Goal: Task Accomplishment & Management: Use online tool/utility

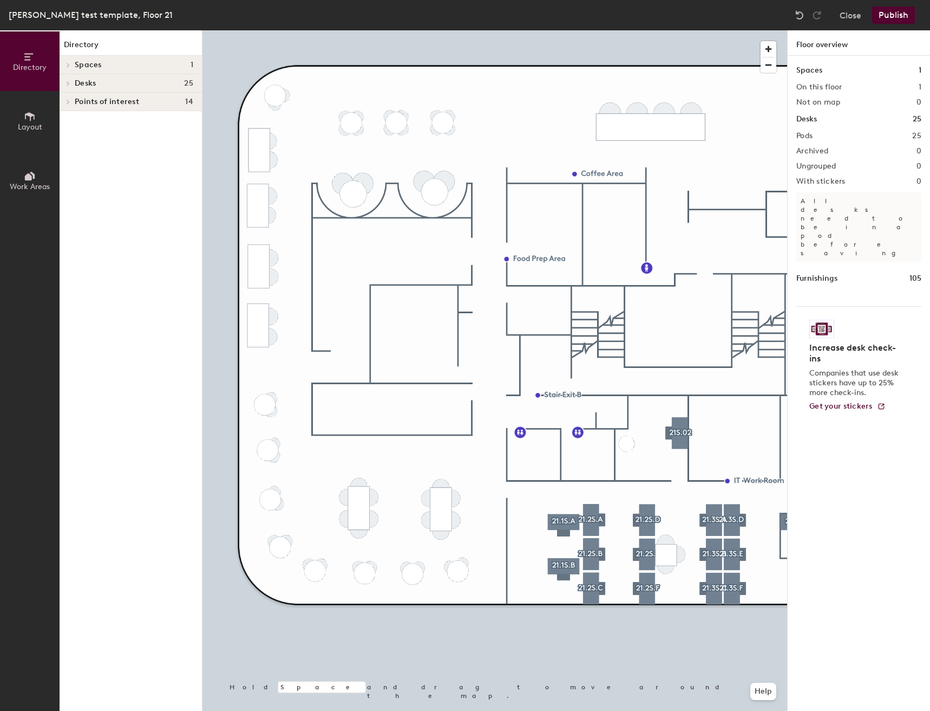
click at [8, 121] on button "Layout" at bounding box center [30, 121] width 60 height 60
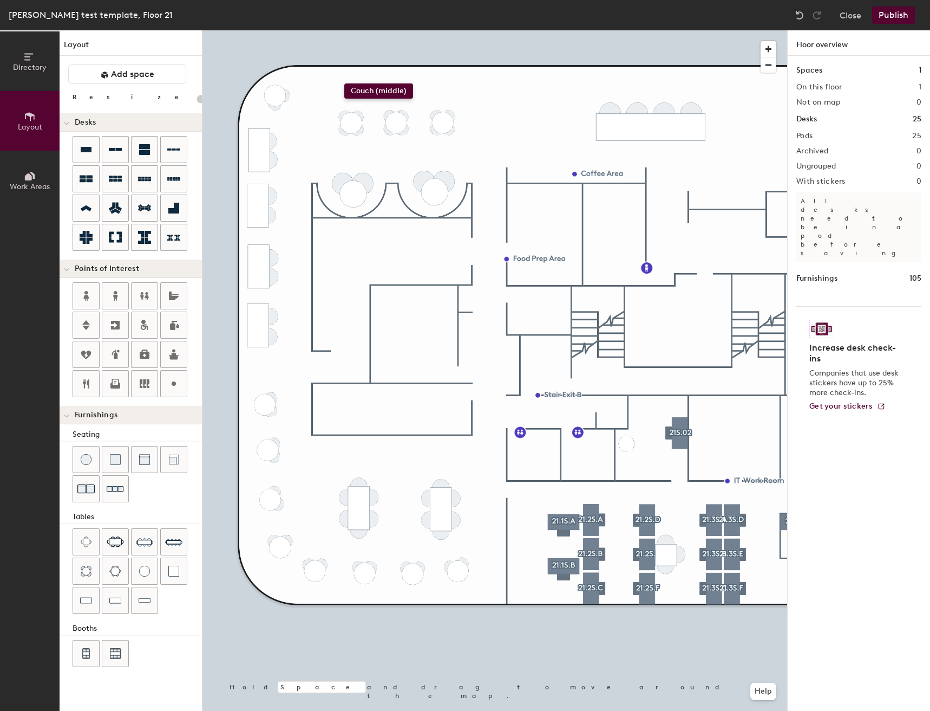
click at [349, 80] on div "Directory Layout Work Areas Layout Add space Resize Desks Points of Interest Fu…" at bounding box center [465, 370] width 930 height 680
drag, startPoint x: 151, startPoint y: 460, endPoint x: 367, endPoint y: 108, distance: 413.5
click at [387, 30] on div at bounding box center [495, 30] width 585 height 0
click at [375, 80] on div "Directory Layout Work Areas Layout Add space Resize Desks Points of Interest Fu…" at bounding box center [465, 370] width 930 height 680
drag, startPoint x: 112, startPoint y: 101, endPoint x: 106, endPoint y: 103, distance: 6.3
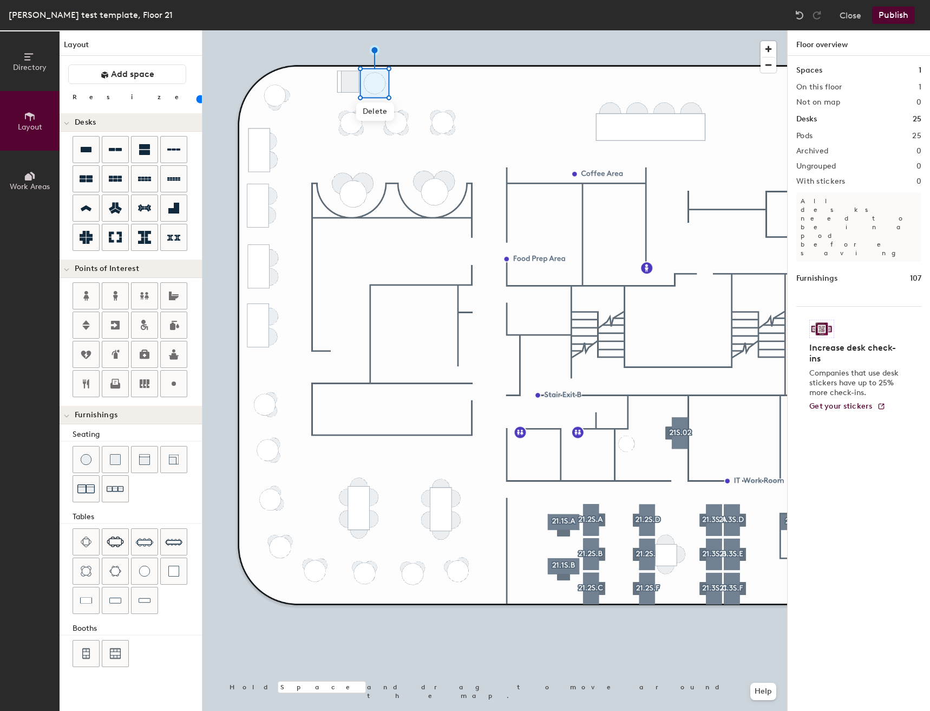
click at [197, 103] on input "range" at bounding box center [197, 99] width 0 height 9
click at [395, 30] on div at bounding box center [495, 30] width 585 height 0
click at [348, 30] on div at bounding box center [495, 30] width 585 height 0
click at [373, 30] on div at bounding box center [495, 30] width 585 height 0
click at [403, 79] on div "Directory Layout Work Areas Layout Add space Resize Desks Points of Interest Fu…" at bounding box center [465, 370] width 930 height 680
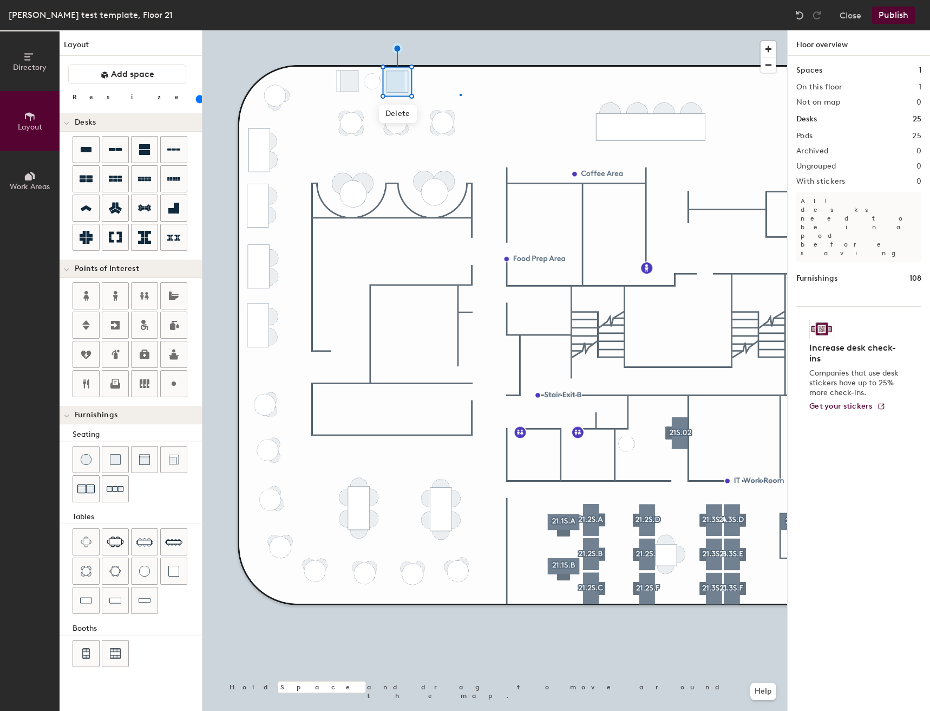
drag, startPoint x: 154, startPoint y: 461, endPoint x: 198, endPoint y: 362, distance: 108.6
click at [459, 30] on div at bounding box center [495, 30] width 585 height 0
drag, startPoint x: 86, startPoint y: 646, endPoint x: 86, endPoint y: 656, distance: 10.8
click at [86, 656] on div at bounding box center [86, 653] width 26 height 26
drag, startPoint x: 145, startPoint y: 567, endPoint x: 100, endPoint y: 594, distance: 52.7
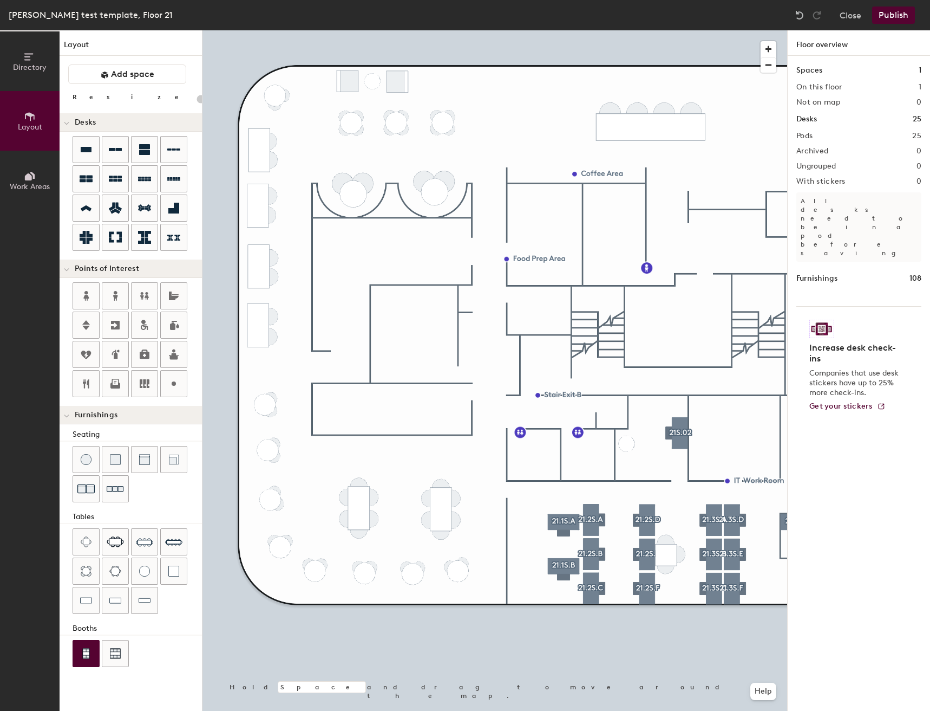
click at [100, 594] on div at bounding box center [137, 572] width 129 height 88
click at [473, 87] on div "Directory Layout Work Areas Layout Add space Resize Desks Points of Interest Fu…" at bounding box center [465, 370] width 930 height 680
drag, startPoint x: 83, startPoint y: 458, endPoint x: 78, endPoint y: 598, distance: 140.3
click at [78, 598] on div "Seating Tables Booths" at bounding box center [131, 548] width 142 height 240
click at [90, 653] on img at bounding box center [86, 653] width 10 height 11
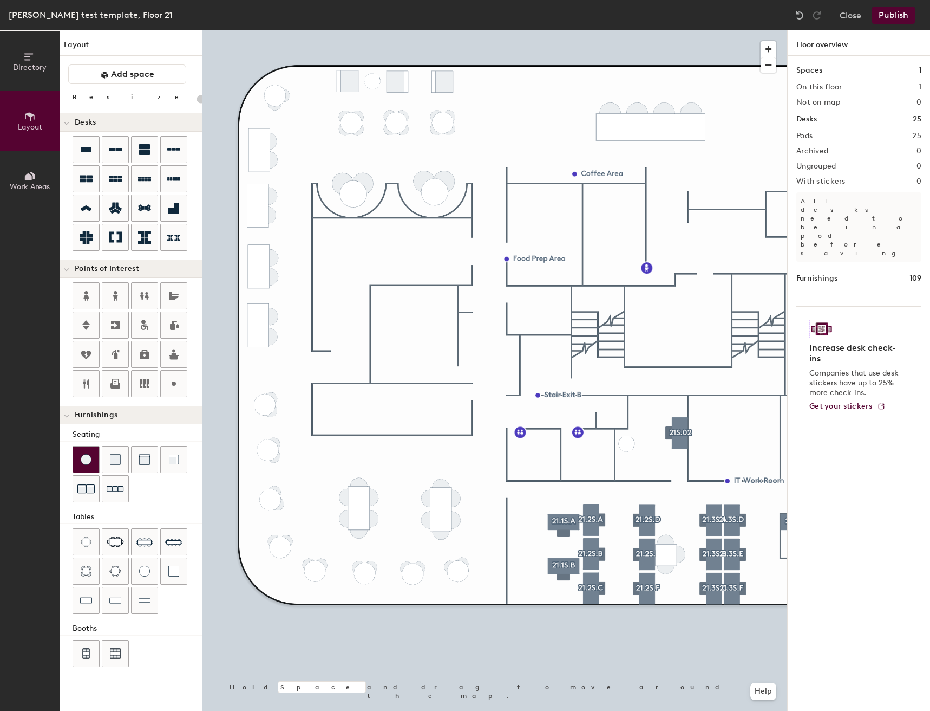
click at [87, 462] on img at bounding box center [86, 459] width 11 height 11
click at [149, 568] on img at bounding box center [144, 570] width 11 height 11
click at [469, 80] on div "Directory Layout Work Areas Layout Add space Resize Desks Points of Interest Fu…" at bounding box center [465, 370] width 930 height 680
click at [145, 465] on div at bounding box center [145, 459] width 26 height 26
click at [471, 30] on div at bounding box center [495, 30] width 585 height 0
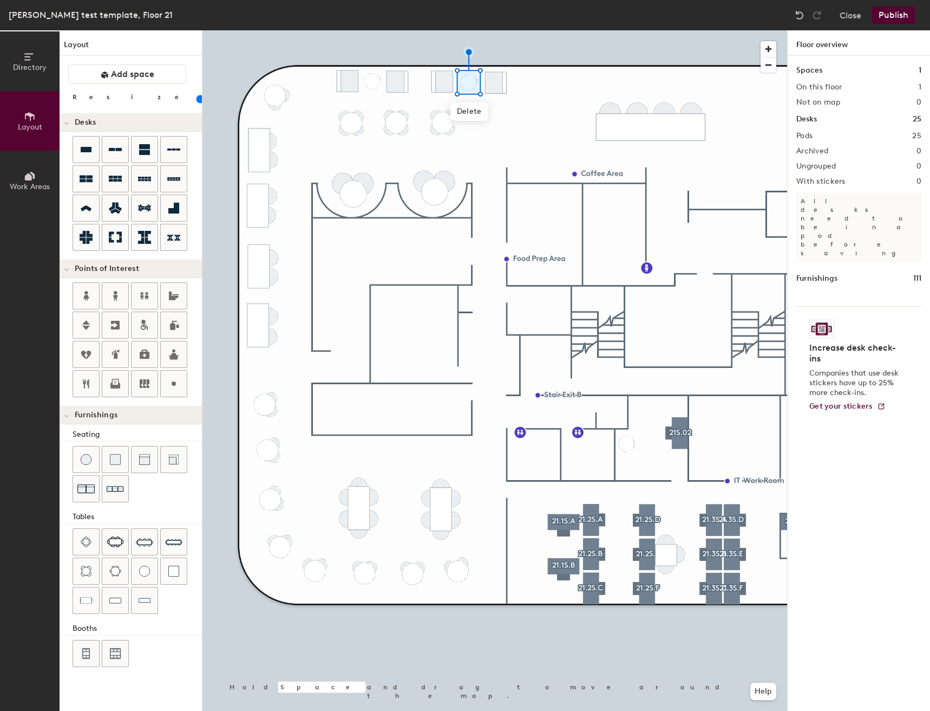
click at [197, 96] on input "range" at bounding box center [197, 99] width 0 height 9
click at [542, 30] on div at bounding box center [495, 30] width 585 height 0
click at [493, 30] on div at bounding box center [495, 30] width 585 height 0
click at [546, 30] on div at bounding box center [495, 30] width 585 height 0
click at [466, 30] on div at bounding box center [495, 30] width 585 height 0
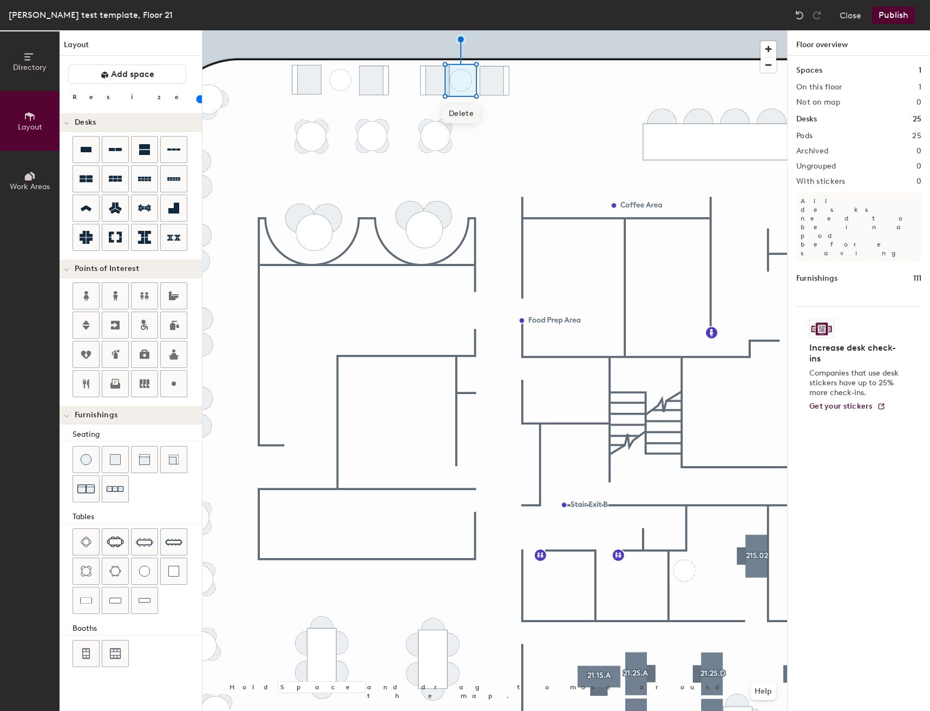
click at [461, 106] on span "Delete" at bounding box center [461, 114] width 38 height 18
click at [483, 30] on div at bounding box center [495, 30] width 585 height 0
click at [466, 76] on div "Directory Layout Work Areas Layout Add space Resize Desks Points of Interest Fu…" at bounding box center [465, 370] width 930 height 680
drag, startPoint x: 112, startPoint y: 99, endPoint x: 107, endPoint y: 103, distance: 6.5
click at [197, 103] on input "range" at bounding box center [197, 99] width 0 height 9
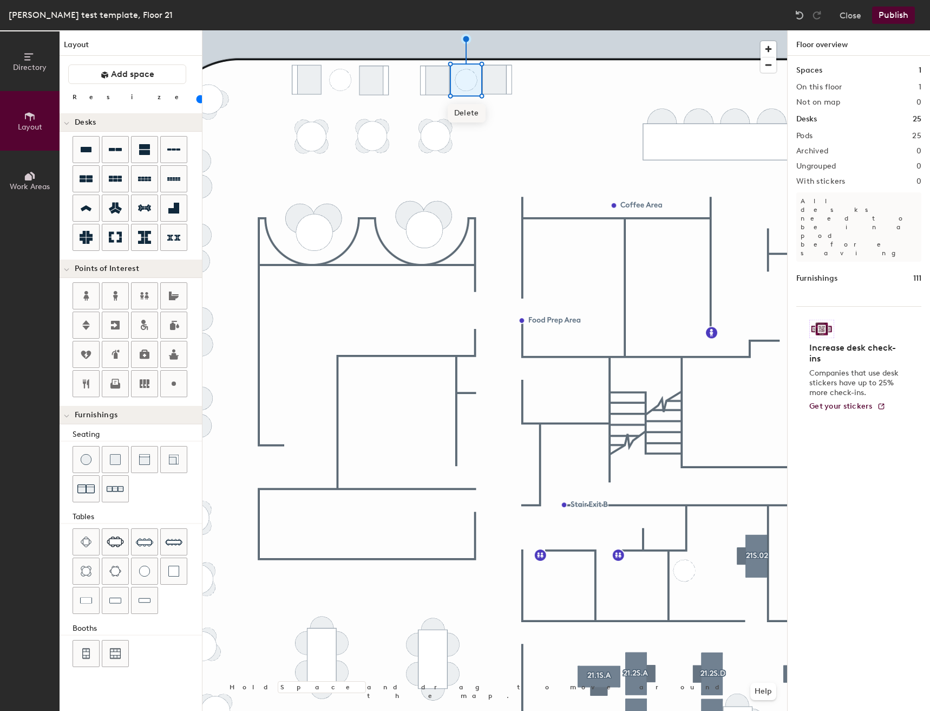
click at [536, 30] on div at bounding box center [495, 30] width 585 height 0
click at [426, 30] on div at bounding box center [495, 30] width 585 height 0
click at [798, 15] on img at bounding box center [799, 15] width 11 height 11
click at [560, 30] on div at bounding box center [495, 30] width 585 height 0
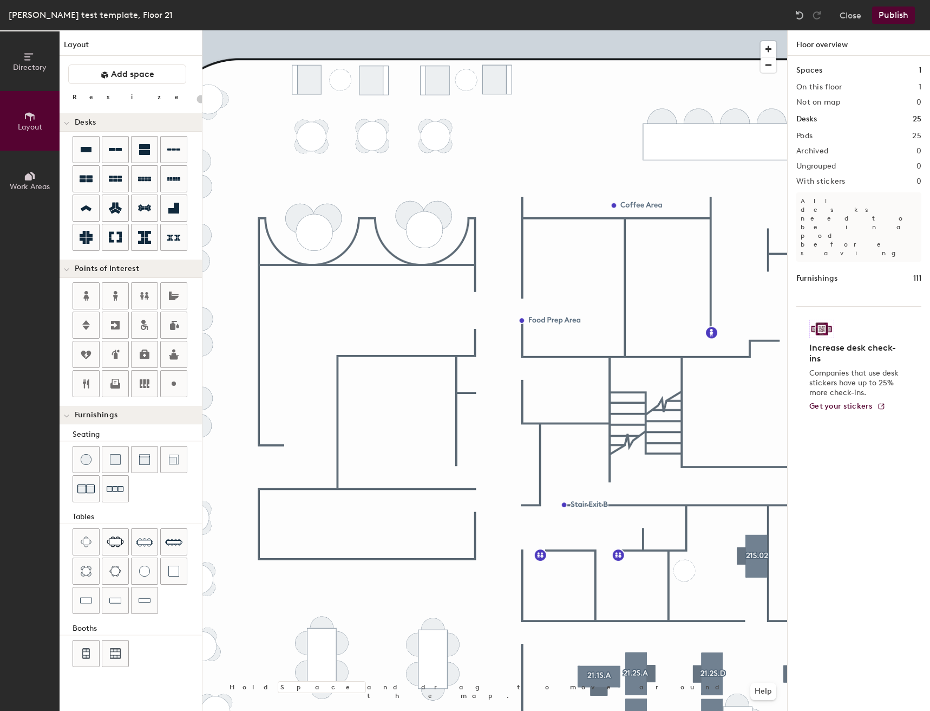
type input "20"
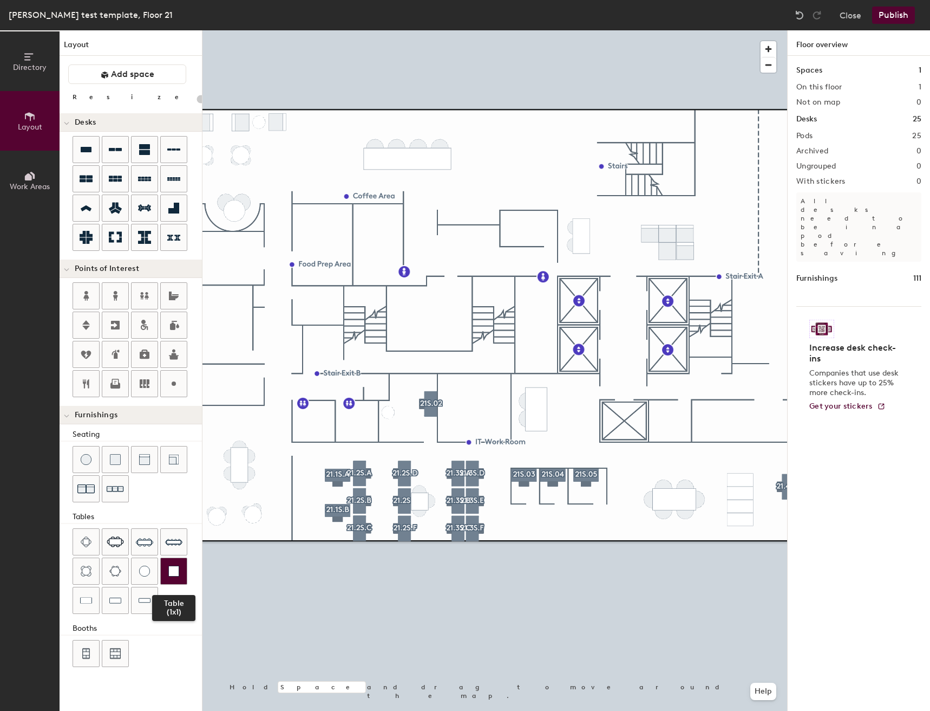
click at [175, 568] on img at bounding box center [173, 570] width 11 height 11
click at [517, 132] on div "Directory Layout Work Areas Layout Add space Resize Desks Points of Interest Fu…" at bounding box center [465, 370] width 930 height 680
click at [520, 165] on div "Directory Layout Work Areas Layout Add space Resize Desks Points of Interest Fu…" at bounding box center [465, 370] width 930 height 680
click at [510, 169] on div "Directory Layout Work Areas Layout Add space Resize Desks Points of Interest Fu…" at bounding box center [465, 370] width 930 height 680
click at [484, 164] on div "Directory Layout Work Areas Layout Add space Resize Desks Points of Interest Fu…" at bounding box center [465, 370] width 930 height 680
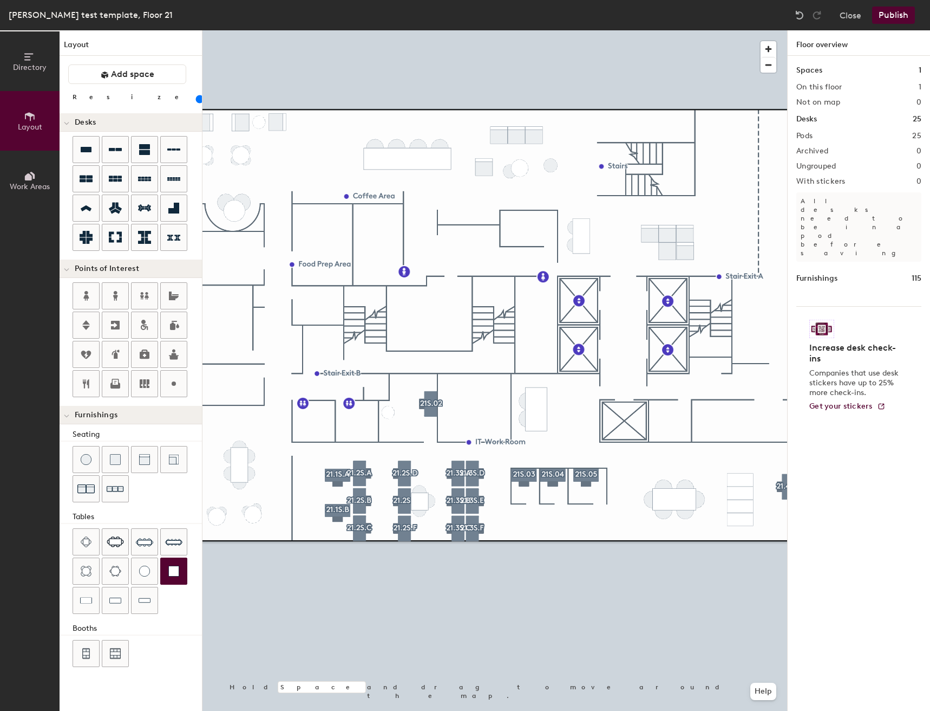
click at [549, 163] on div "Directory Layout Work Areas Layout Add space Resize Desks Points of Interest Fu…" at bounding box center [465, 370] width 930 height 680
click at [541, 217] on span "Delete" at bounding box center [539, 217] width 38 height 18
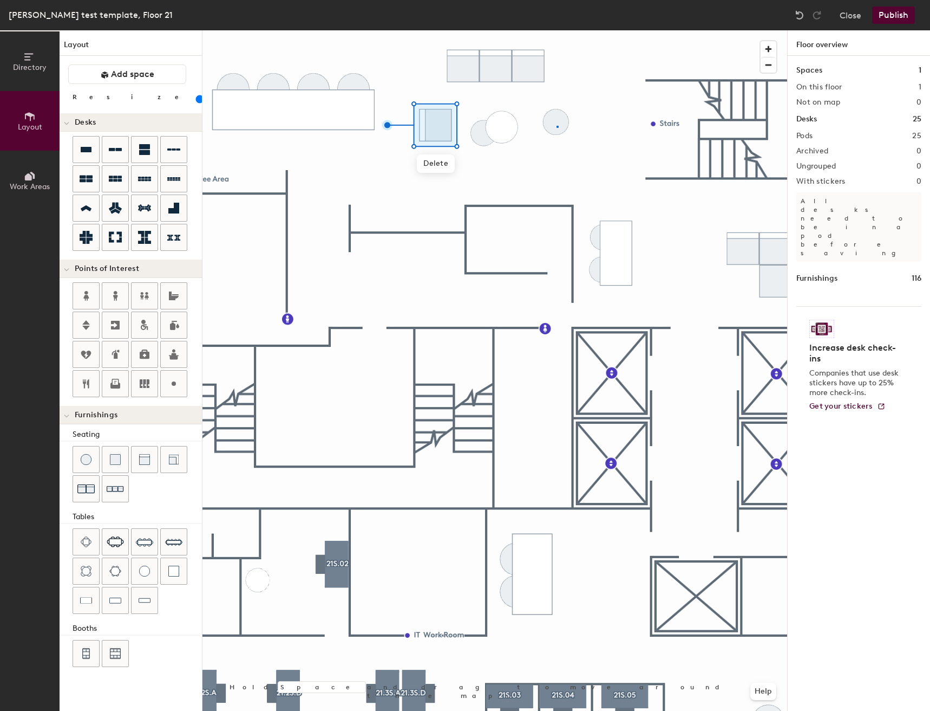
click at [557, 30] on div at bounding box center [495, 30] width 585 height 0
click at [518, 164] on div "Directory Layout Work Areas Layout Add space Resize Desks Points of Interest Fu…" at bounding box center [465, 370] width 930 height 680
click at [571, 30] on div at bounding box center [495, 30] width 585 height 0
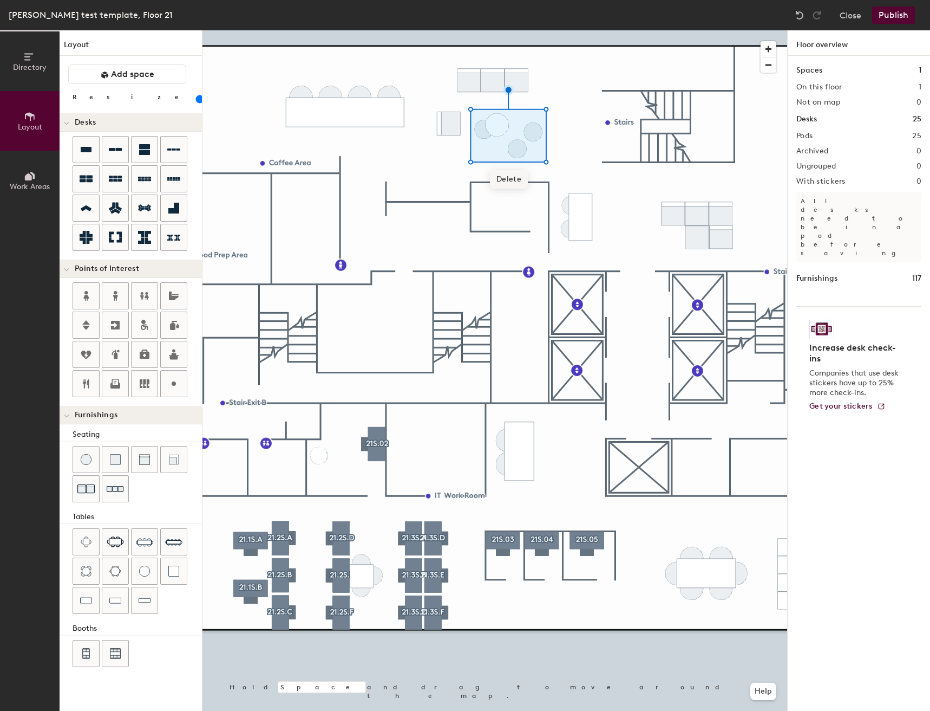
click at [505, 175] on span "Delete" at bounding box center [509, 179] width 38 height 18
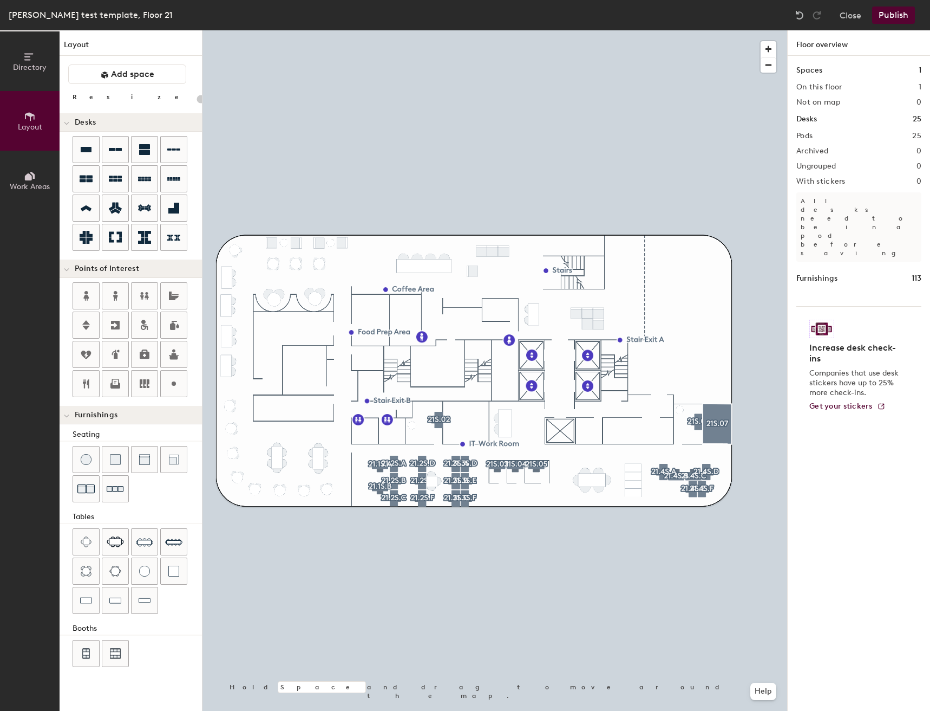
click at [888, 10] on button "Publish" at bounding box center [893, 14] width 43 height 17
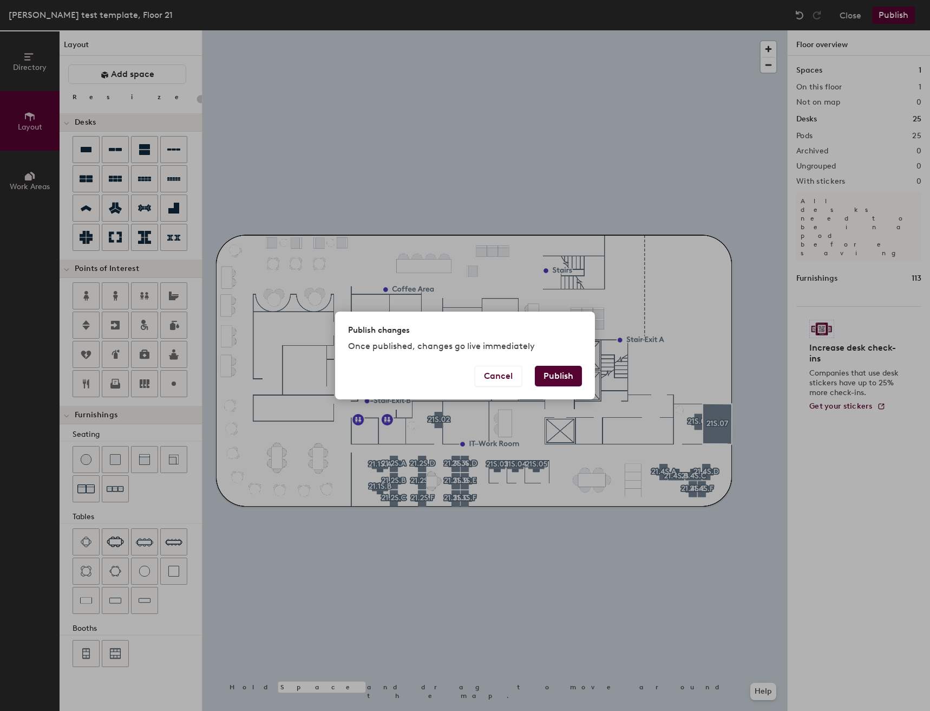
click at [563, 376] on button "Publish" at bounding box center [558, 376] width 47 height 21
type input "20"
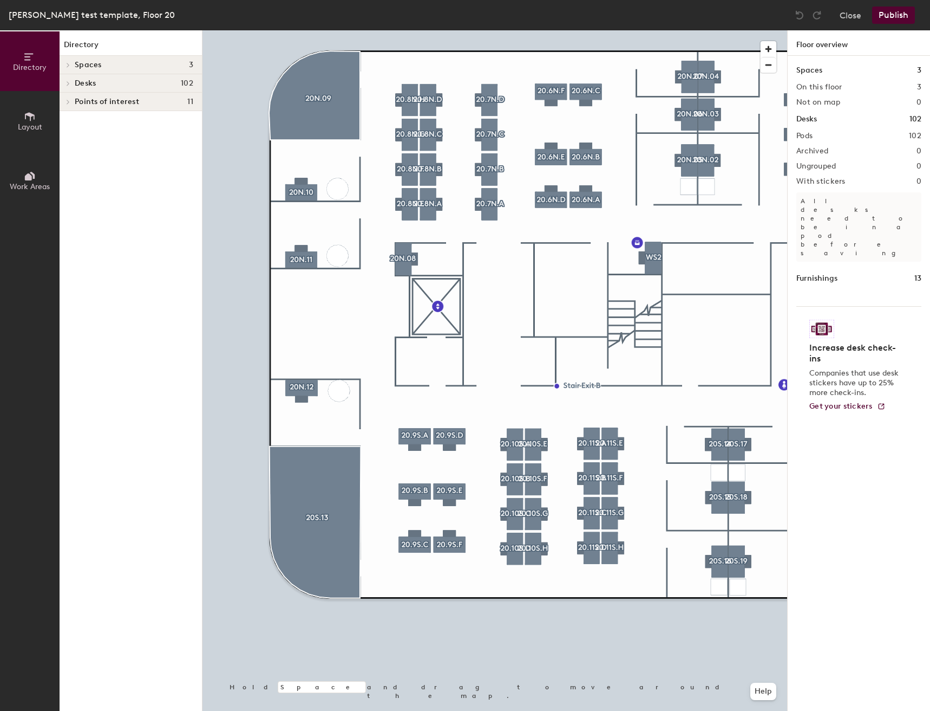
click at [24, 176] on icon at bounding box center [30, 176] width 12 height 12
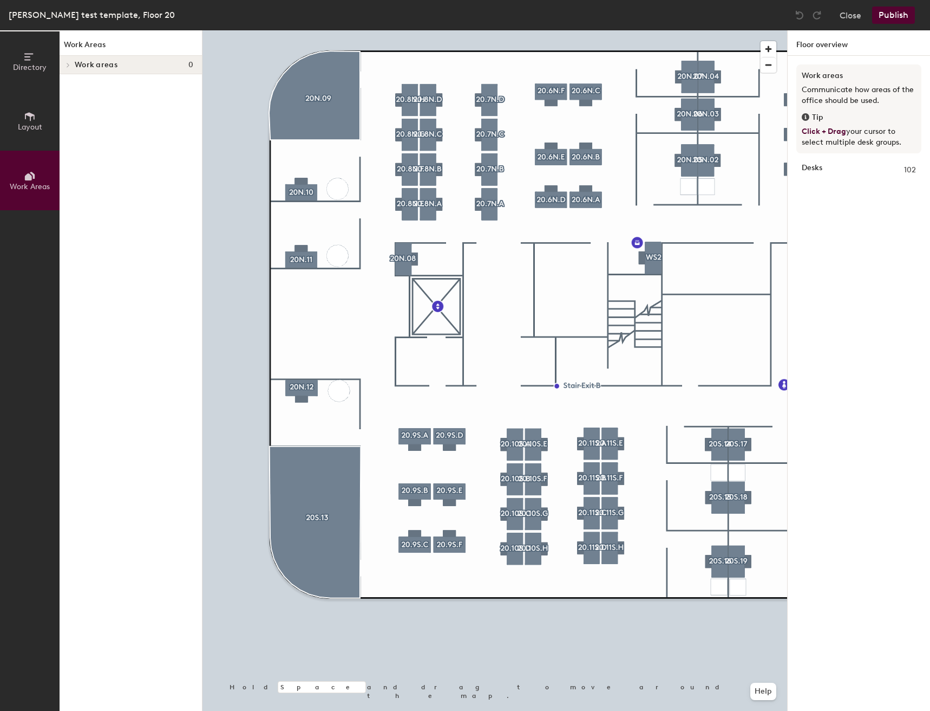
click at [21, 127] on span "Layout" at bounding box center [30, 126] width 24 height 9
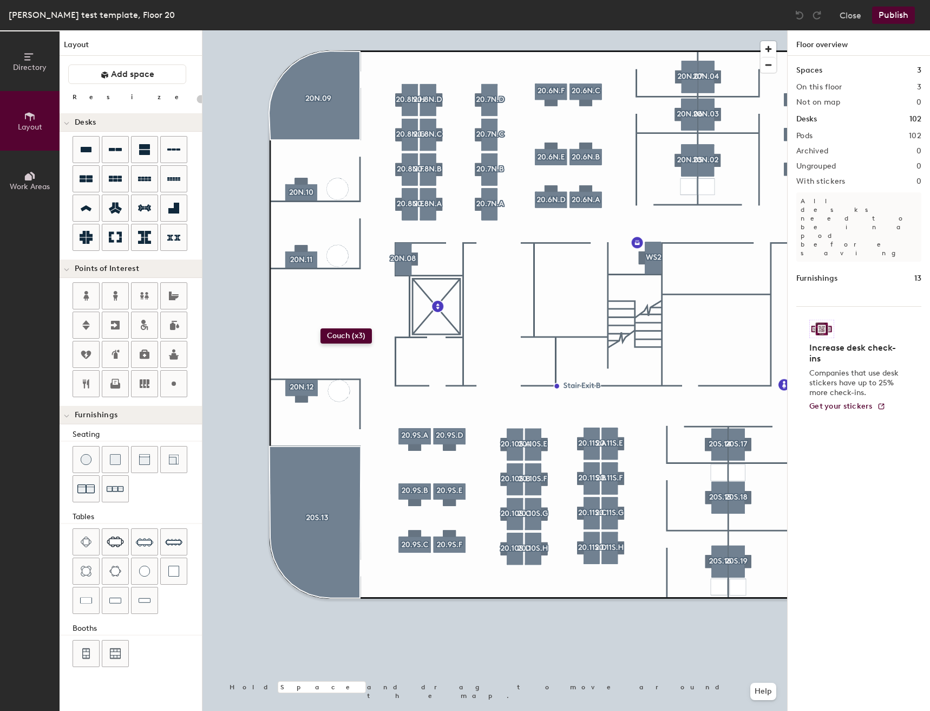
click at [321, 328] on div "Directory Layout Work Areas Layout Add space Resize Desks Points of Interest Fu…" at bounding box center [465, 370] width 930 height 680
click at [293, 361] on div "Directory Layout Work Areas Layout Add space Resize Desks Points of Interest Fu…" at bounding box center [465, 370] width 930 height 680
drag, startPoint x: 110, startPoint y: 491, endPoint x: 192, endPoint y: 431, distance: 101.1
click at [318, 30] on div at bounding box center [495, 30] width 585 height 0
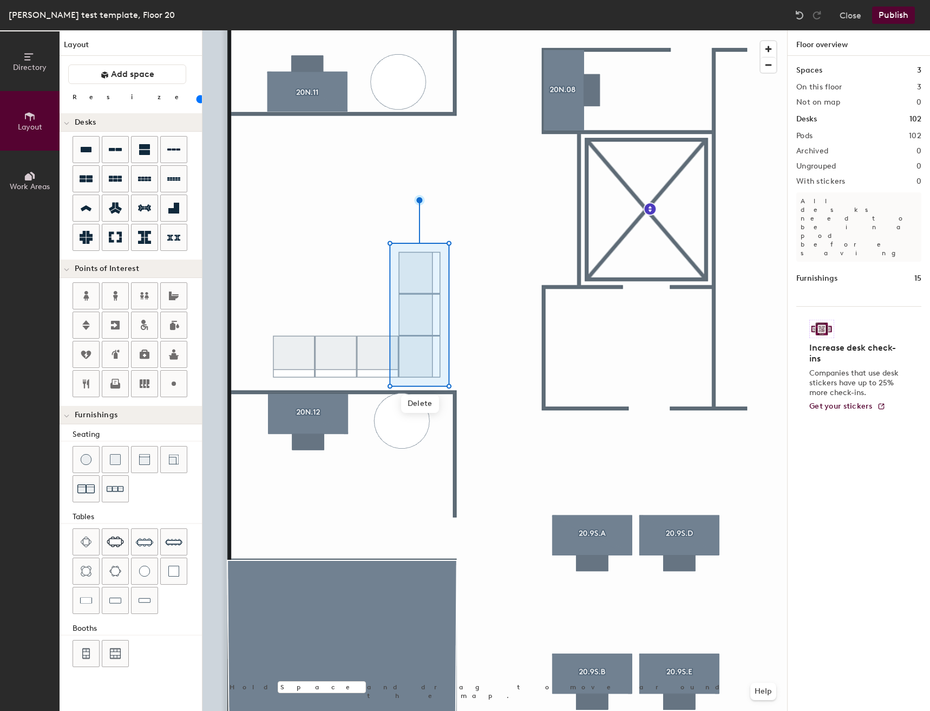
click at [500, 30] on div at bounding box center [495, 30] width 585 height 0
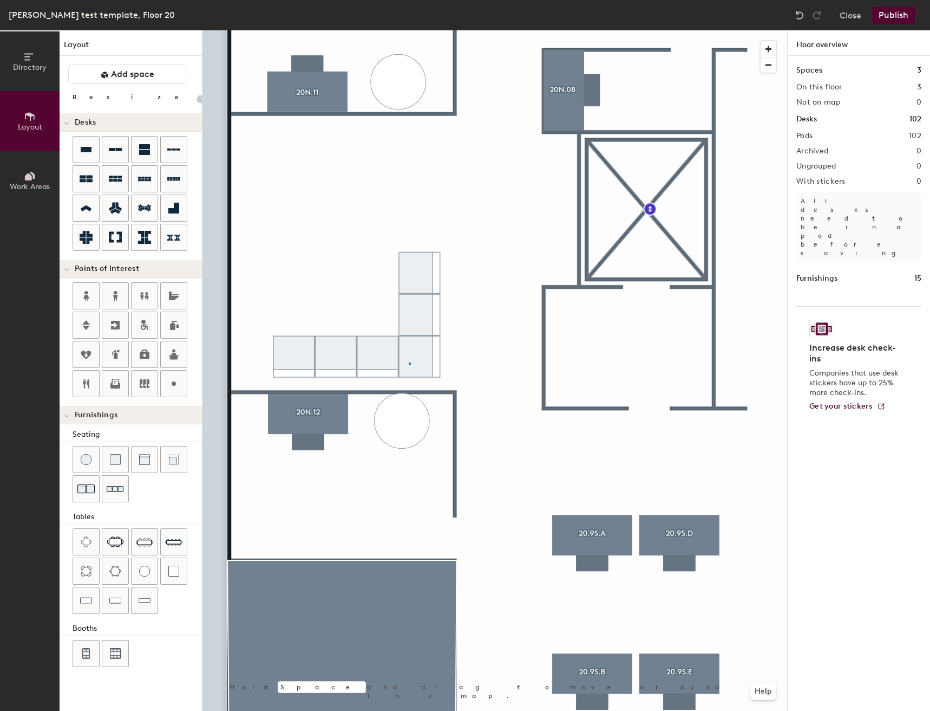
click at [409, 30] on div at bounding box center [495, 30] width 585 height 0
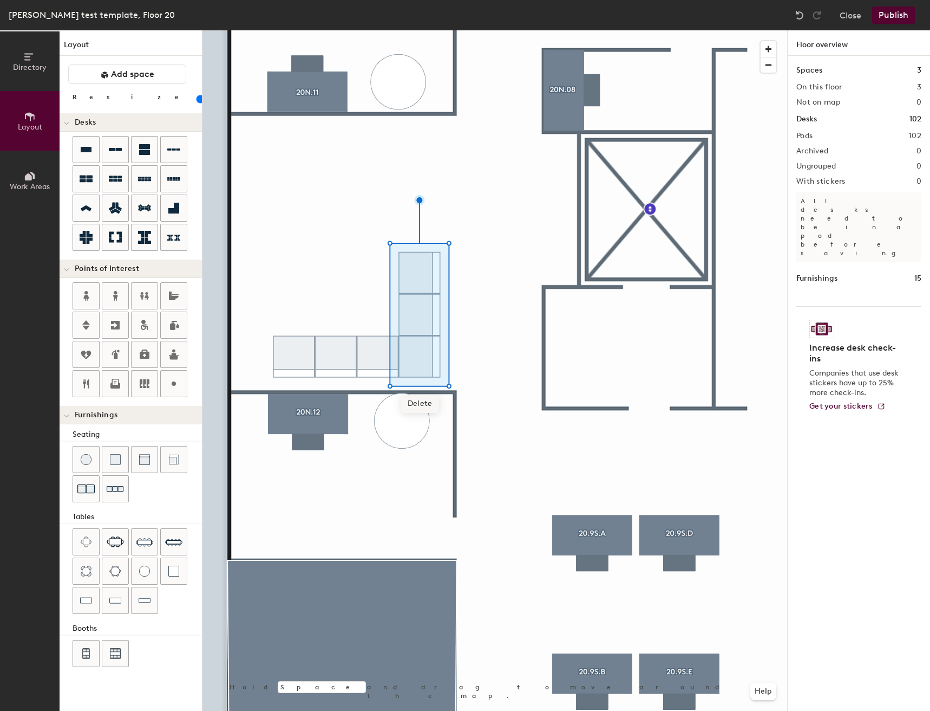
click at [426, 402] on span "Delete" at bounding box center [420, 403] width 38 height 18
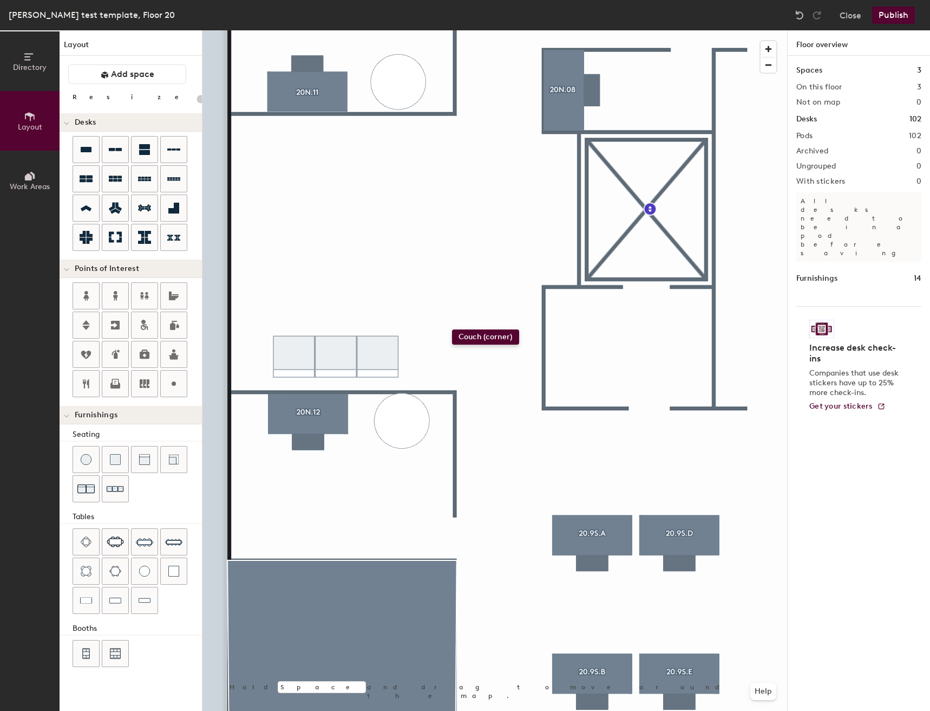
click at [447, 330] on div "Directory Layout Work Areas Layout Add space Resize Desks Points of Interest Fu…" at bounding box center [465, 370] width 930 height 680
drag, startPoint x: 178, startPoint y: 467, endPoint x: 480, endPoint y: 360, distance: 320.6
click at [480, 30] on div at bounding box center [495, 30] width 585 height 0
click at [431, 267] on div "Directory Layout Work Areas Layout Add space Resize Desks Points of Interest Fu…" at bounding box center [465, 370] width 930 height 680
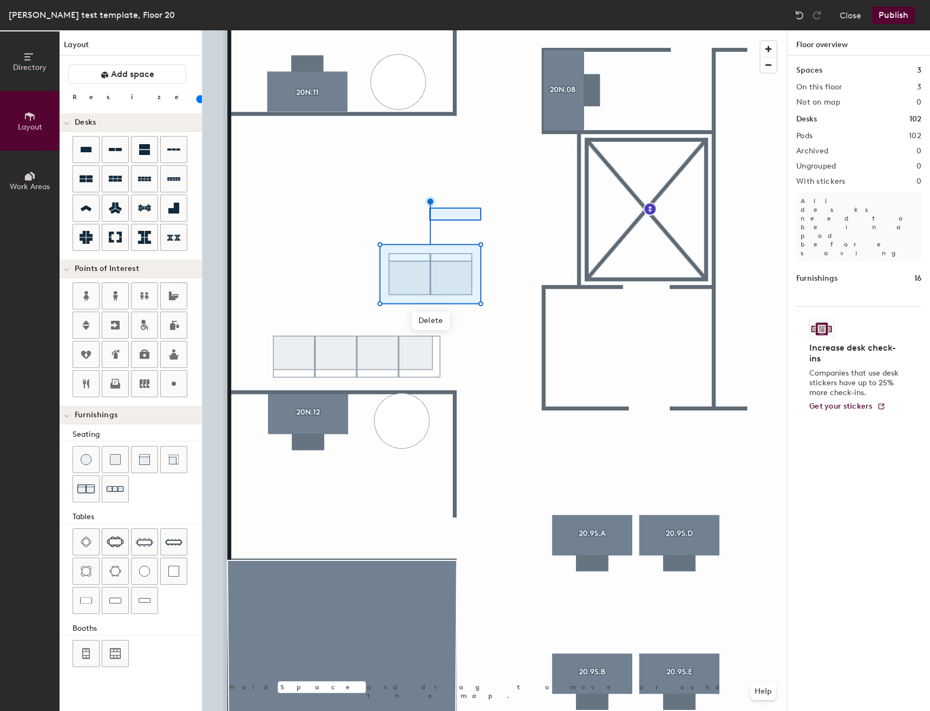
drag, startPoint x: 93, startPoint y: 483, endPoint x: 470, endPoint y: 209, distance: 465.6
click at [479, 30] on div at bounding box center [495, 30] width 585 height 0
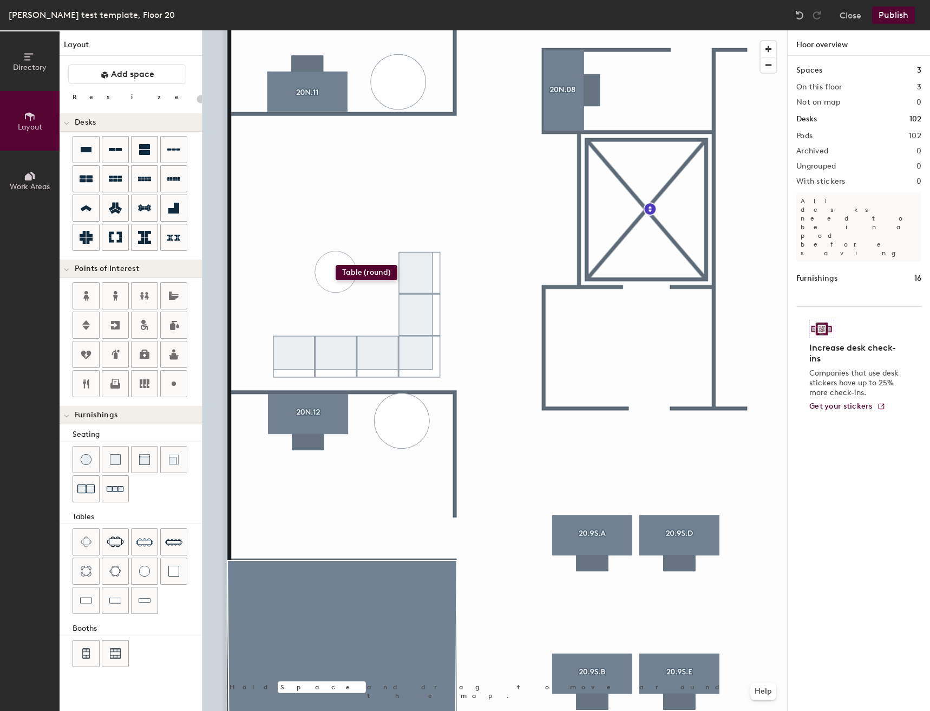
click at [336, 265] on div "Directory Layout Work Areas Layout Add space Resize Desks Points of Interest Fu…" at bounding box center [465, 370] width 930 height 680
click at [274, 274] on div "Directory Layout Work Areas Layout Add space Resize Desks Points of Interest Fu…" at bounding box center [465, 370] width 930 height 680
click at [292, 203] on div "Directory Layout Work Areas Layout Add space Resize Desks Points of Interest Fu…" at bounding box center [465, 370] width 930 height 680
drag, startPoint x: 138, startPoint y: 456, endPoint x: 197, endPoint y: 368, distance: 105.9
click at [394, 30] on div at bounding box center [495, 30] width 585 height 0
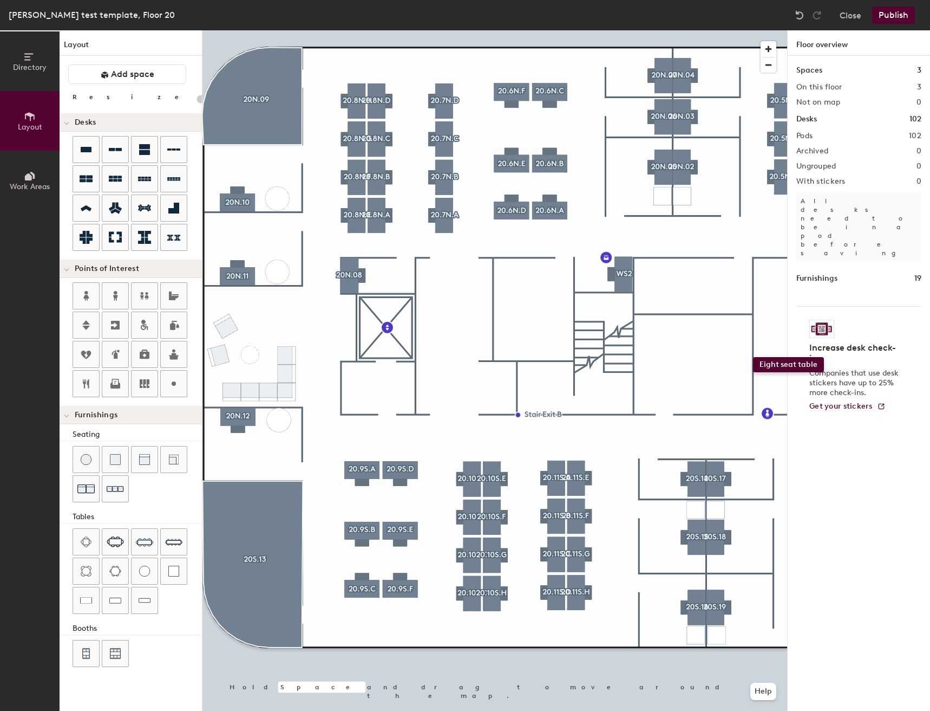
click at [753, 357] on div "Directory Layout Work Areas Layout Add space Resize Desks Points of Interest Fu…" at bounding box center [465, 370] width 930 height 680
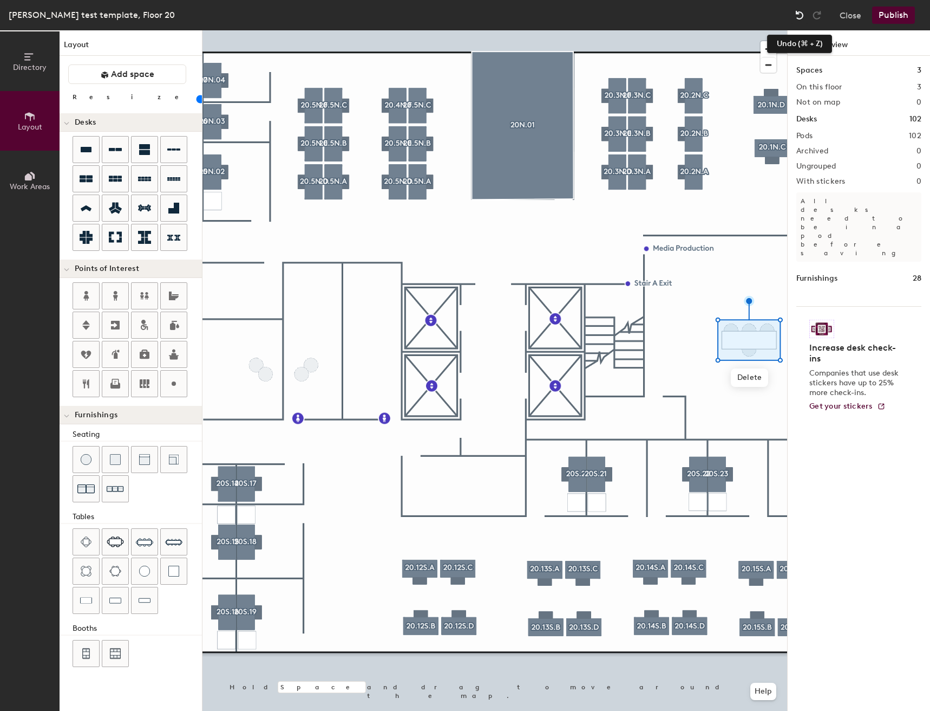
click at [807, 17] on div at bounding box center [799, 14] width 17 height 17
click at [801, 15] on img at bounding box center [799, 15] width 11 height 11
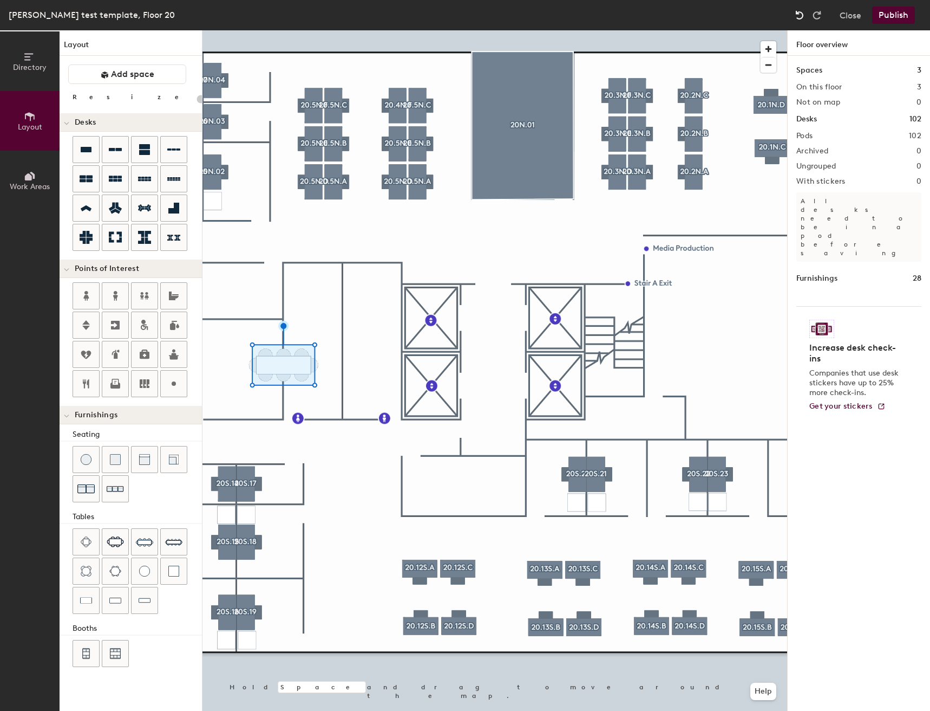
click at [801, 15] on img at bounding box center [799, 15] width 11 height 11
click at [801, 12] on img at bounding box center [799, 15] width 11 height 11
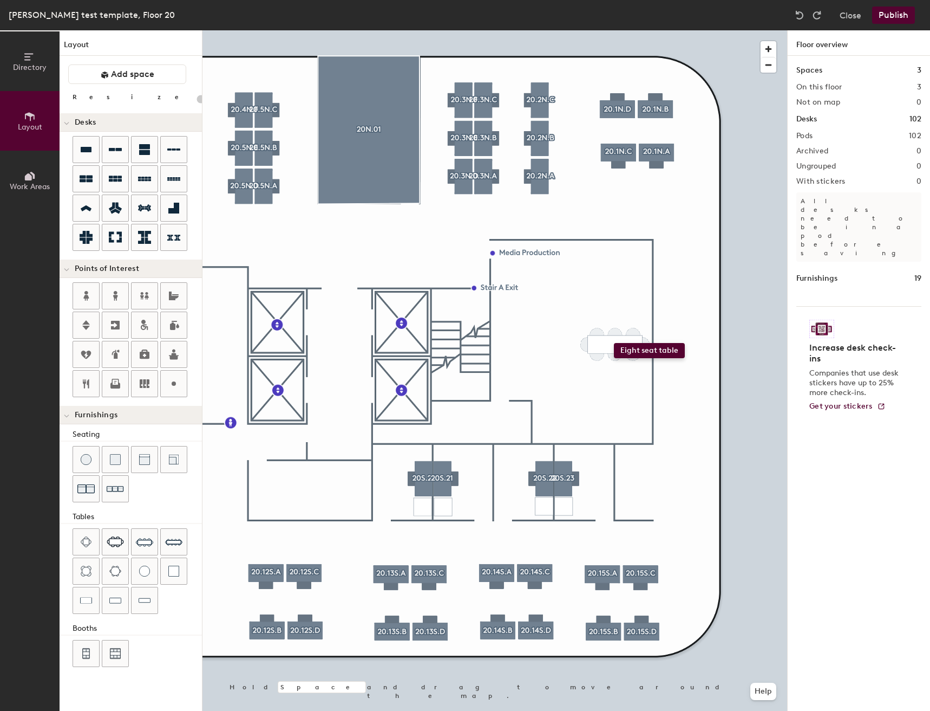
click at [614, 343] on div "Directory Layout Work Areas Layout Add space Resize Desks Points of Interest Fu…" at bounding box center [465, 370] width 930 height 680
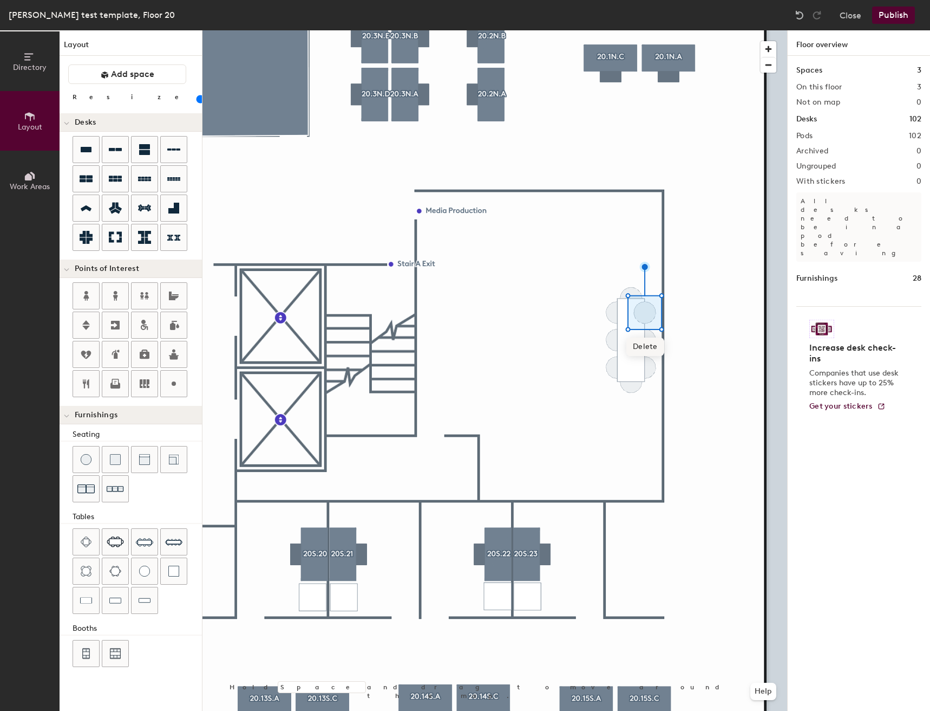
click at [655, 343] on span "Delete" at bounding box center [646, 346] width 38 height 18
click at [651, 30] on div at bounding box center [495, 30] width 585 height 0
click at [653, 370] on span "Delete" at bounding box center [646, 374] width 38 height 18
click at [642, 401] on span "Delete" at bounding box center [646, 401] width 38 height 18
click at [518, 359] on div "Directory Layout Work Areas Layout Add space Resize Desks Points of Interest Fu…" at bounding box center [465, 370] width 930 height 680
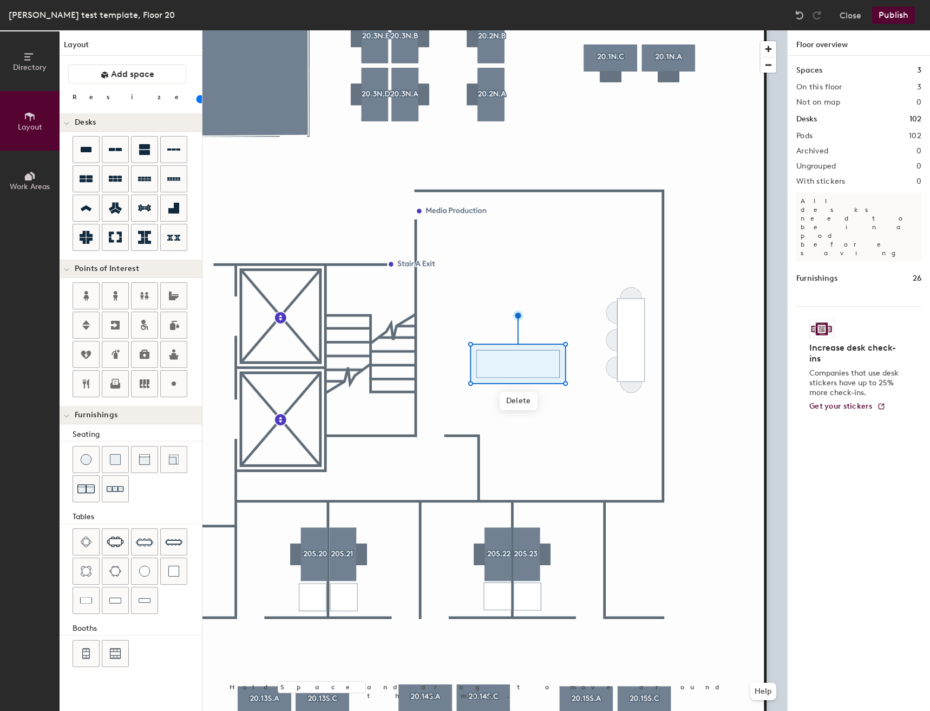
drag, startPoint x: 107, startPoint y: 104, endPoint x: 97, endPoint y: 97, distance: 11.7
click at [197, 97] on div at bounding box center [197, 99] width 0 height 12
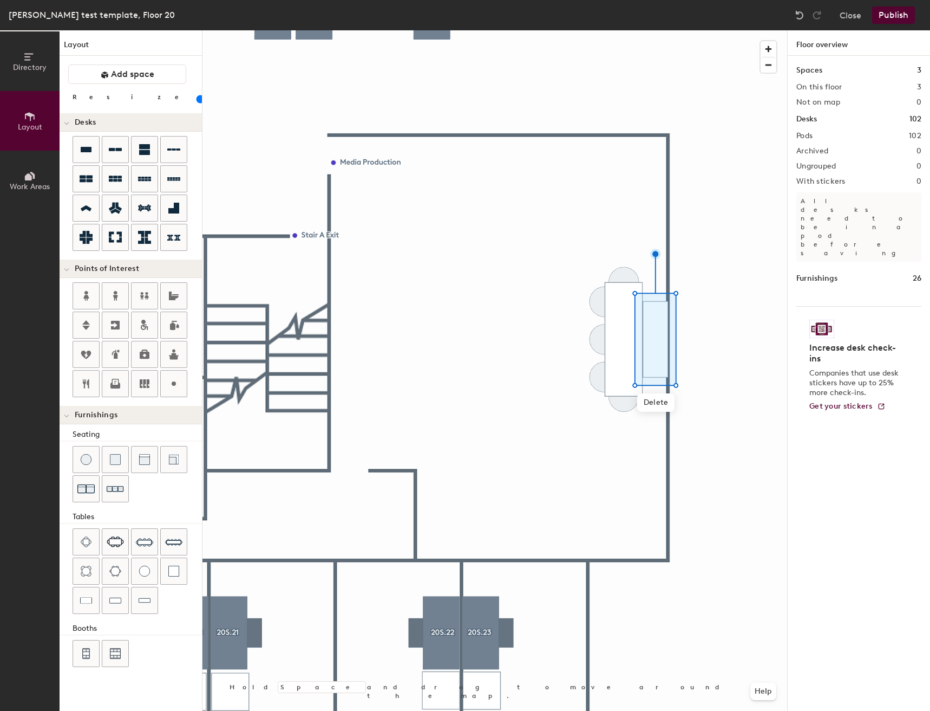
click at [407, 30] on div at bounding box center [495, 30] width 585 height 0
type input "20"
click at [516, 330] on div "Directory Layout Work Areas Layout Add space Resize Desks Points of Interest Fu…" at bounding box center [465, 370] width 930 height 680
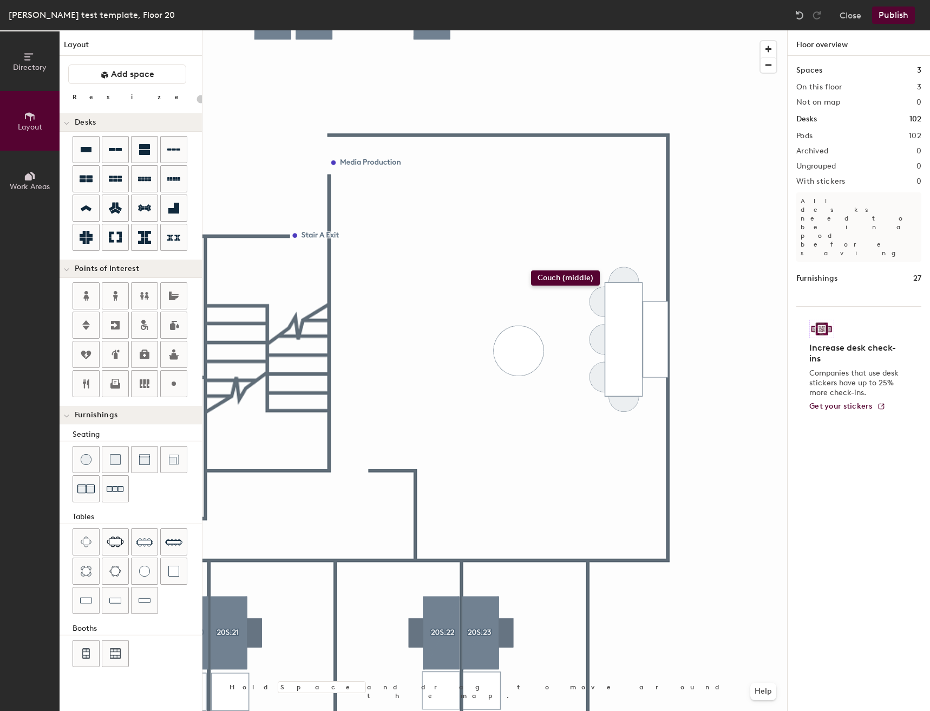
click at [531, 271] on div "Directory Layout Work Areas Layout Add space Resize Desks Points of Interest Fu…" at bounding box center [465, 370] width 930 height 680
click at [459, 276] on div "Directory Layout Work Areas Layout Add space Resize Desks Points of Interest Fu…" at bounding box center [465, 370] width 930 height 680
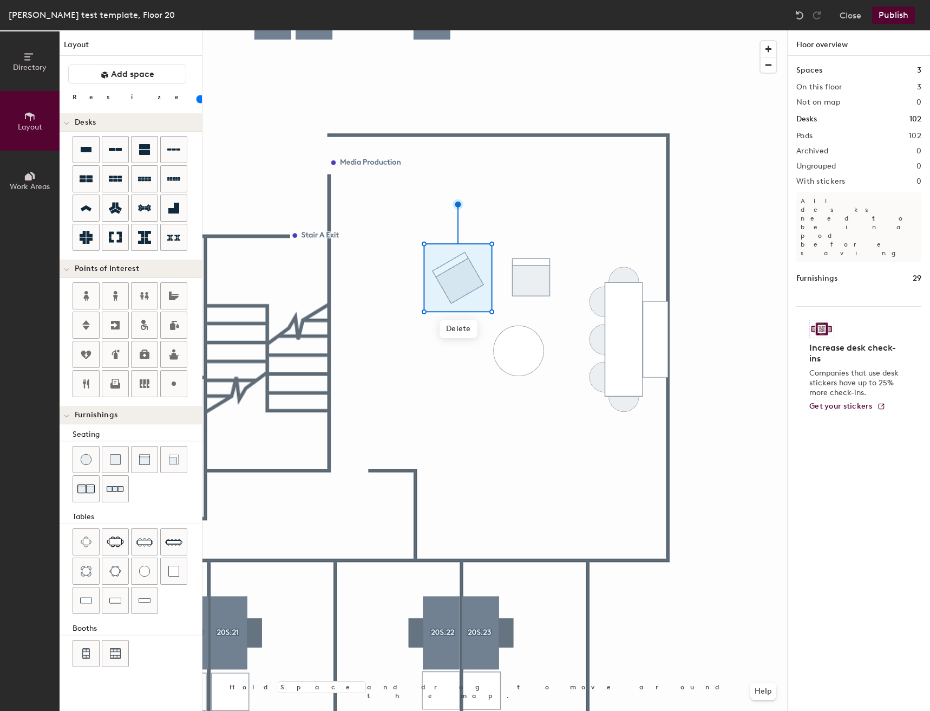
click at [197, 99] on input "range" at bounding box center [197, 99] width 0 height 9
click at [547, 30] on div at bounding box center [495, 30] width 585 height 0
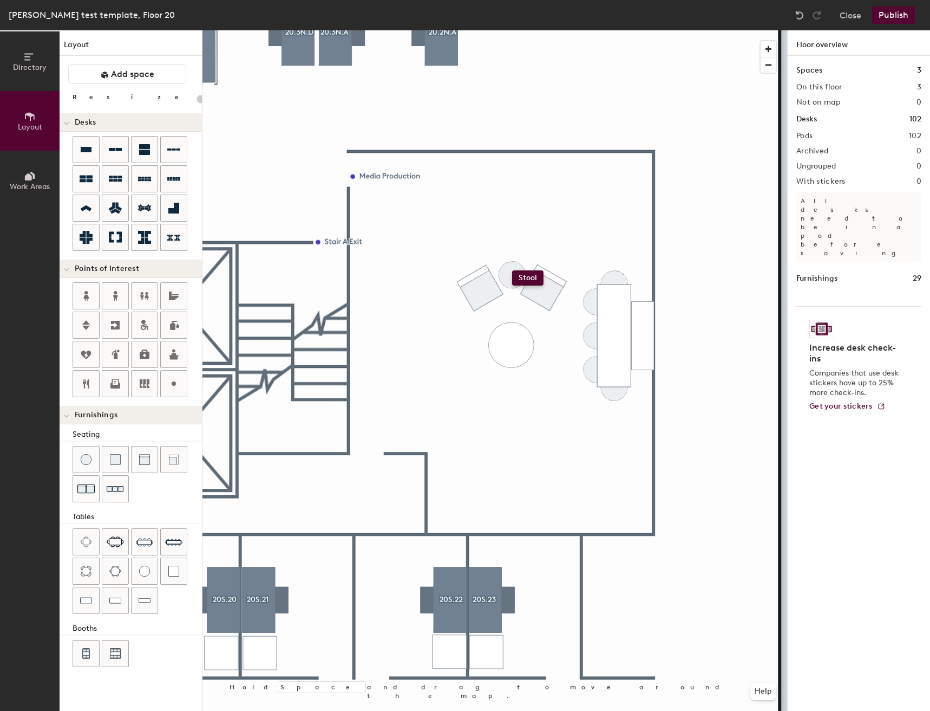
click at [512, 270] on div "Directory Layout Work Areas Layout Add space Resize Desks Points of Interest Fu…" at bounding box center [465, 370] width 930 height 680
drag, startPoint x: 88, startPoint y: 454, endPoint x: 182, endPoint y: 406, distance: 105.6
click at [561, 30] on div at bounding box center [495, 30] width 585 height 0
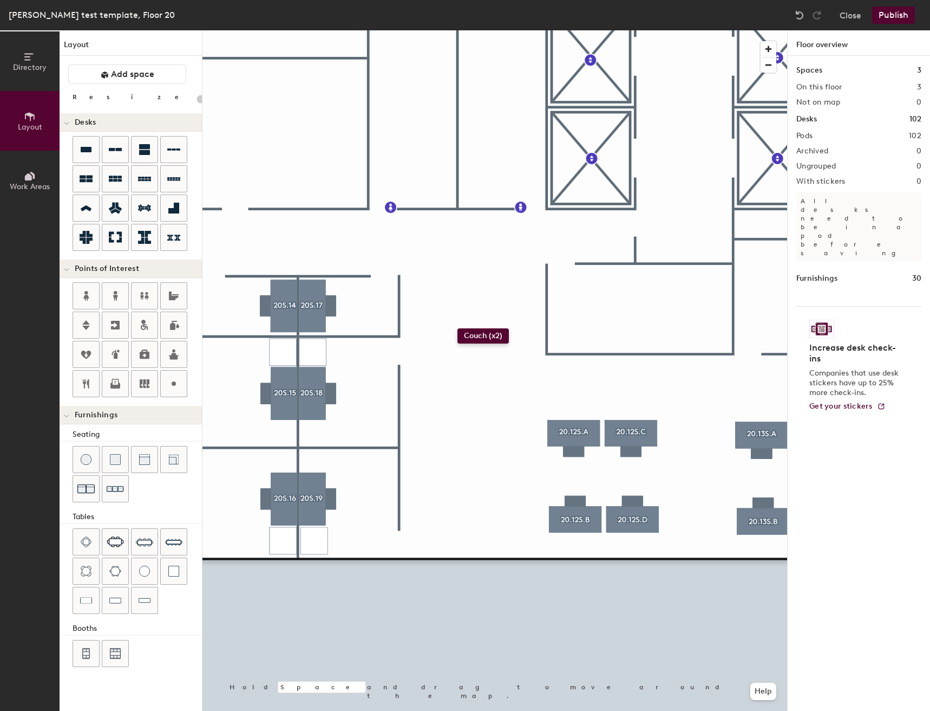
click at [458, 329] on div "Directory Layout Work Areas Layout Add space Resize Desks Points of Interest Fu…" at bounding box center [465, 370] width 930 height 680
click at [197, 100] on input "range" at bounding box center [197, 99] width 0 height 9
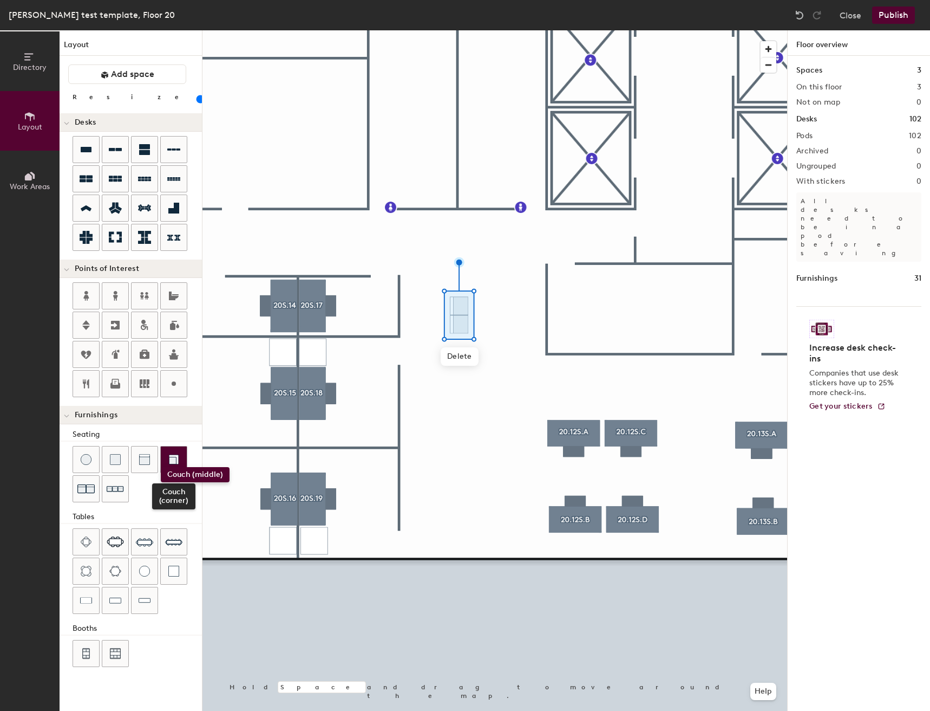
drag, startPoint x: 149, startPoint y: 466, endPoint x: 160, endPoint y: 467, distance: 10.8
click at [160, 467] on div "Couch (corner)" at bounding box center [137, 475] width 129 height 58
click at [490, 384] on div "Directory Layout Work Areas Layout Add space Resize Desks Points of Interest Fu…" at bounding box center [465, 370] width 930 height 680
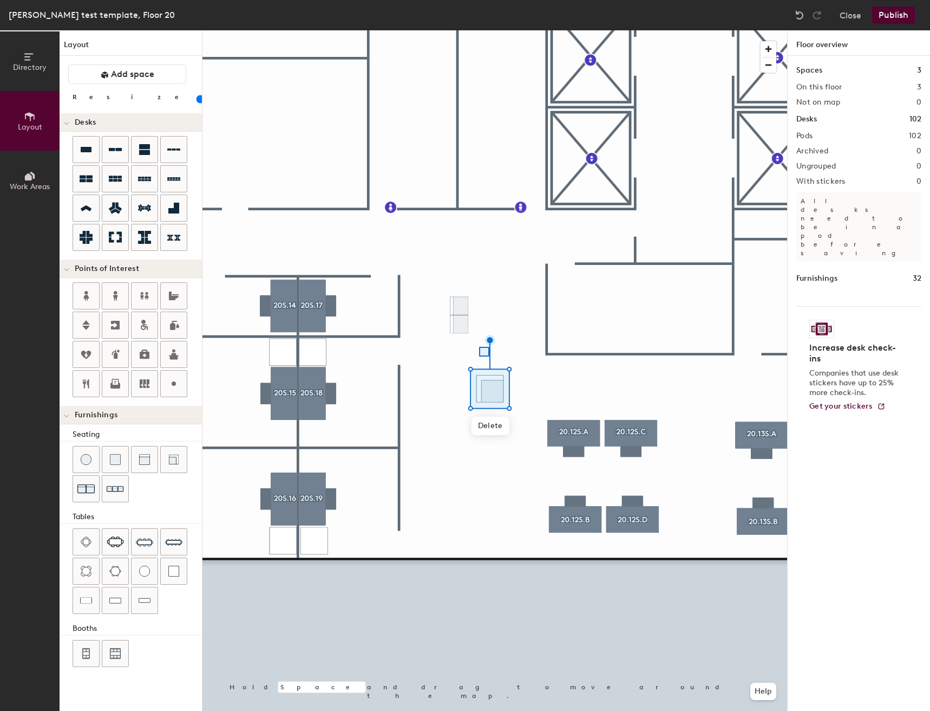
drag, startPoint x: 171, startPoint y: 462, endPoint x: 487, endPoint y: 349, distance: 335.4
click at [478, 30] on div at bounding box center [495, 30] width 585 height 0
click at [537, 30] on div at bounding box center [495, 30] width 585 height 0
click at [494, 360] on div "Directory Layout Work Areas Layout Add space Resize Desks Points of Interest Fu…" at bounding box center [465, 370] width 930 height 680
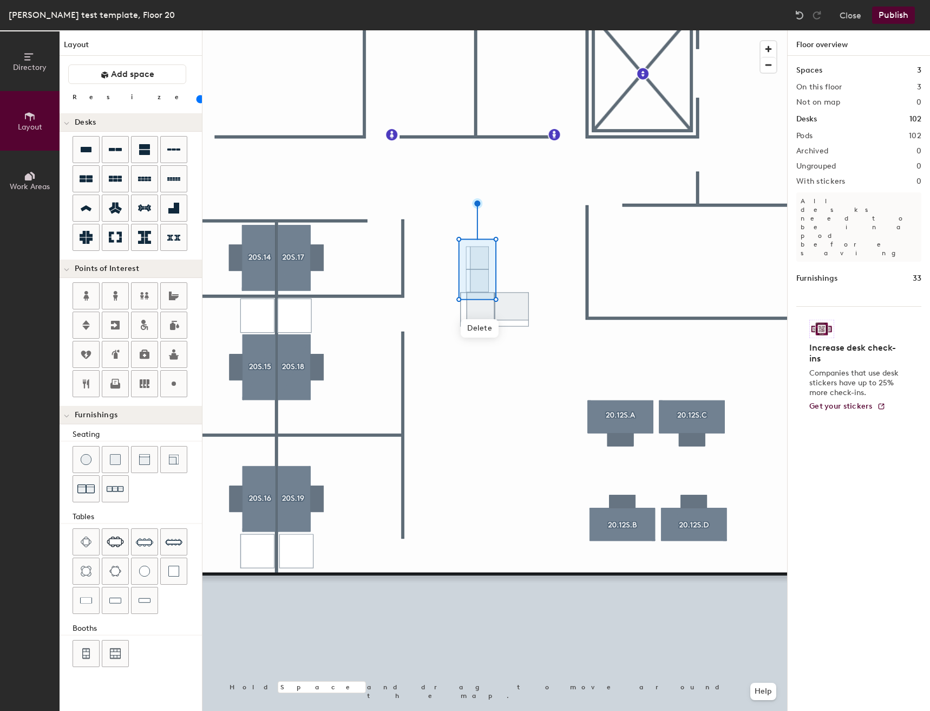
click at [197, 100] on input "range" at bounding box center [197, 99] width 0 height 9
click at [475, 30] on div at bounding box center [495, 30] width 585 height 0
click at [546, 30] on div at bounding box center [495, 30] width 585 height 0
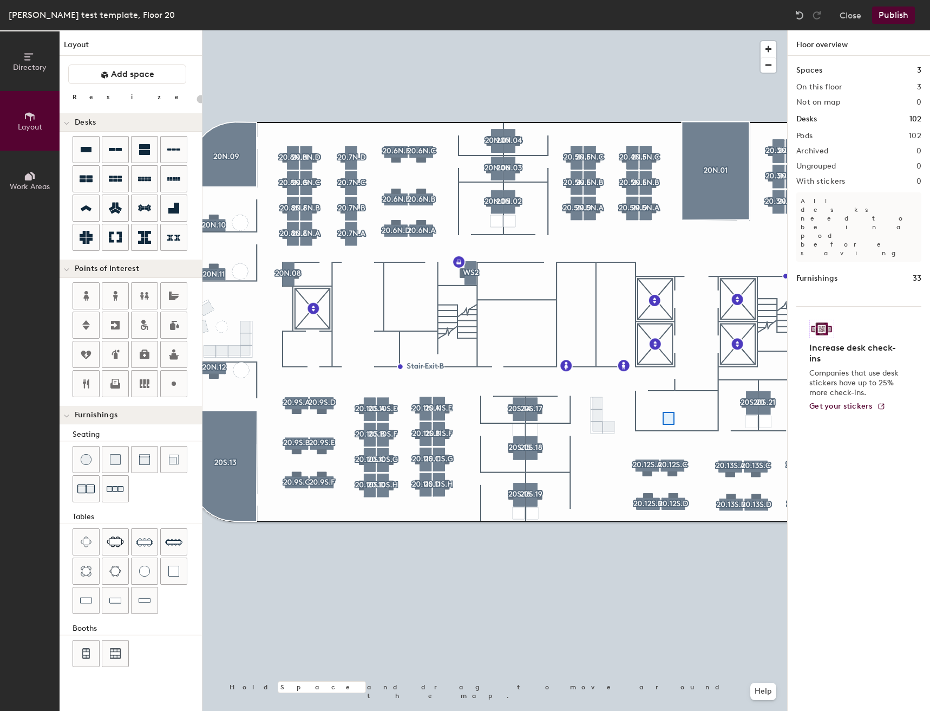
click at [662, 30] on div at bounding box center [495, 30] width 585 height 0
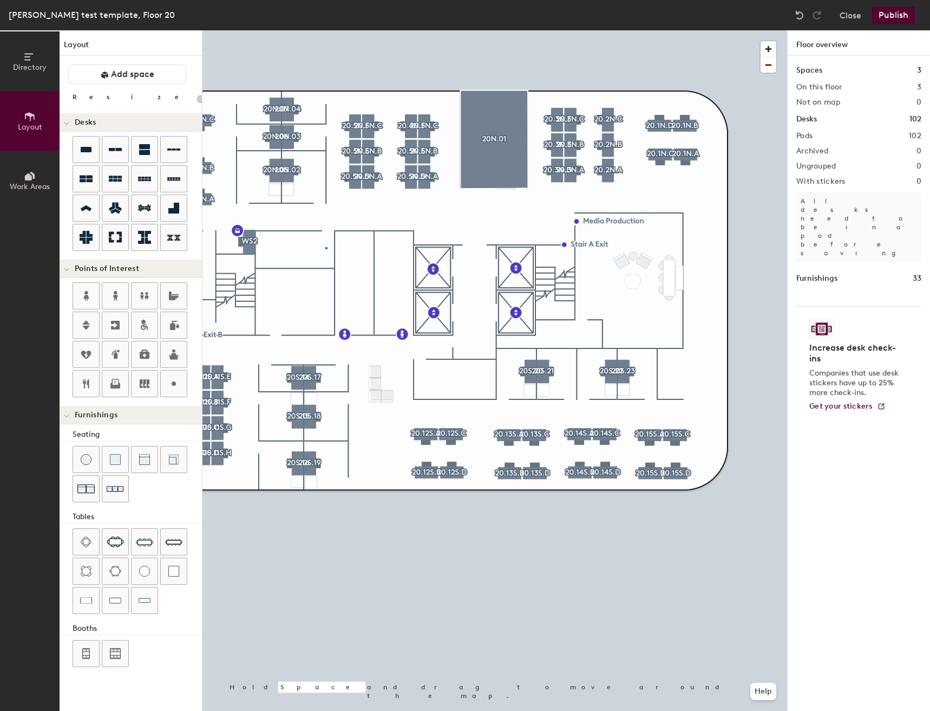
click at [326, 30] on div at bounding box center [495, 30] width 585 height 0
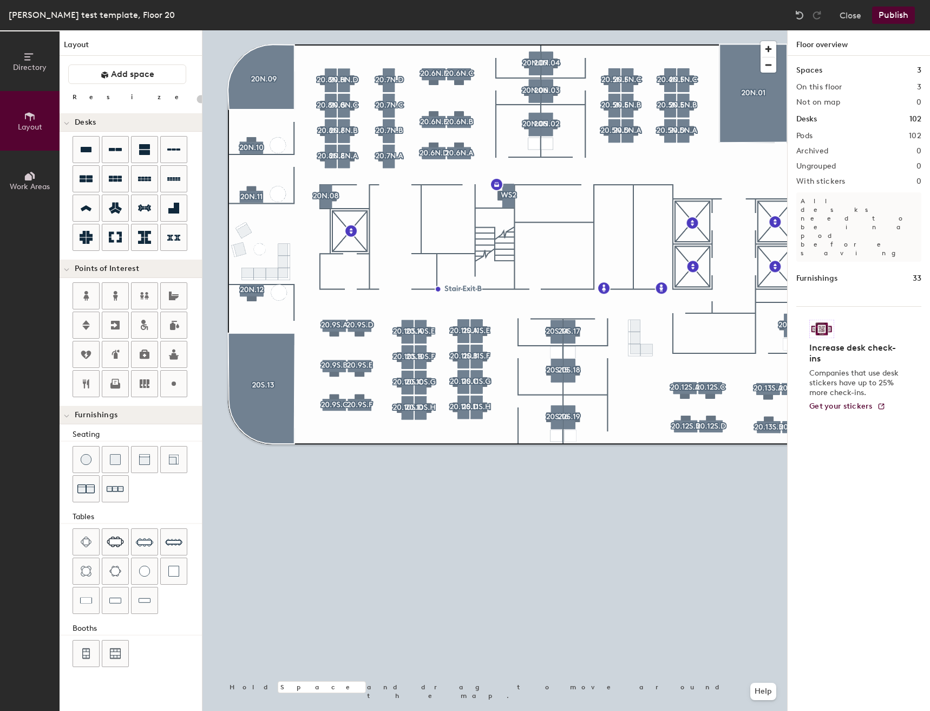
click at [904, 10] on button "Publish" at bounding box center [893, 14] width 43 height 17
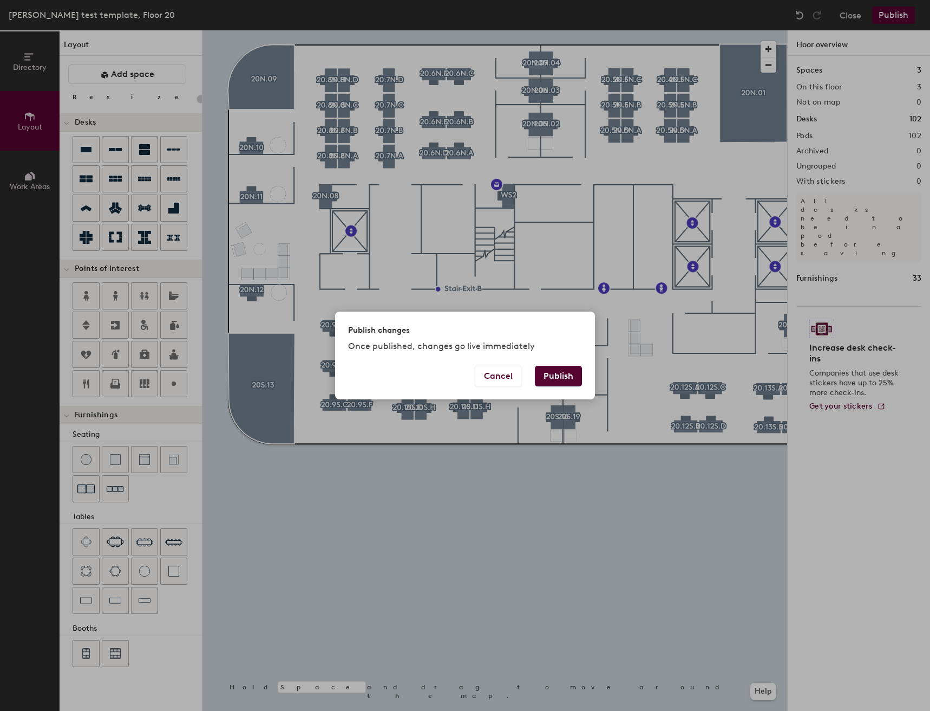
click at [557, 379] on button "Publish" at bounding box center [558, 376] width 47 height 21
type input "20"
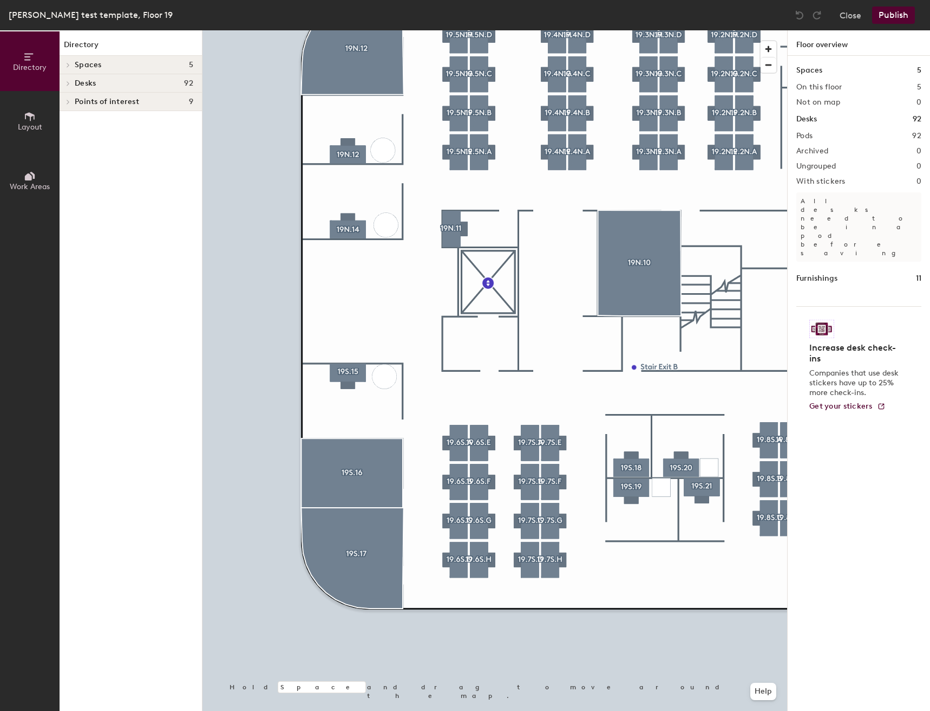
click at [35, 114] on icon at bounding box center [30, 116] width 12 height 12
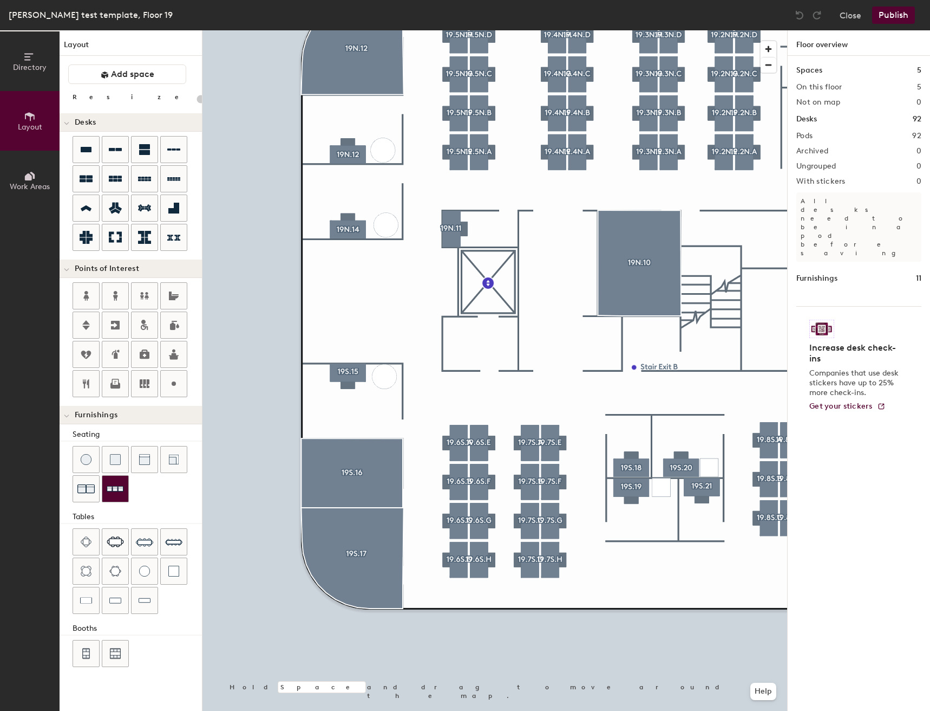
click at [108, 492] on img at bounding box center [115, 488] width 17 height 17
click at [361, 340] on div "Directory Layout Work Areas Layout Add space Resize Desks Points of Interest Fu…" at bounding box center [465, 370] width 930 height 680
type input "60"
click at [379, 307] on div "Directory Layout Work Areas Layout Add space Resize Desks Points of Interest Fu…" at bounding box center [465, 370] width 930 height 680
click at [405, 338] on div "Directory Layout Work Areas Layout Add space Resize Desks Points of Interest Fu…" at bounding box center [465, 370] width 930 height 680
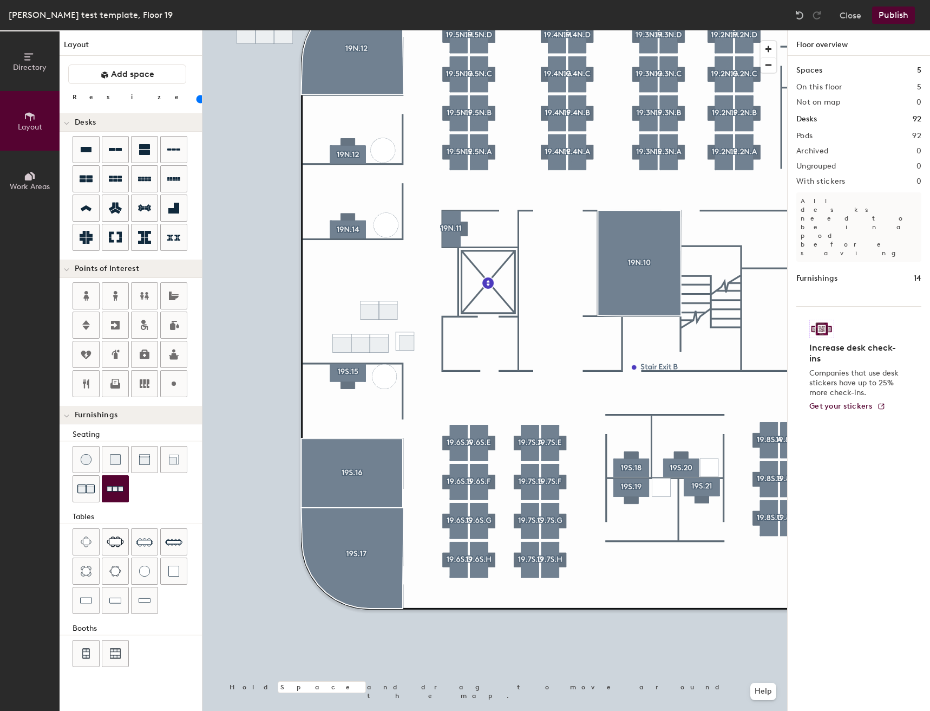
click at [16, 61] on button "Directory" at bounding box center [30, 61] width 60 height 60
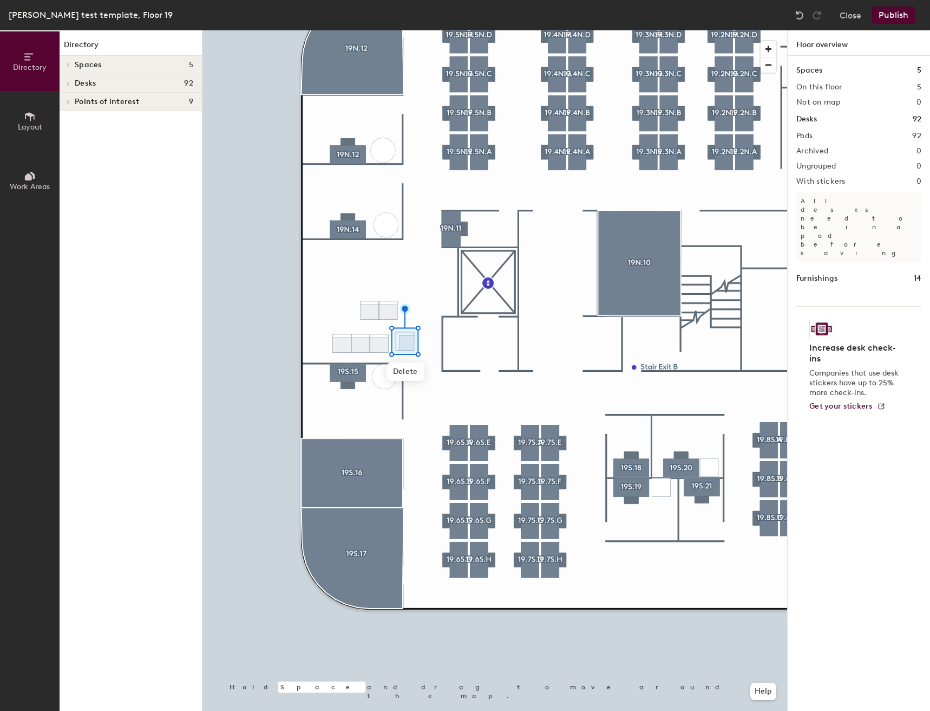
click at [28, 113] on icon at bounding box center [30, 116] width 10 height 9
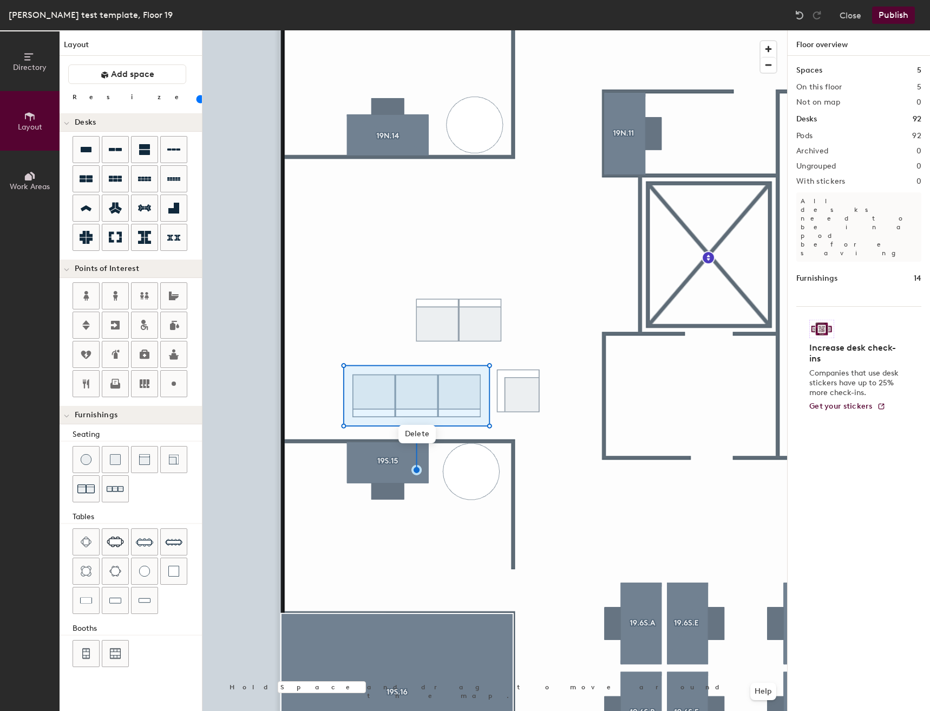
click at [504, 30] on div at bounding box center [495, 30] width 585 height 0
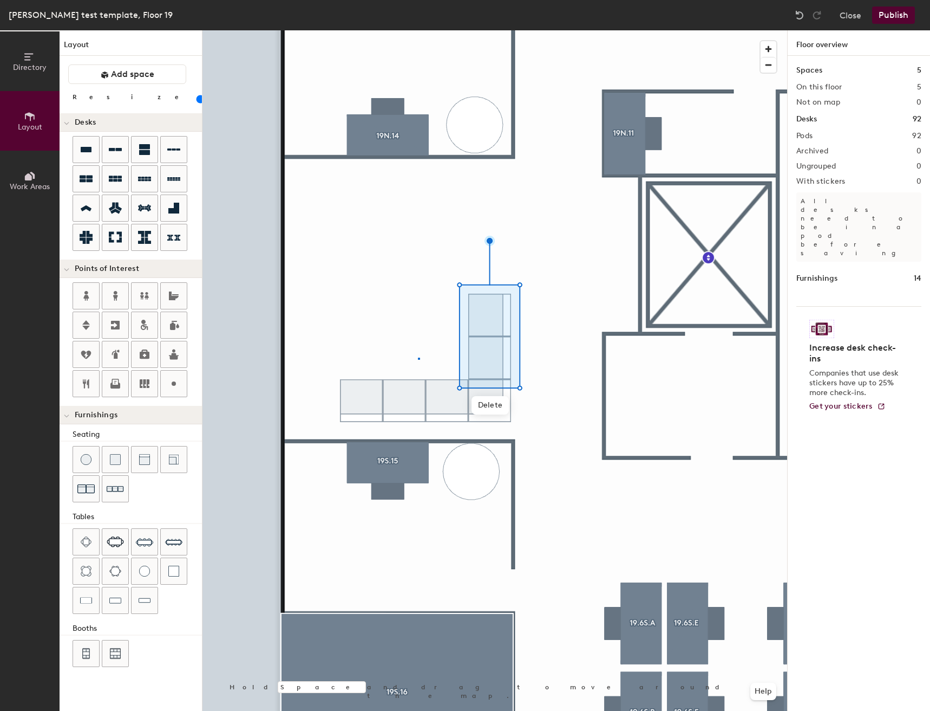
click at [418, 30] on div at bounding box center [495, 30] width 585 height 0
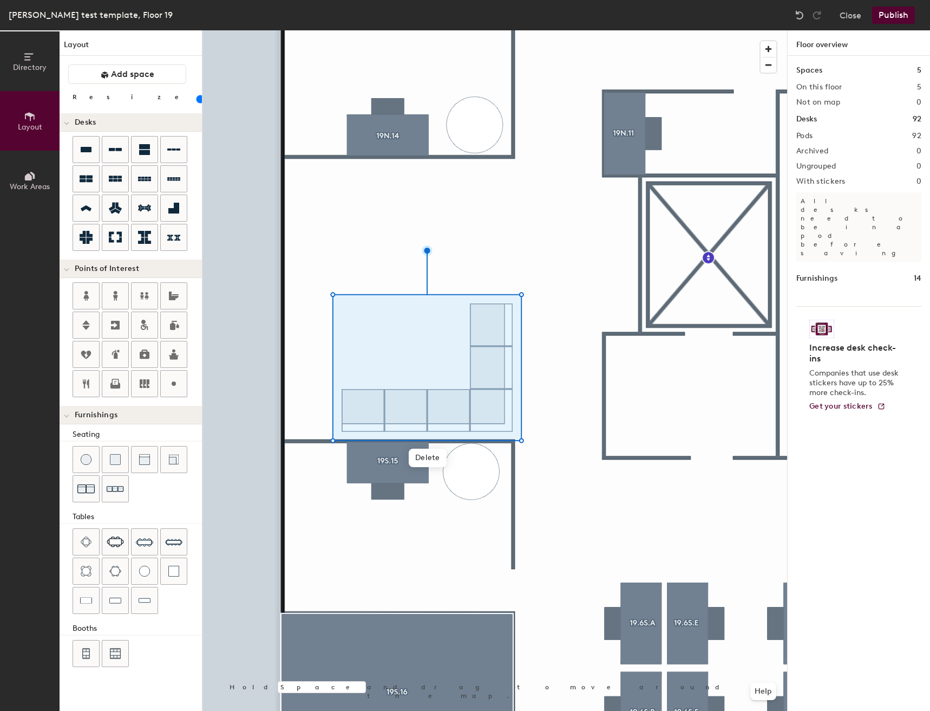
click at [538, 30] on div at bounding box center [495, 30] width 585 height 0
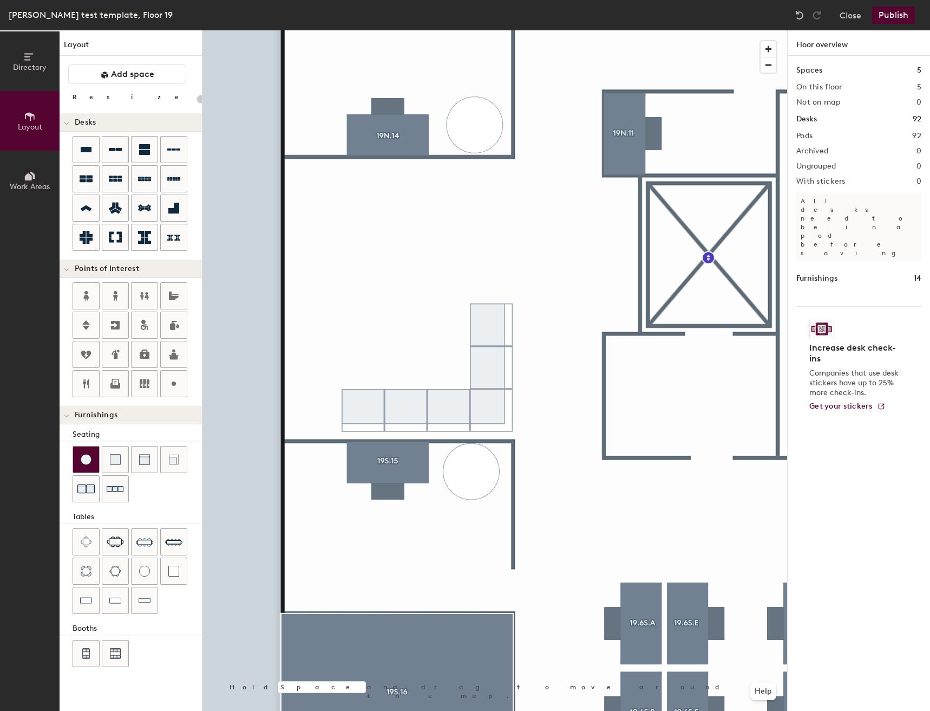
drag, startPoint x: 80, startPoint y: 459, endPoint x: 97, endPoint y: 455, distance: 17.7
click at [97, 455] on div at bounding box center [86, 459] width 26 height 26
click at [143, 565] on img at bounding box center [144, 570] width 11 height 11
click at [403, 320] on div "Directory Layout Work Areas Layout Add space Resize Desks Points of Interest Fu…" at bounding box center [465, 370] width 930 height 680
click at [197, 101] on input "range" at bounding box center [197, 99] width 0 height 9
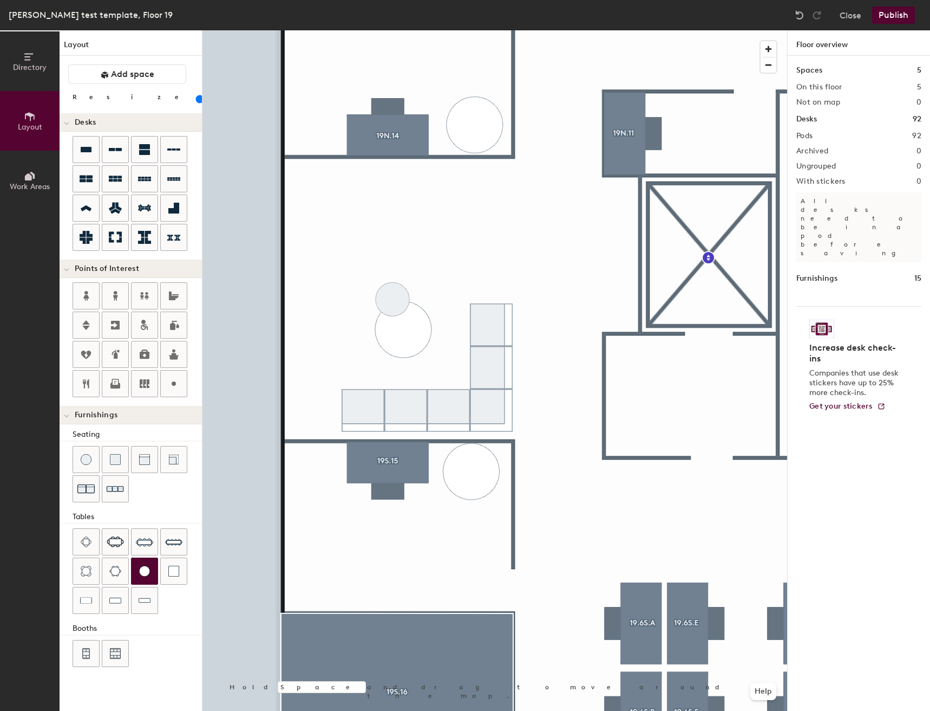
click at [391, 295] on div "Directory Layout Work Areas Layout Add space Resize Desks Points of Interest Fu…" at bounding box center [465, 370] width 930 height 680
click at [326, 349] on div "Directory Layout Work Areas Layout Add space Resize Desks Points of Interest Fu…" at bounding box center [465, 370] width 930 height 680
click at [321, 290] on div "Directory Layout Work Areas Layout Add space Resize Desks Points of Interest Fu…" at bounding box center [465, 370] width 930 height 680
click at [120, 236] on icon at bounding box center [115, 237] width 13 height 11
type input "20"
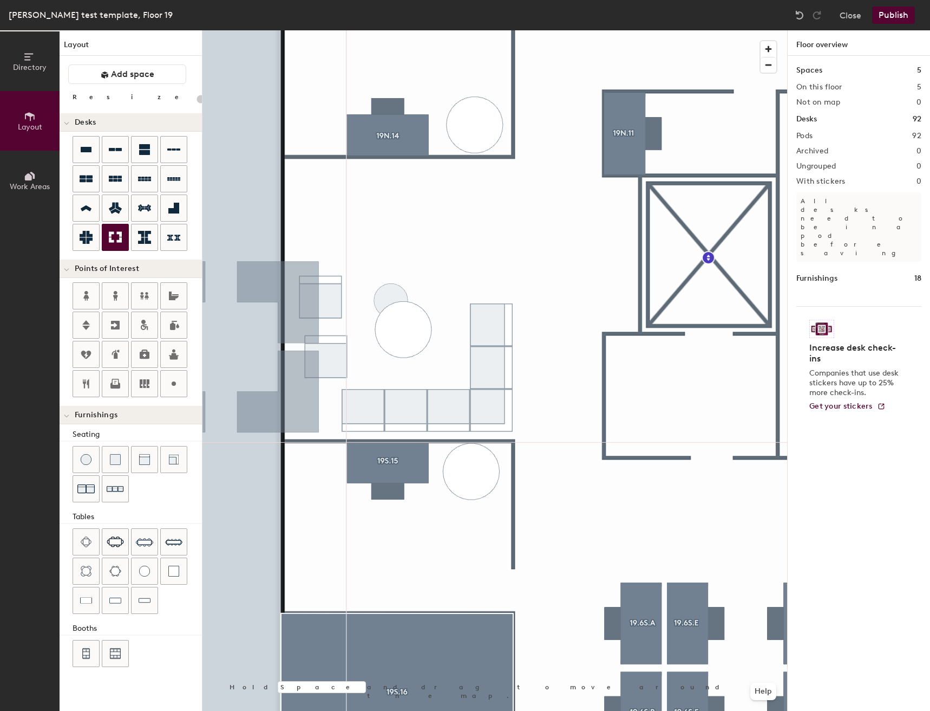
click at [34, 73] on button "Directory" at bounding box center [30, 61] width 60 height 60
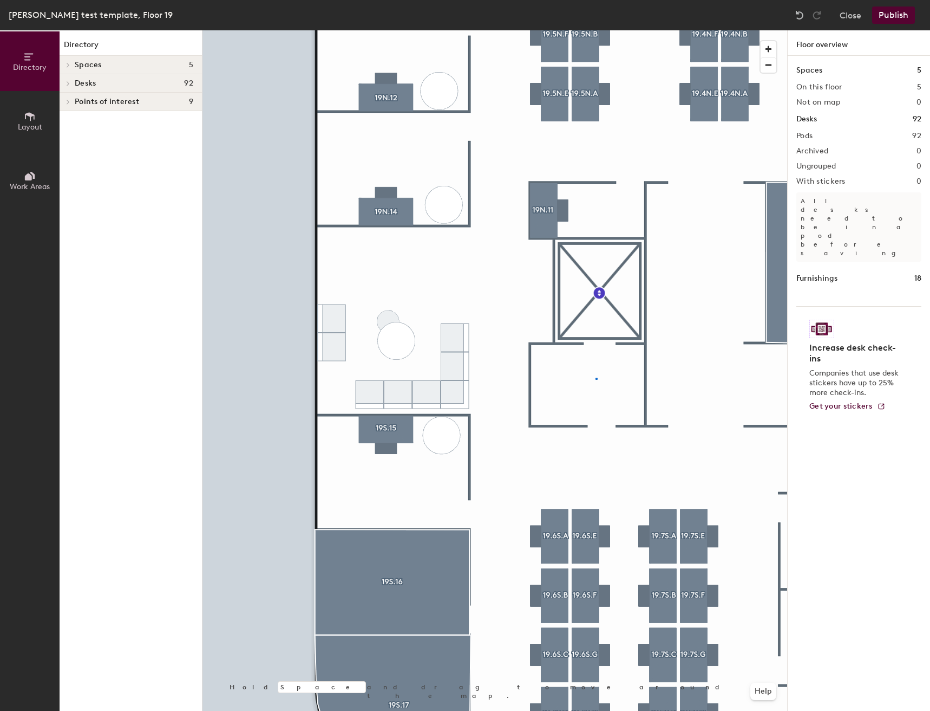
click at [596, 30] on div at bounding box center [495, 30] width 585 height 0
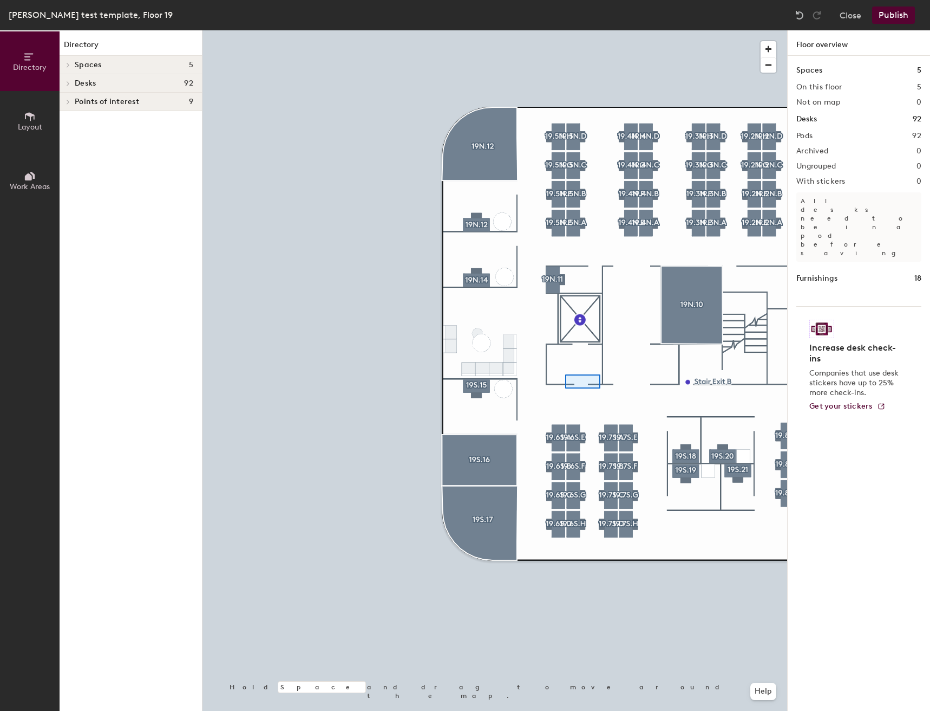
click at [558, 30] on div at bounding box center [495, 30] width 585 height 0
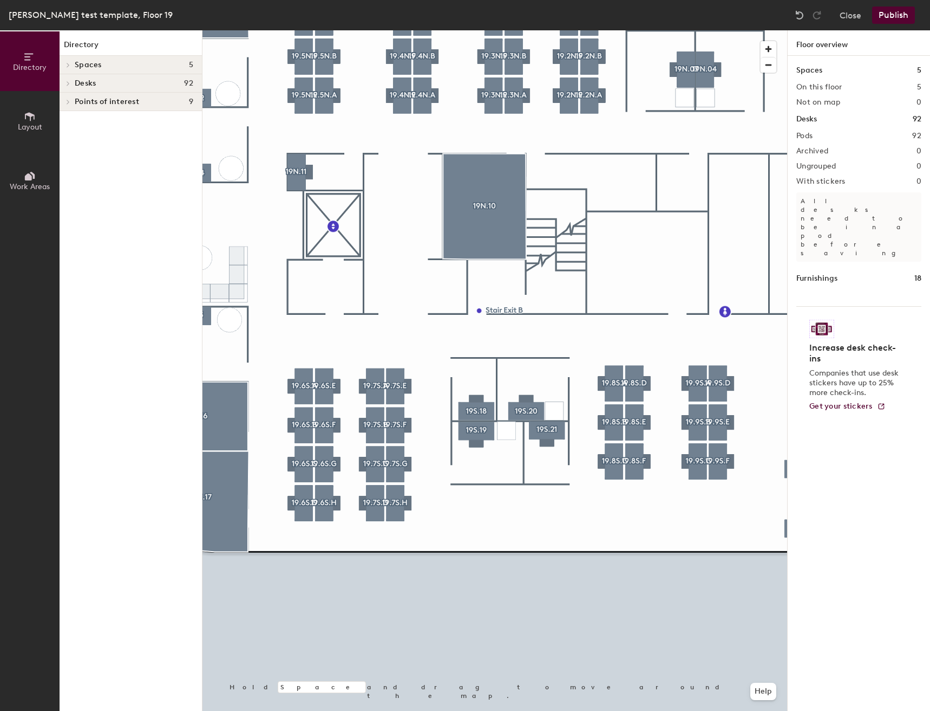
click at [35, 122] on span "Layout" at bounding box center [30, 126] width 24 height 9
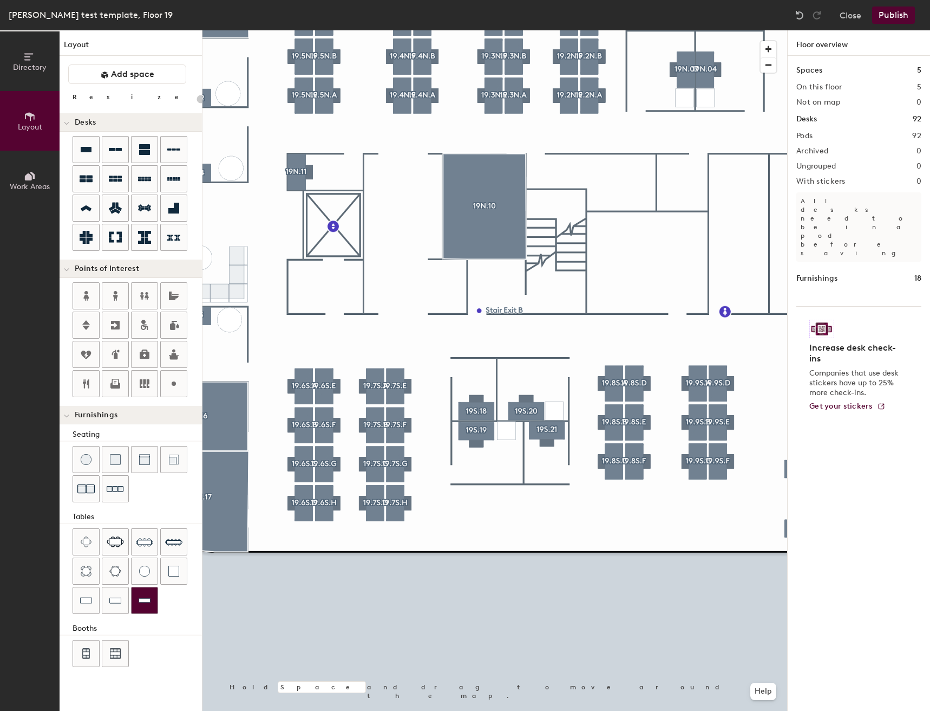
click at [142, 598] on img at bounding box center [145, 600] width 12 height 11
click at [94, 597] on div at bounding box center [86, 600] width 26 height 26
click at [476, 514] on div "Directory Layout Work Areas Layout Add space Resize Desks Points of Interest Fu…" at bounding box center [465, 370] width 930 height 680
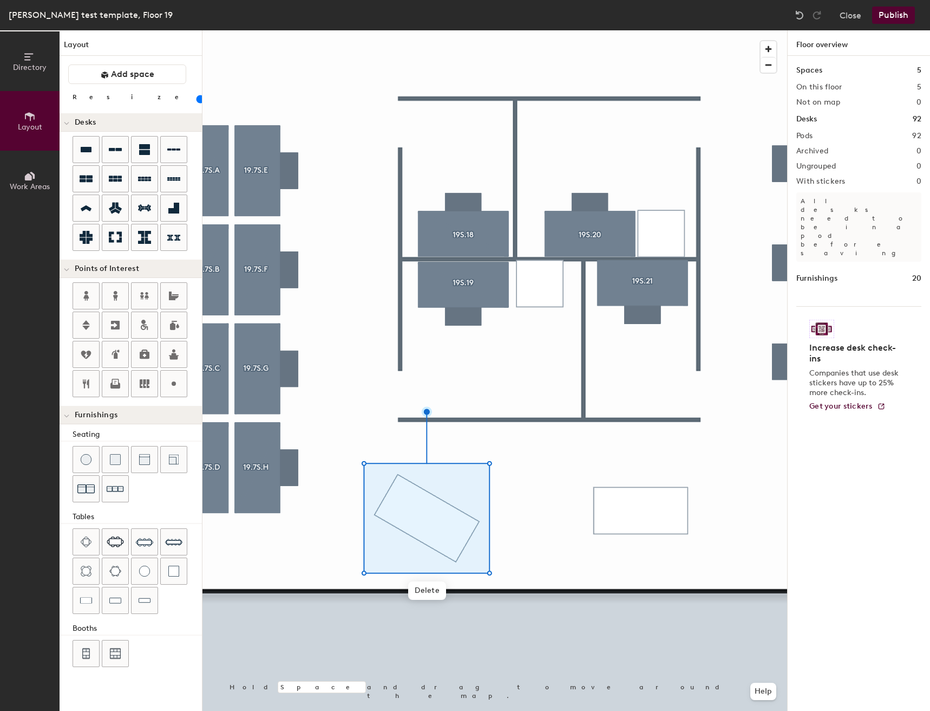
drag, startPoint x: 103, startPoint y: 101, endPoint x: 107, endPoint y: 107, distance: 6.8
click at [197, 103] on input "range" at bounding box center [197, 99] width 0 height 9
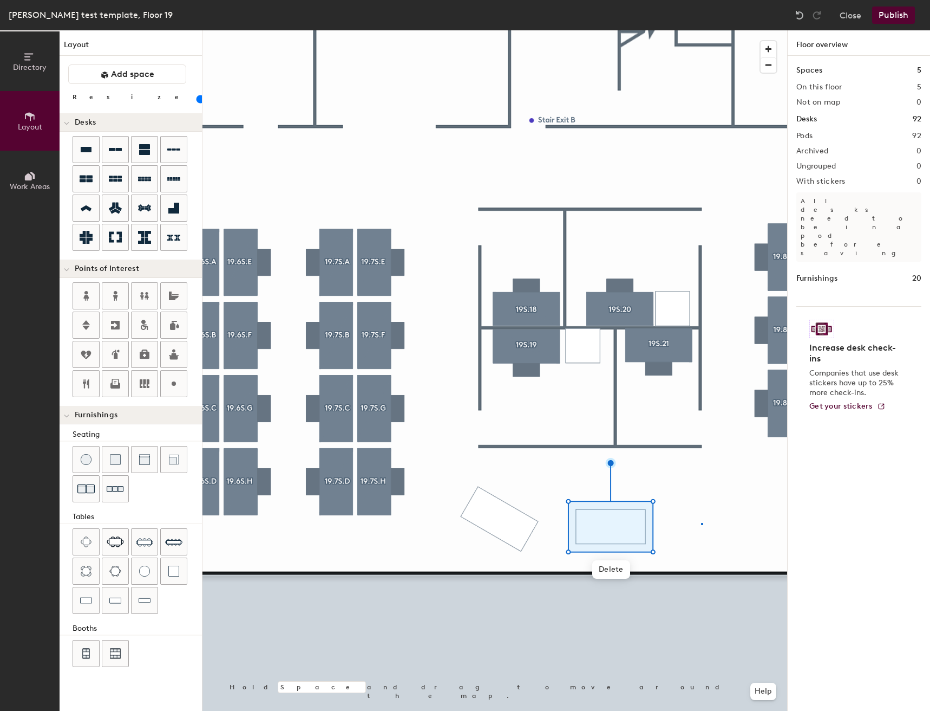
click at [701, 30] on div at bounding box center [495, 30] width 585 height 0
click at [476, 522] on div "Directory Layout Work Areas Layout Add space Resize Desks Points of Interest Fu…" at bounding box center [465, 370] width 930 height 680
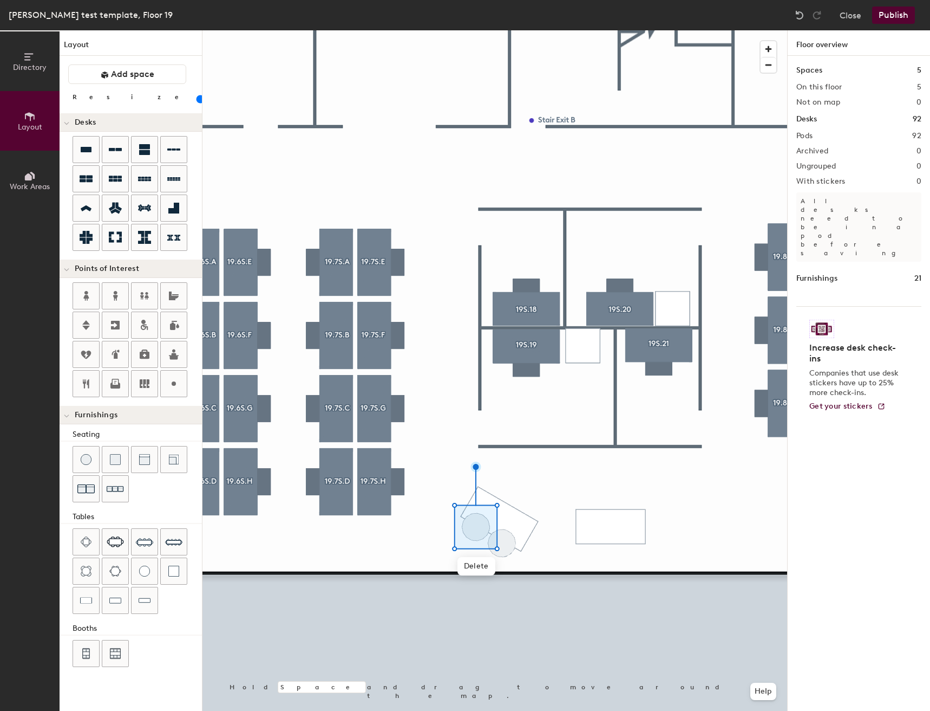
click at [502, 538] on div "Directory Layout Work Areas Layout Add space Resize Desks Points of Interest Fu…" at bounding box center [465, 370] width 930 height 680
click at [594, 540] on div "Directory Layout Work Areas Layout Add space Resize Desks Points of Interest Fu…" at bounding box center [465, 370] width 930 height 680
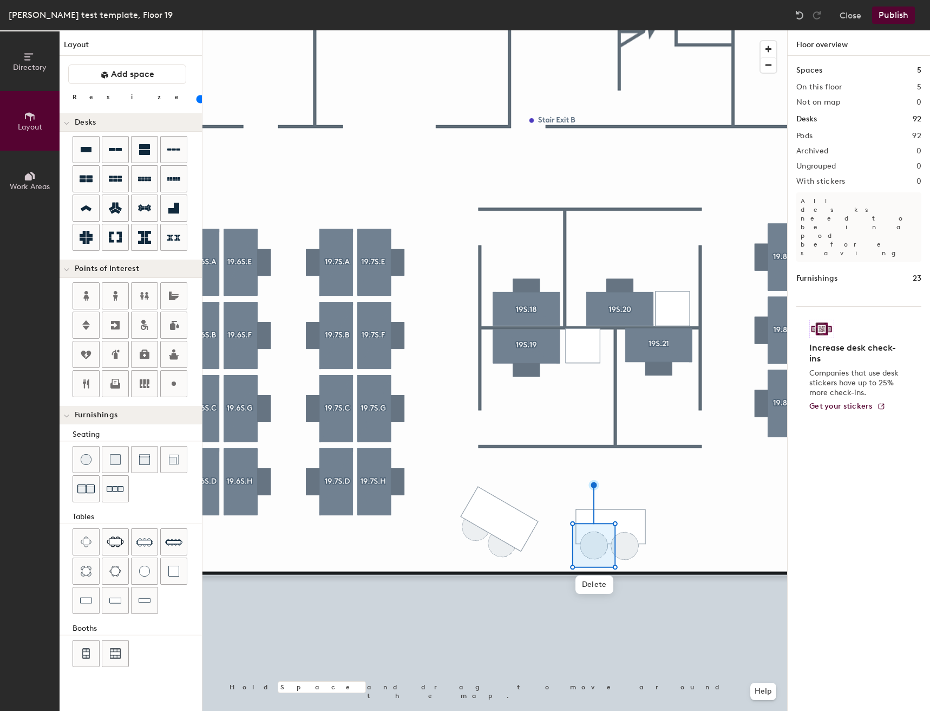
click at [625, 541] on div "Directory Layout Work Areas Layout Add space Resize Desks Points of Interest Fu…" at bounding box center [465, 370] width 930 height 680
click at [803, 16] on img at bounding box center [799, 15] width 11 height 11
click at [699, 30] on div at bounding box center [495, 30] width 585 height 0
click at [614, 566] on span "Delete" at bounding box center [611, 569] width 38 height 18
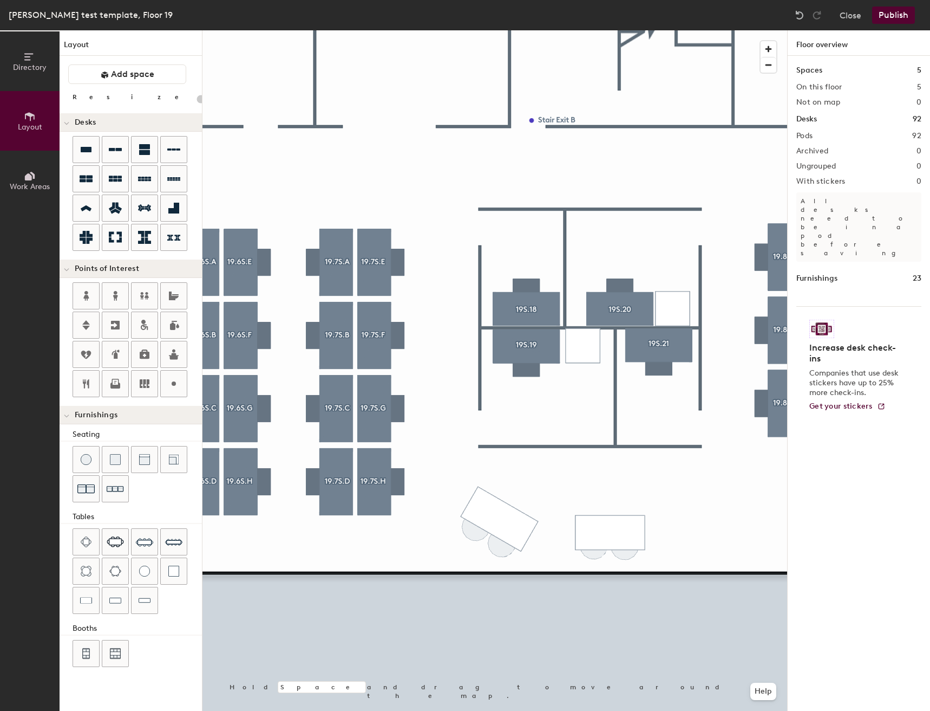
click at [610, 527] on div "Directory Layout Work Areas Layout Add space Resize Desks Points of Interest Fu…" at bounding box center [465, 370] width 930 height 680
drag, startPoint x: 92, startPoint y: 601, endPoint x: 713, endPoint y: 480, distance: 633.4
click at [713, 30] on div at bounding box center [495, 30] width 585 height 0
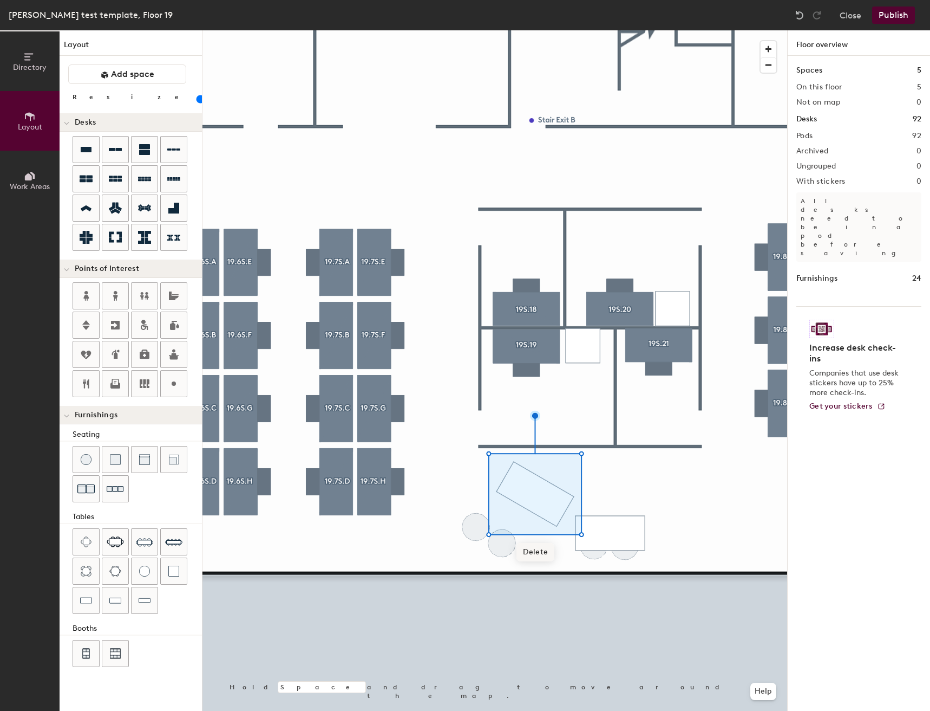
click at [529, 550] on span "Delete" at bounding box center [536, 552] width 38 height 18
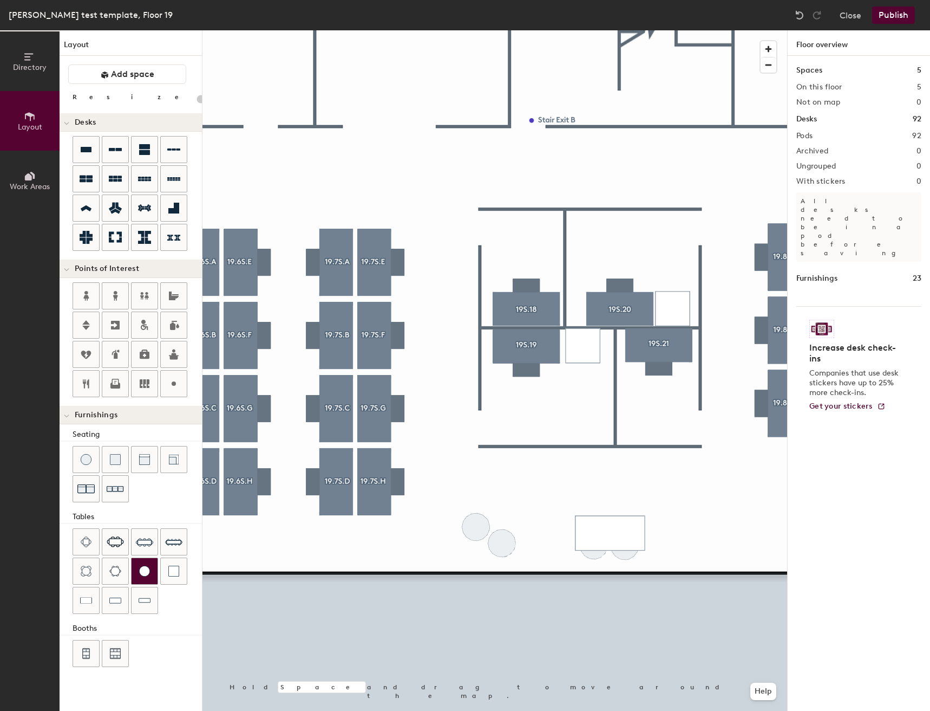
click at [525, 488] on div "Directory Layout Work Areas Layout Add space Resize Desks Points of Interest Fu…" at bounding box center [465, 370] width 930 height 680
type input "60"
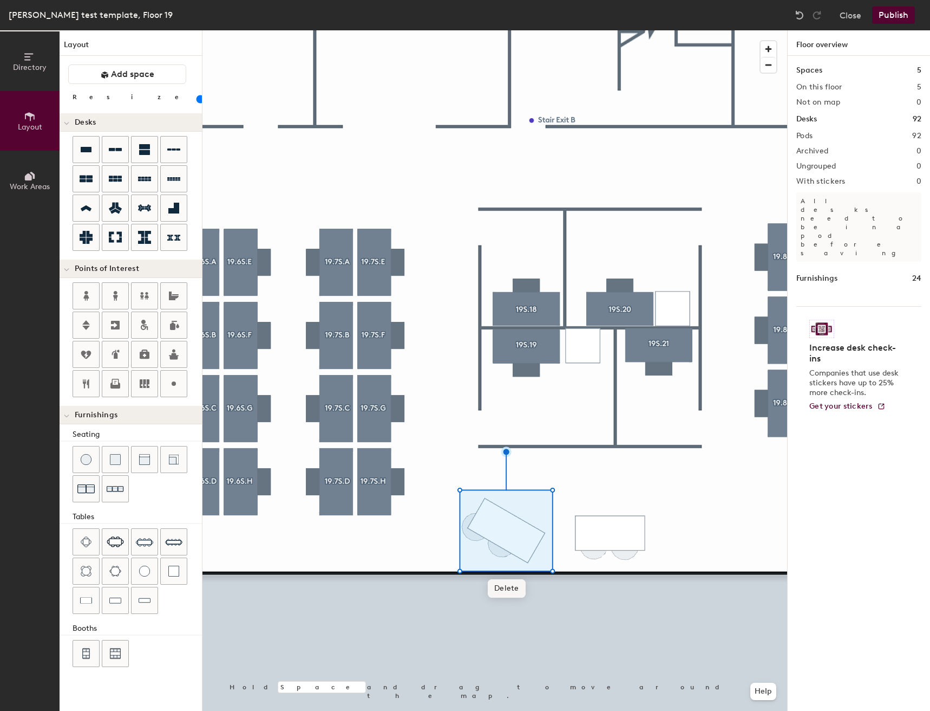
click at [505, 584] on span "Delete" at bounding box center [507, 588] width 38 height 18
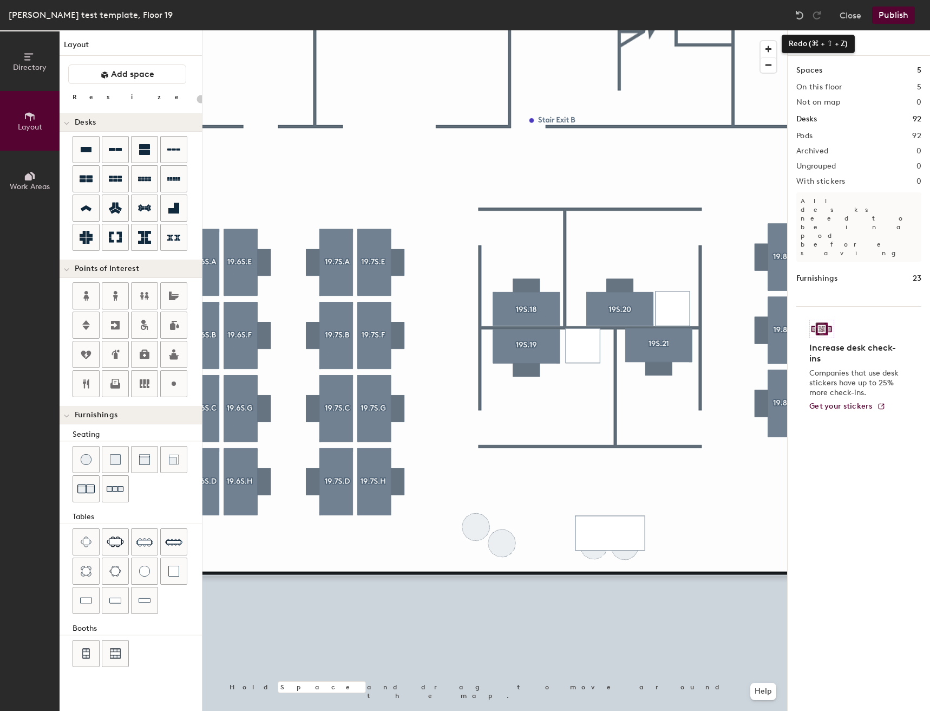
click at [809, 19] on div at bounding box center [817, 14] width 17 height 17
click at [800, 17] on img at bounding box center [799, 15] width 11 height 11
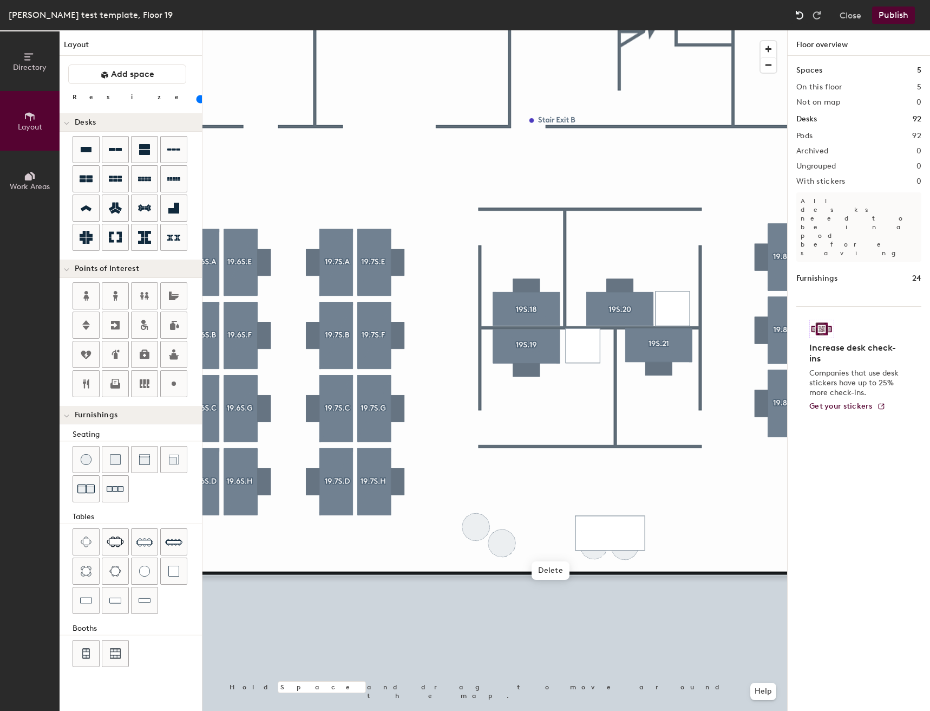
click at [800, 17] on img at bounding box center [799, 15] width 11 height 11
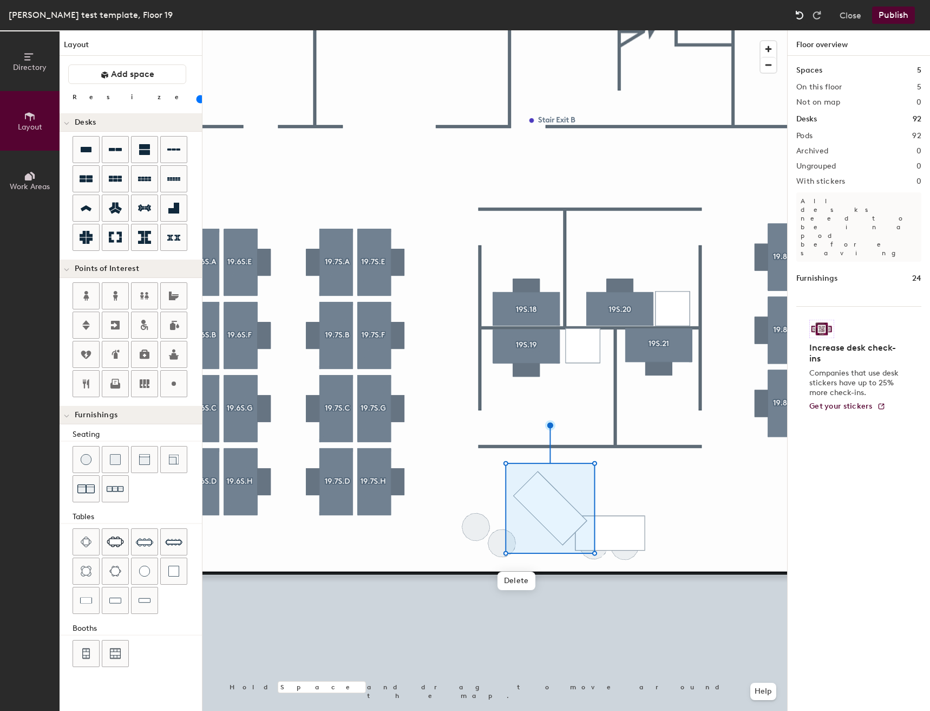
click at [800, 17] on img at bounding box center [799, 15] width 11 height 11
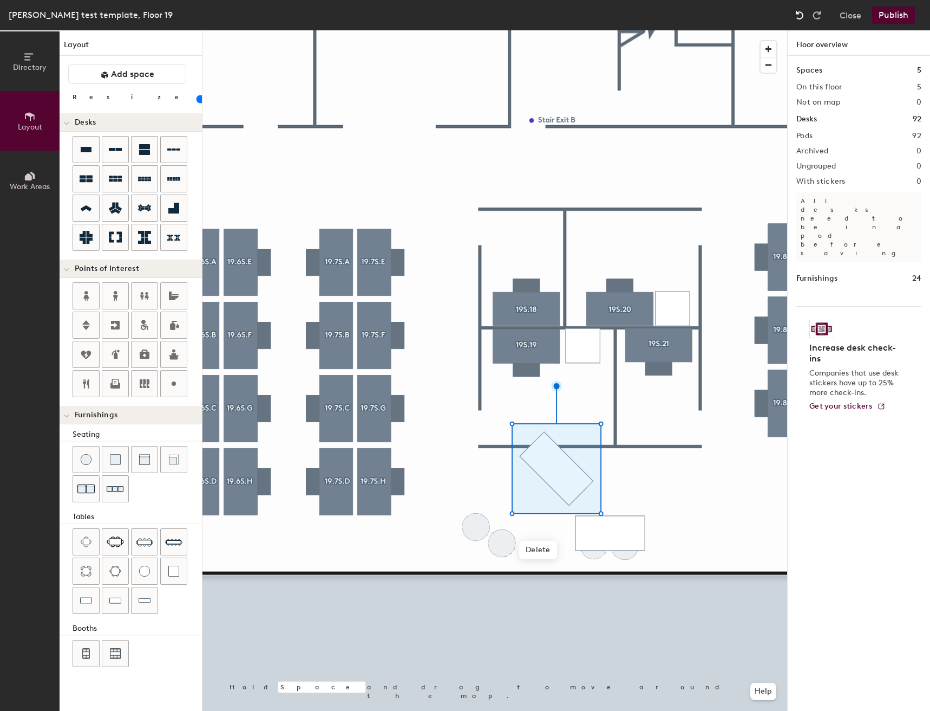
click at [800, 17] on img at bounding box center [799, 15] width 11 height 11
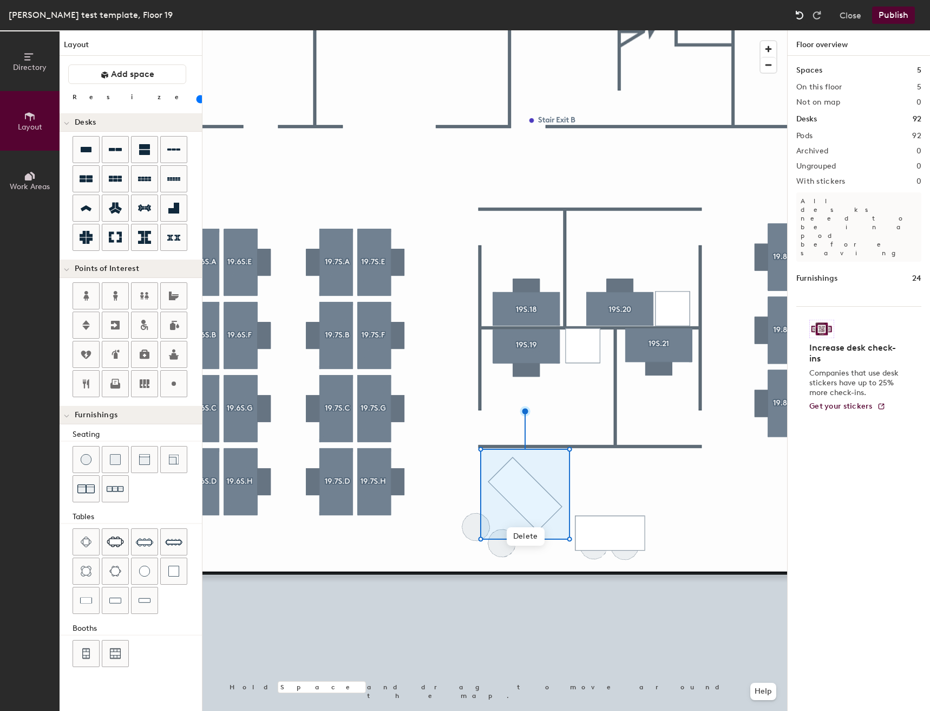
click at [800, 17] on img at bounding box center [799, 15] width 11 height 11
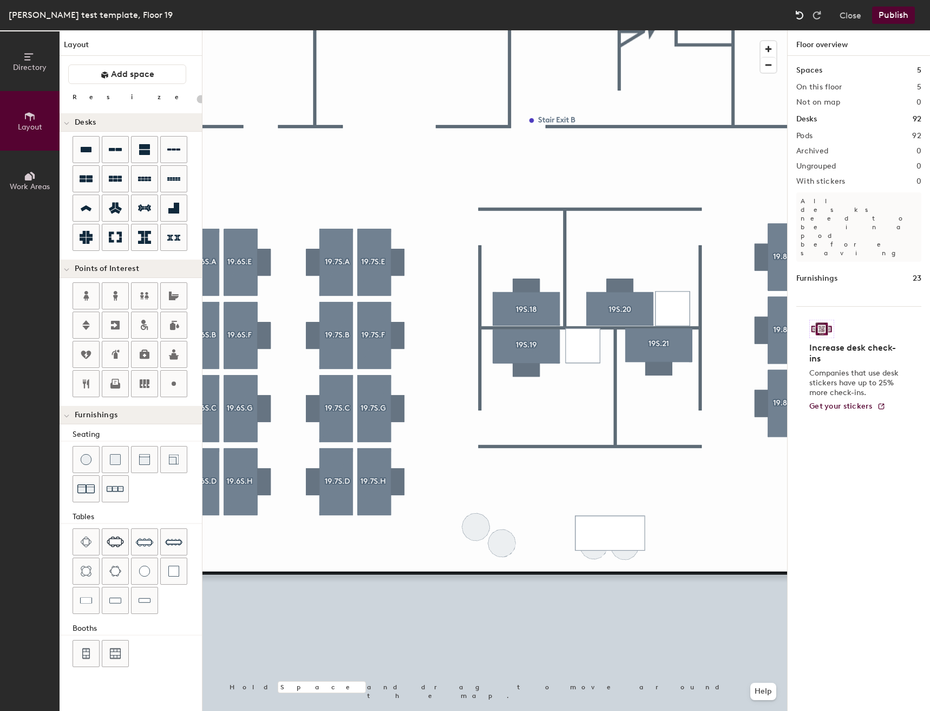
click at [800, 17] on img at bounding box center [799, 15] width 11 height 11
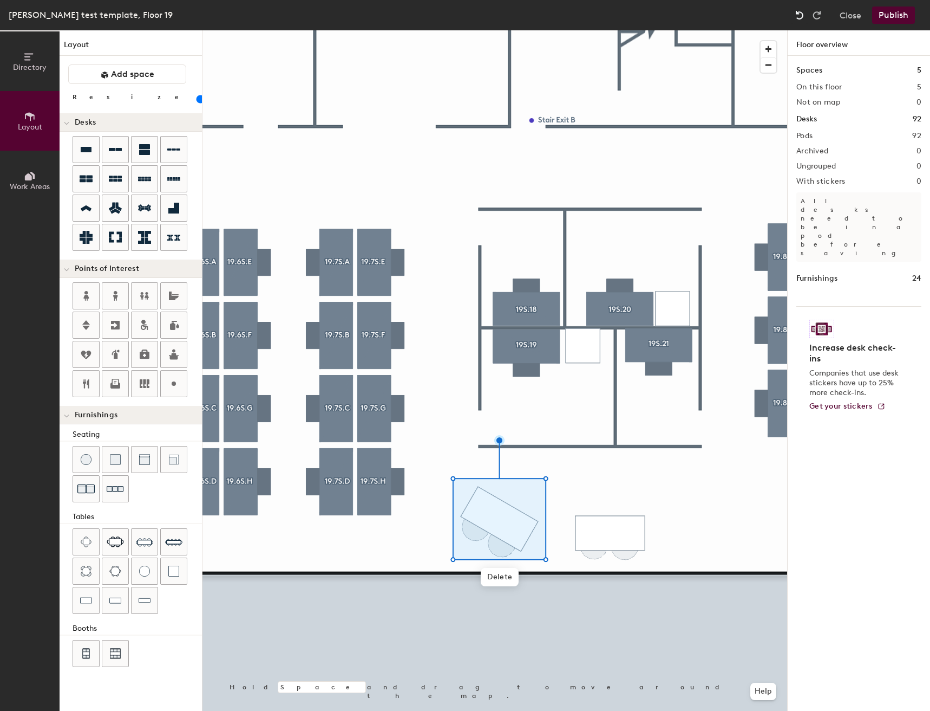
click at [800, 17] on img at bounding box center [799, 15] width 11 height 11
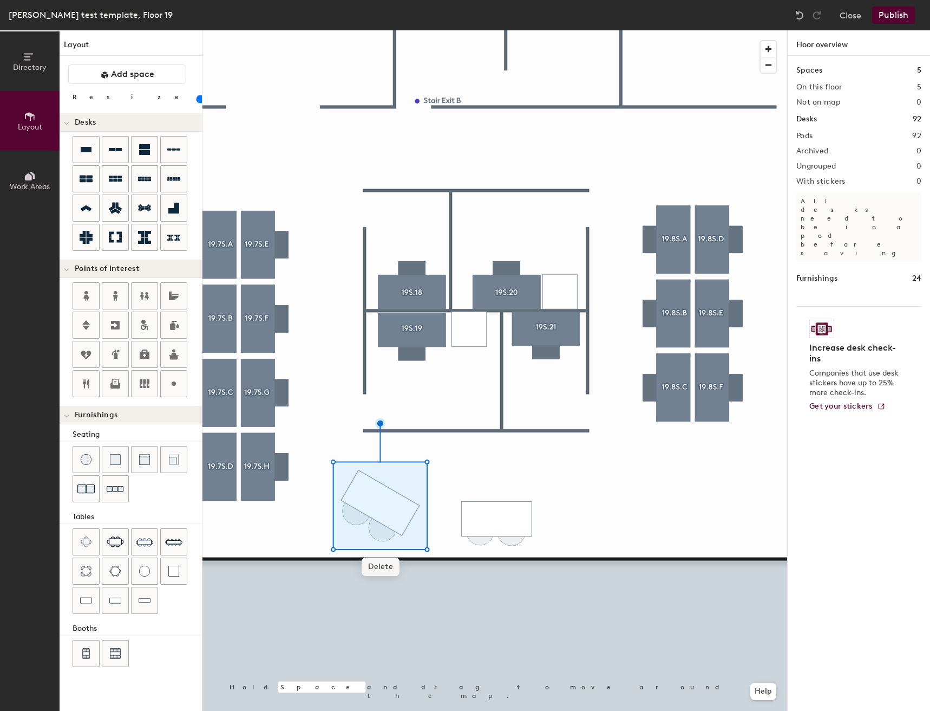
click at [390, 572] on span "Delete" at bounding box center [381, 566] width 38 height 18
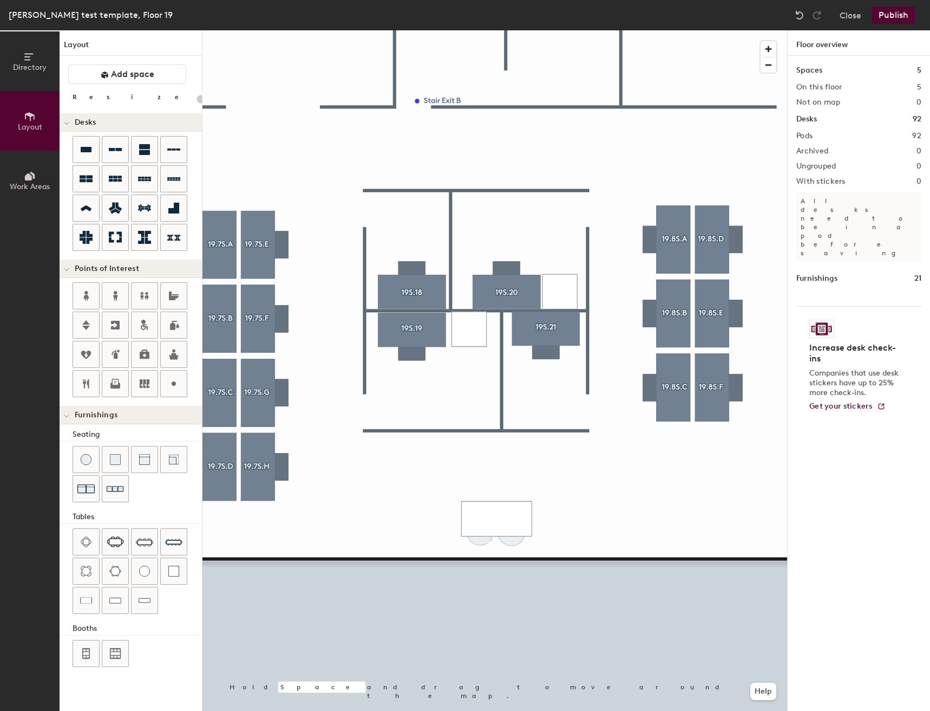
click at [376, 477] on div "Directory Layout Work Areas Layout Add space Resize Desks Points of Interest Fu…" at bounding box center [465, 370] width 930 height 680
click at [406, 478] on div "Directory Layout Work Areas Layout Add space Resize Desks Points of Interest Fu…" at bounding box center [465, 370] width 930 height 680
click at [392, 464] on div "Directory Layout Work Areas Layout Add space Resize Desks Points of Interest Fu…" at bounding box center [465, 370] width 930 height 680
drag, startPoint x: 88, startPoint y: 601, endPoint x: 473, endPoint y: 444, distance: 415.6
click at [473, 30] on div at bounding box center [495, 30] width 585 height 0
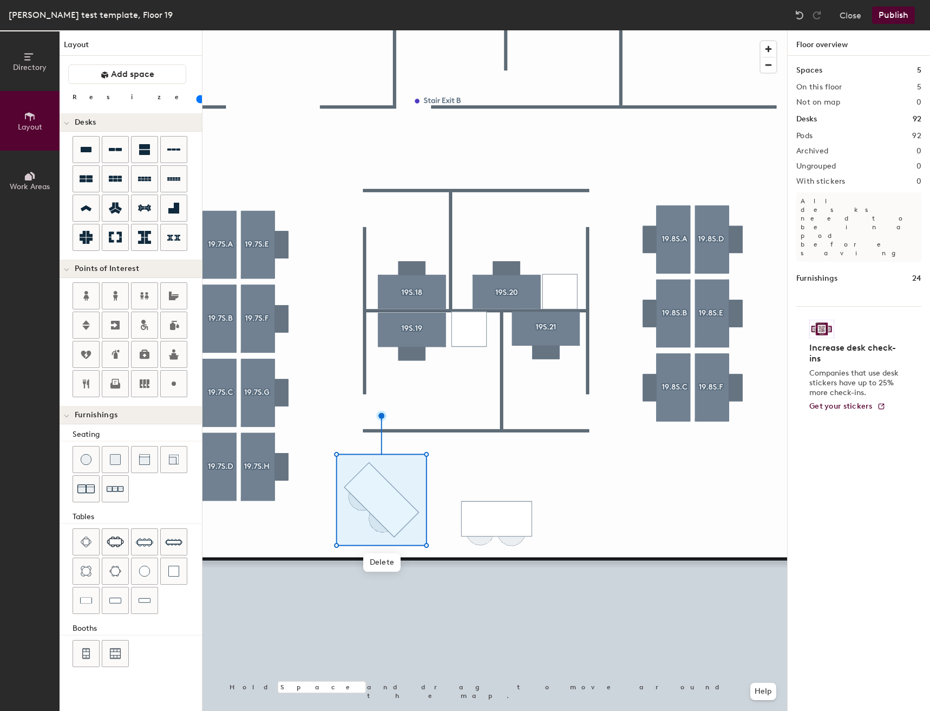
click at [507, 30] on div at bounding box center [495, 30] width 585 height 0
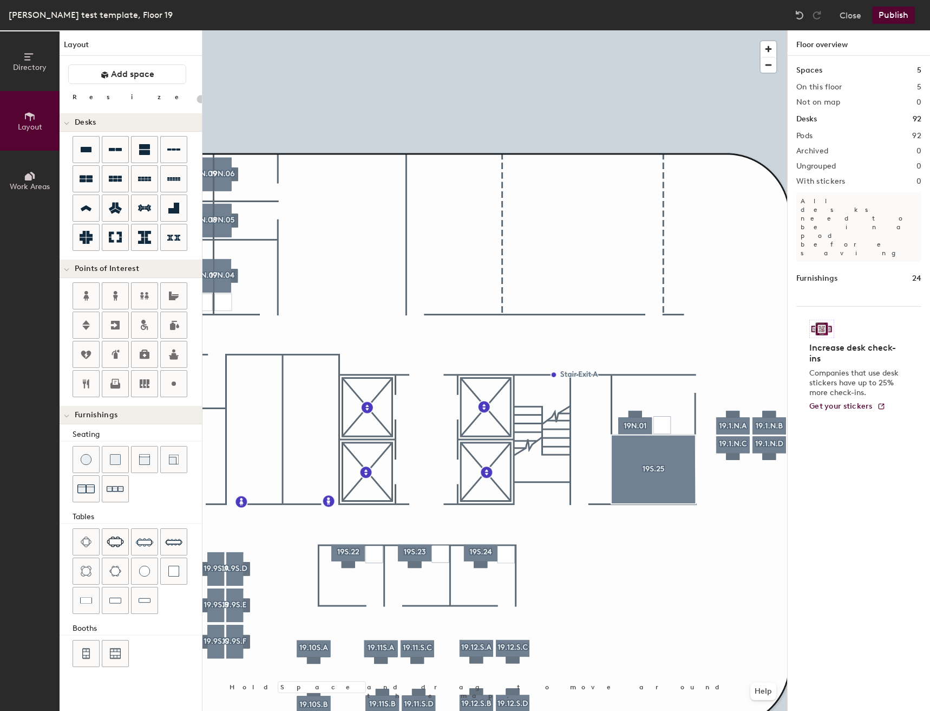
click at [327, 259] on div "Directory Layout Work Areas Layout Add space Resize Desks Points of Interest Fu…" at bounding box center [465, 370] width 930 height 680
click at [324, 322] on div "Directory Layout Work Areas Layout Add space Resize Desks Points of Interest Fu…" at bounding box center [465, 370] width 930 height 680
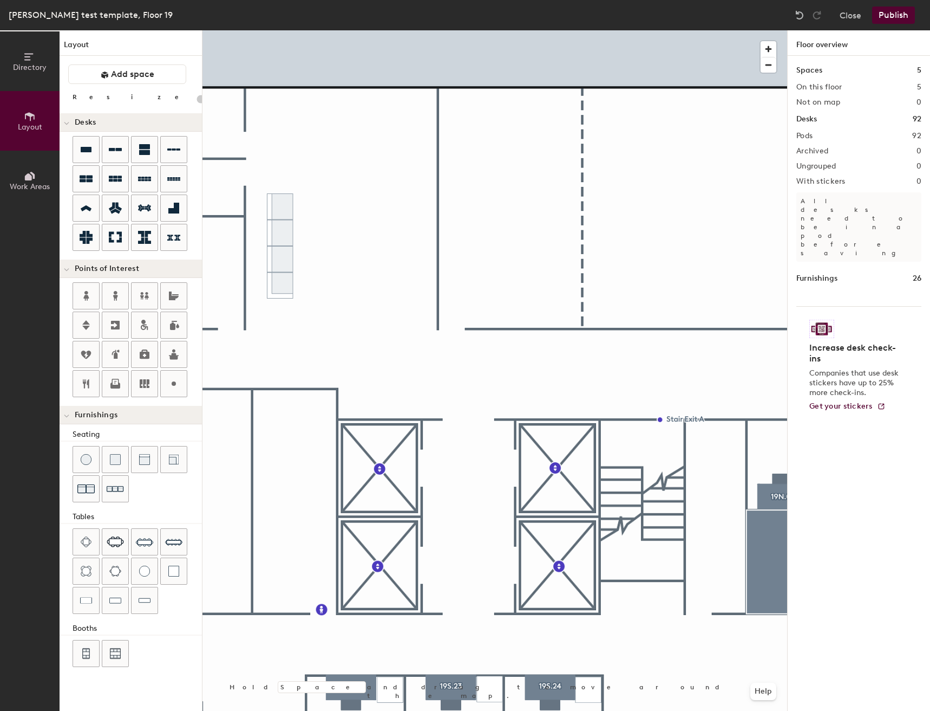
click at [374, 292] on div "Directory Layout Work Areas Layout Add space Resize Desks Points of Interest Fu…" at bounding box center [465, 370] width 930 height 680
drag, startPoint x: 93, startPoint y: 486, endPoint x: 387, endPoint y: 271, distance: 364.3
click at [387, 30] on div at bounding box center [495, 30] width 585 height 0
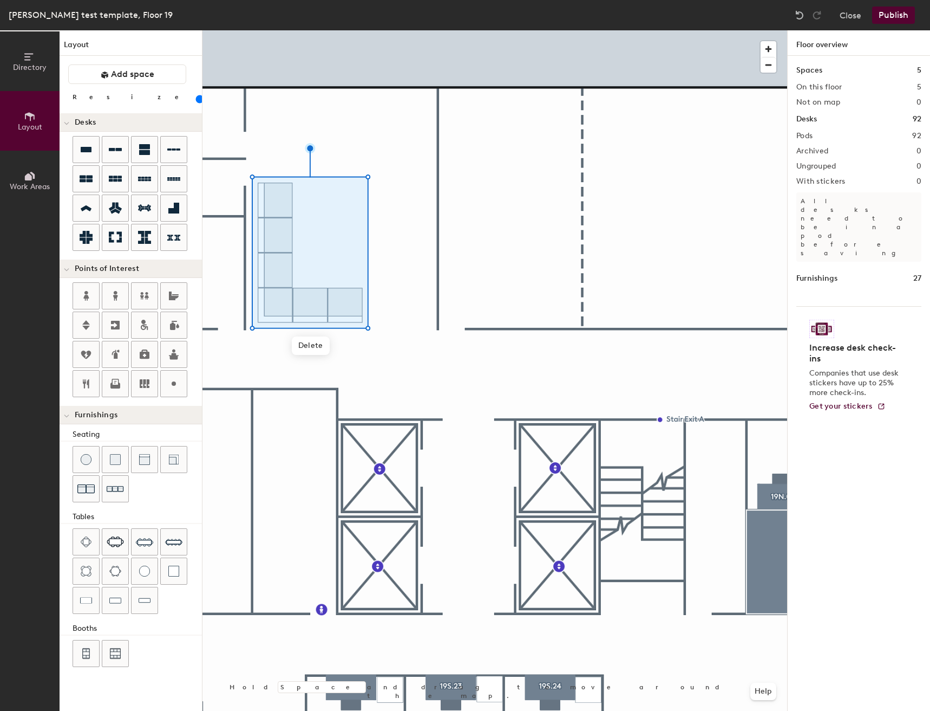
click at [197, 103] on input "range" at bounding box center [197, 99] width 0 height 9
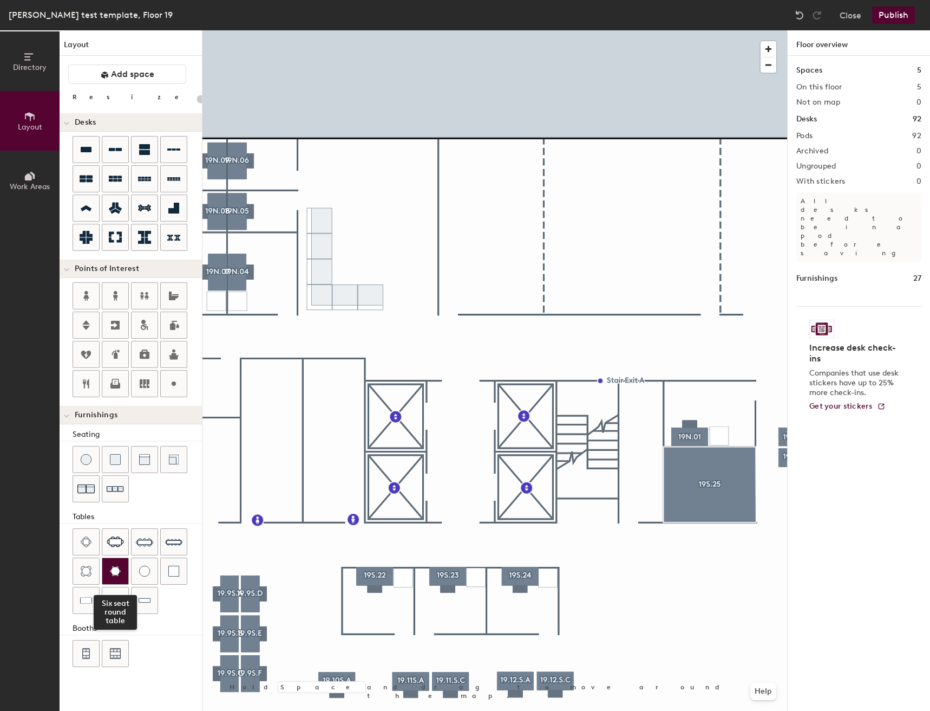
drag, startPoint x: 147, startPoint y: 569, endPoint x: 120, endPoint y: 563, distance: 28.3
click at [124, 570] on div "Six seat round table" at bounding box center [137, 572] width 129 height 88
click at [388, 220] on div "Directory Layout Work Areas Layout Add space Resize Desks Points of Interest Fu…" at bounding box center [465, 370] width 930 height 680
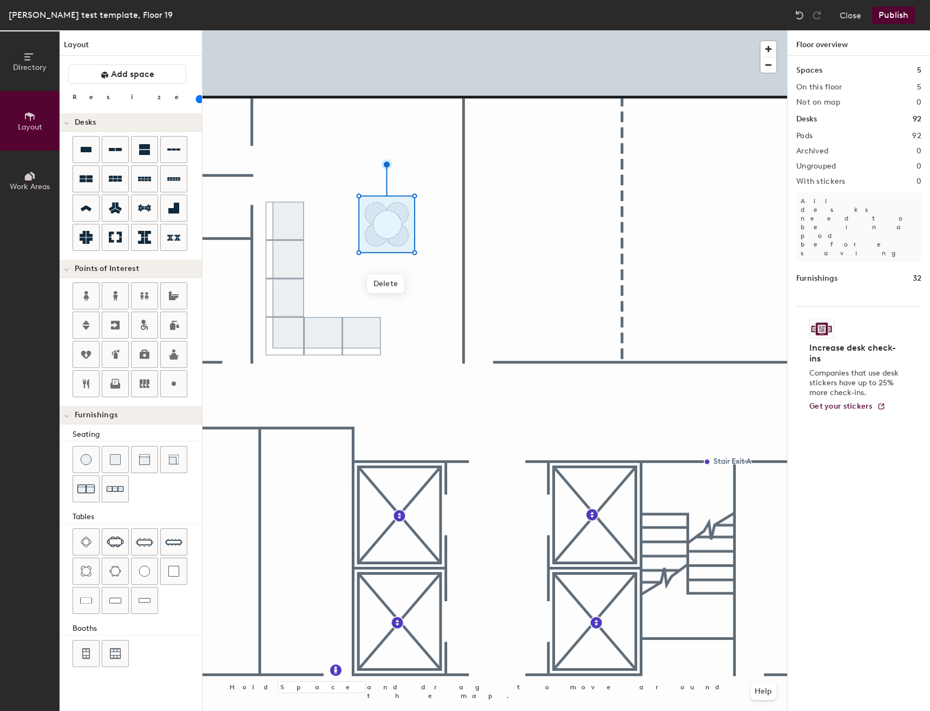
drag, startPoint x: 98, startPoint y: 100, endPoint x: 110, endPoint y: 95, distance: 13.2
click at [197, 95] on input "range" at bounding box center [197, 99] width 0 height 9
click at [197, 100] on input "range" at bounding box center [197, 99] width 0 height 9
click at [391, 269] on span "Delete" at bounding box center [387, 277] width 38 height 18
drag, startPoint x: 89, startPoint y: 569, endPoint x: 83, endPoint y: 527, distance: 42.0
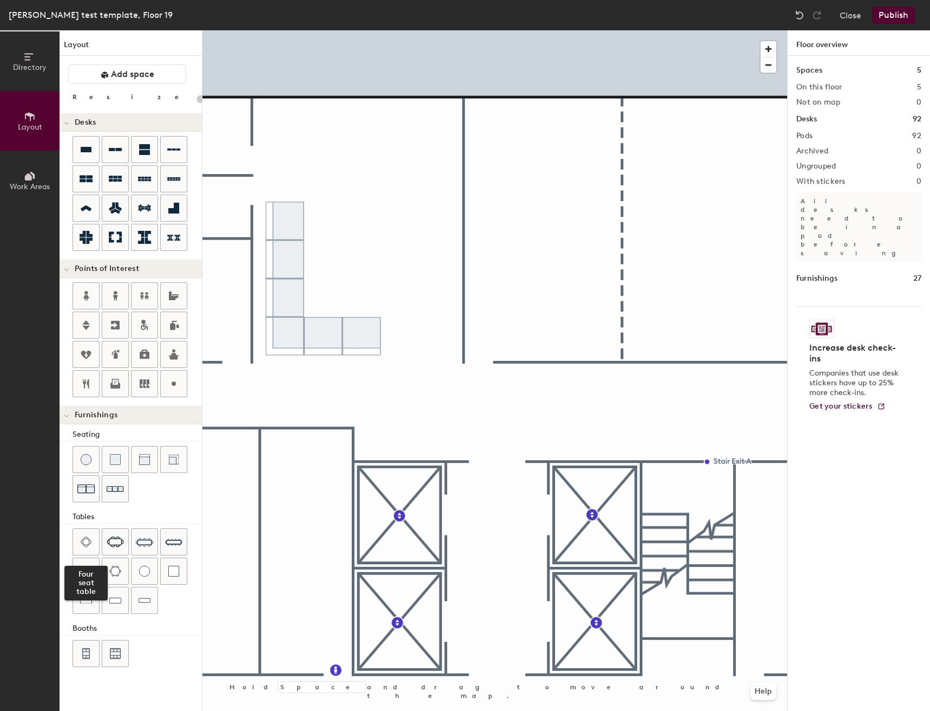
click at [81, 562] on div at bounding box center [86, 571] width 26 height 26
click at [114, 131] on div "Layout Add space Resize Desks Points of Interest Furnishings Seating Tables Boo…" at bounding box center [131, 370] width 142 height 680
click at [375, 220] on div "Directory Layout Work Areas Layout Add space Resize Desks Points of Interest Fu…" at bounding box center [465, 370] width 930 height 680
drag, startPoint x: 99, startPoint y: 100, endPoint x: 112, endPoint y: 100, distance: 13.0
click at [197, 100] on input "range" at bounding box center [197, 99] width 0 height 9
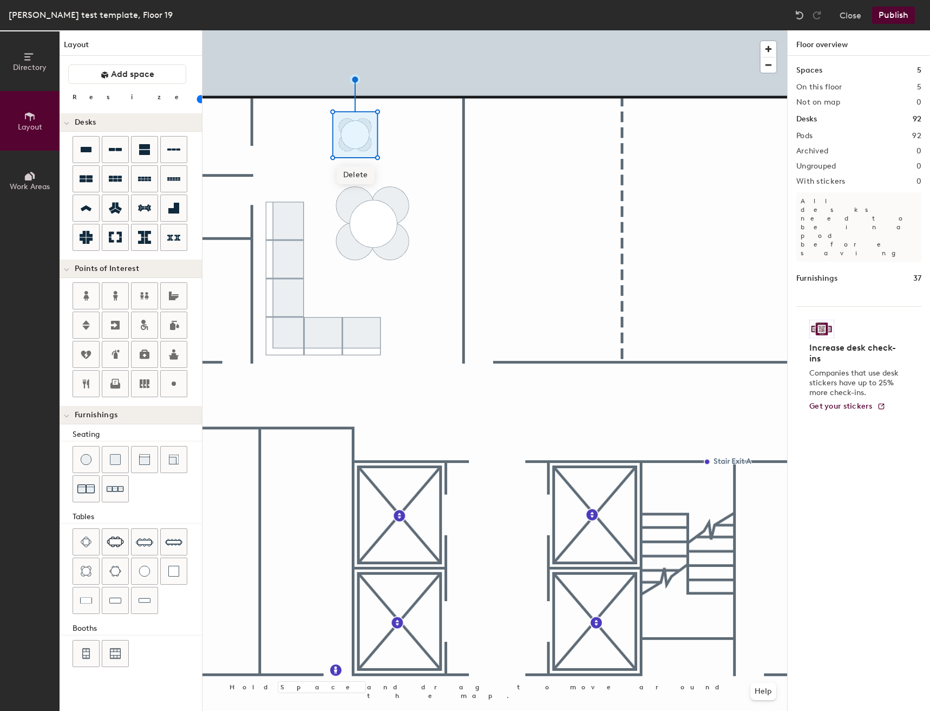
click at [359, 173] on span "Delete" at bounding box center [356, 175] width 38 height 18
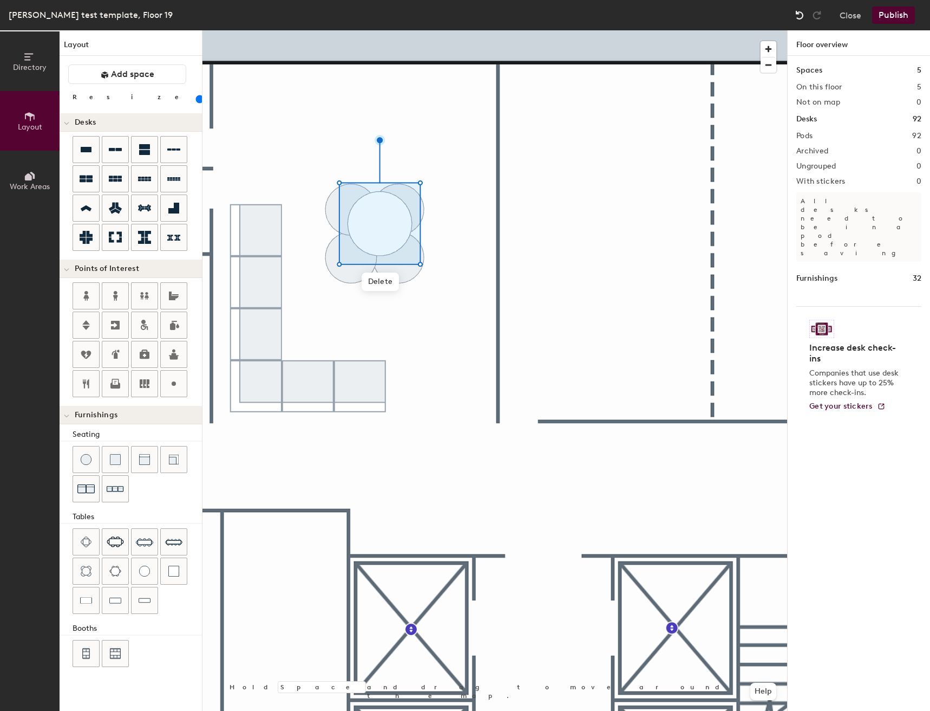
click at [799, 9] on div at bounding box center [799, 14] width 17 height 17
click at [806, 13] on div at bounding box center [799, 14] width 17 height 17
click at [806, 12] on div at bounding box center [799, 14] width 17 height 17
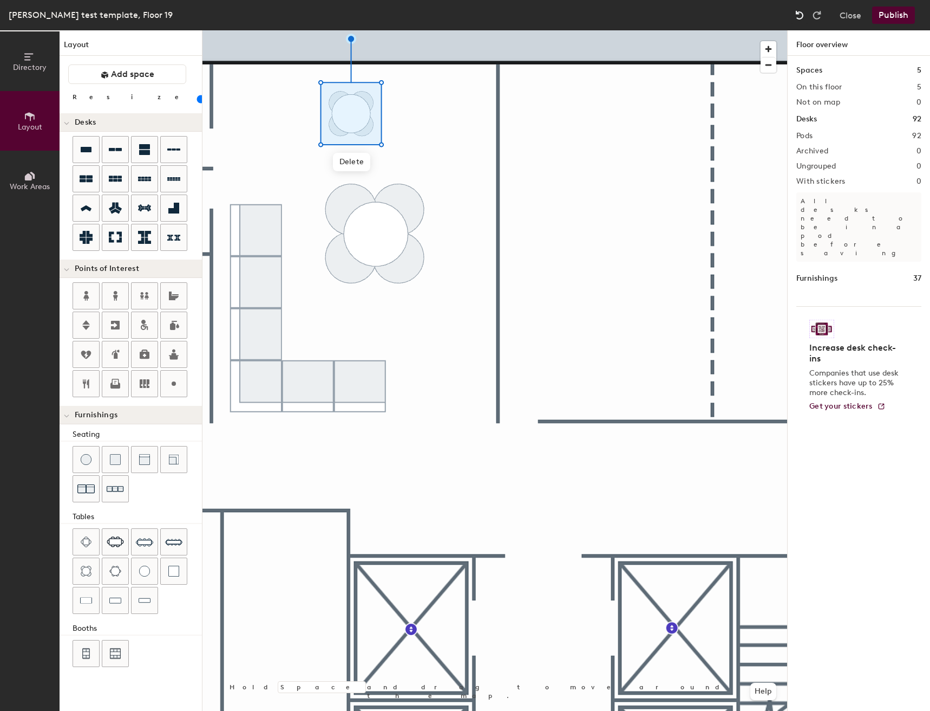
click at [805, 10] on img at bounding box center [799, 15] width 11 height 11
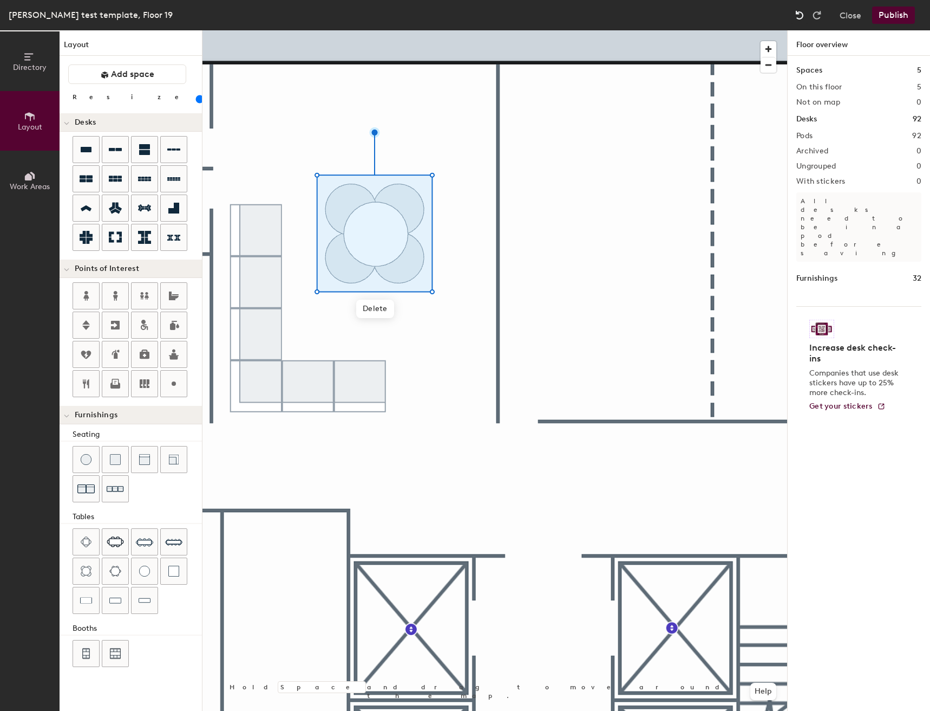
click at [804, 16] on img at bounding box center [799, 15] width 11 height 11
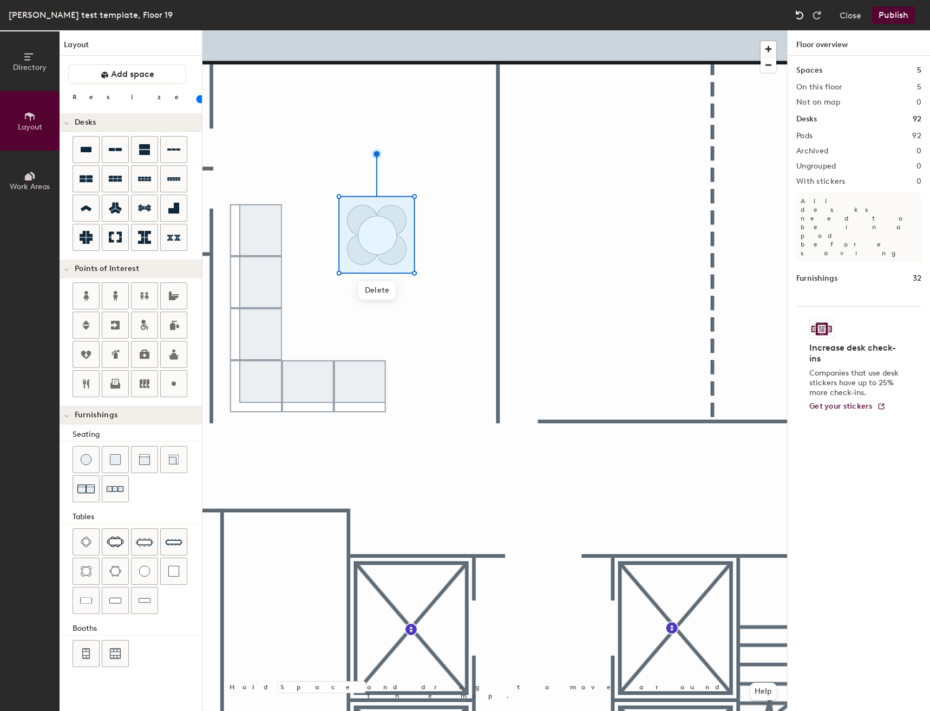
click at [804, 16] on img at bounding box center [799, 15] width 11 height 11
click at [804, 15] on img at bounding box center [799, 15] width 11 height 11
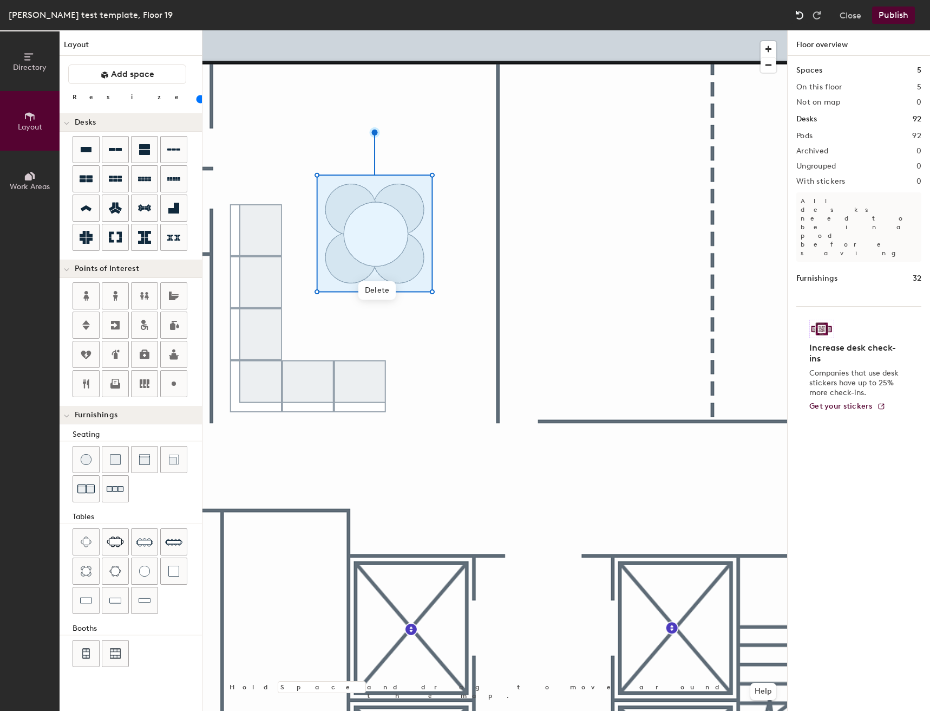
click at [804, 15] on img at bounding box center [799, 15] width 11 height 11
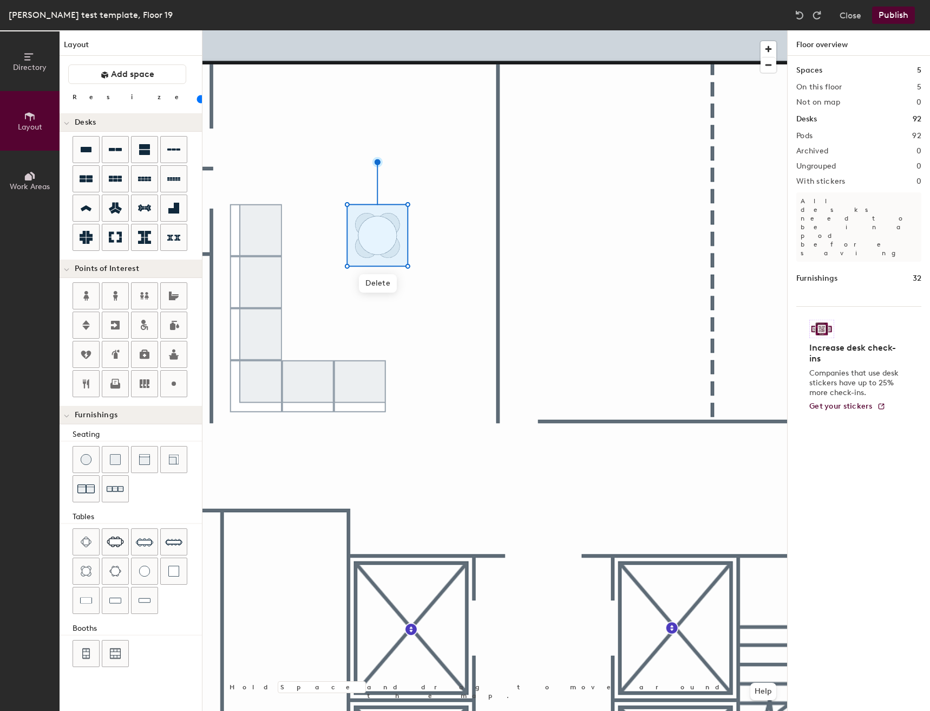
click at [436, 30] on div at bounding box center [495, 30] width 585 height 0
click at [367, 30] on div at bounding box center [495, 30] width 585 height 0
click at [367, 281] on span "Delete" at bounding box center [372, 283] width 38 height 18
type input "20"
click at [803, 18] on img at bounding box center [799, 15] width 11 height 11
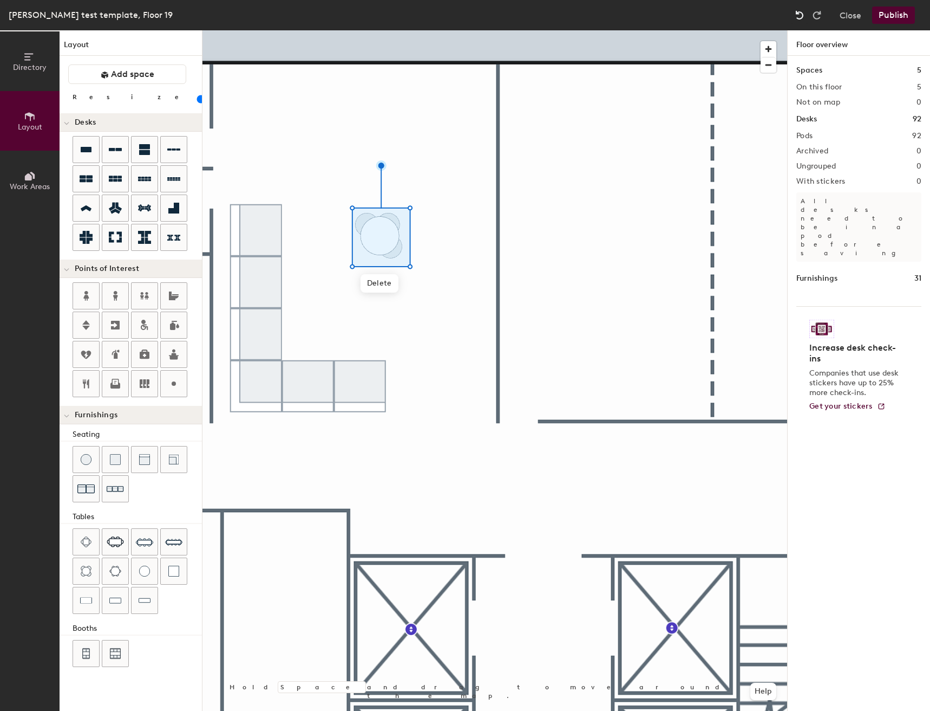
click at [803, 18] on img at bounding box center [799, 15] width 11 height 11
click at [375, 283] on span "Delete" at bounding box center [372, 283] width 38 height 18
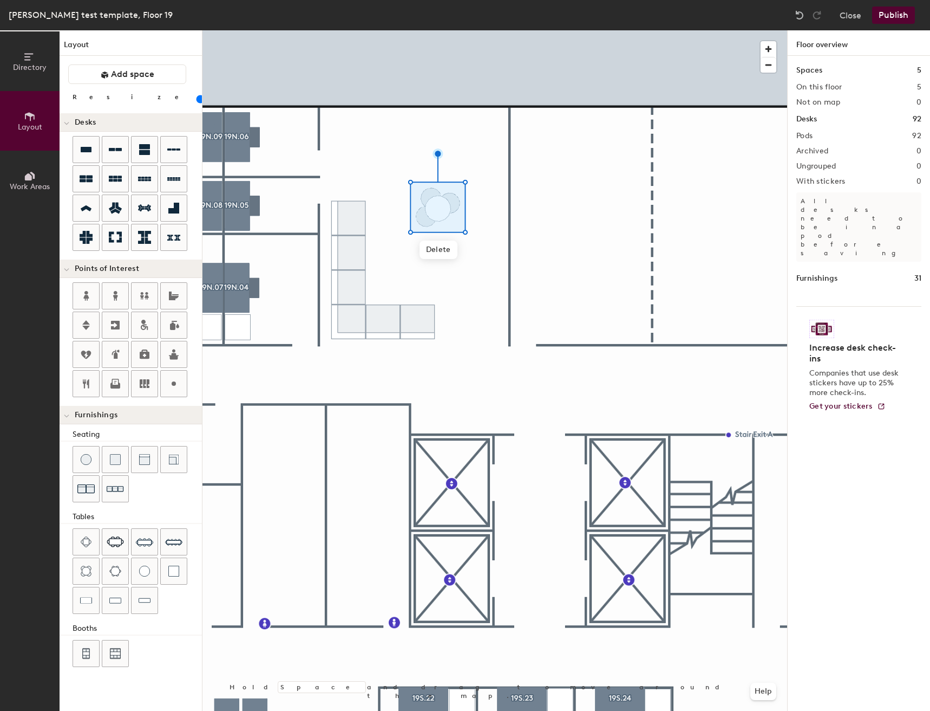
click at [197, 99] on input "range" at bounding box center [197, 99] width 0 height 9
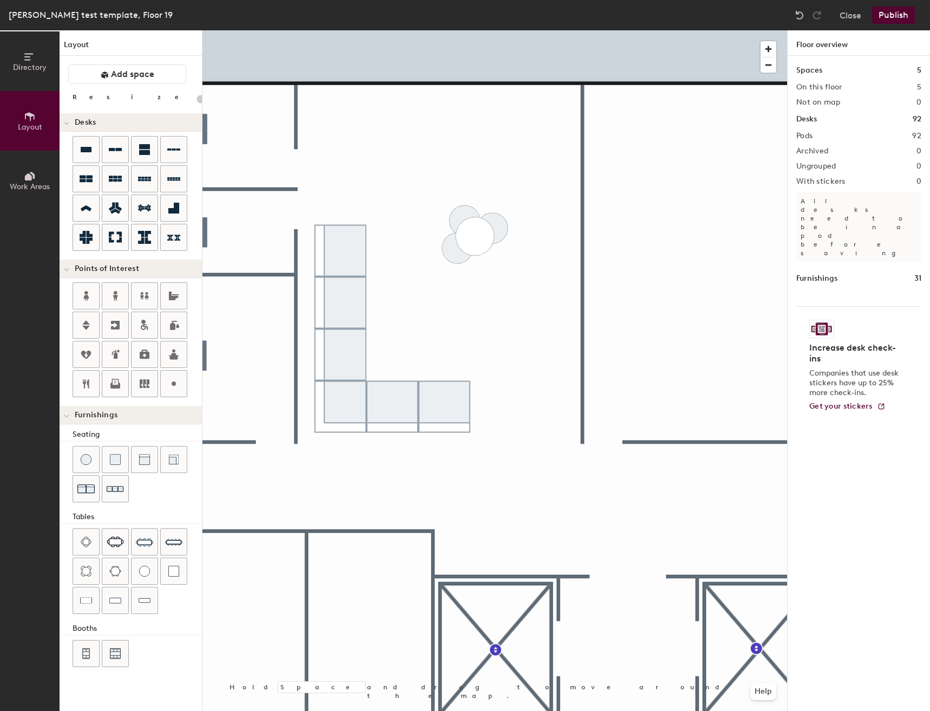
click at [468, 30] on div at bounding box center [495, 30] width 585 height 0
drag, startPoint x: 101, startPoint y: 97, endPoint x: 109, endPoint y: 96, distance: 7.7
click at [197, 96] on input "range" at bounding box center [197, 99] width 0 height 9
click at [504, 30] on div at bounding box center [495, 30] width 585 height 0
click at [492, 265] on span "Delete" at bounding box center [492, 266] width 38 height 18
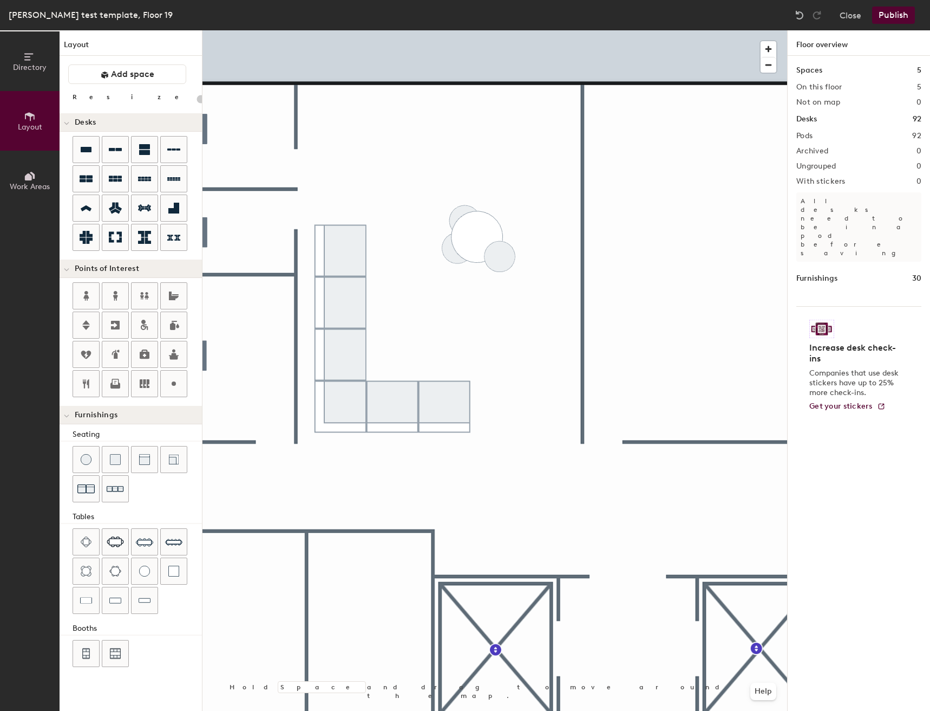
click at [499, 245] on div "Directory Layout Work Areas Layout Add space Resize Desks Points of Interest Fu…" at bounding box center [465, 370] width 930 height 680
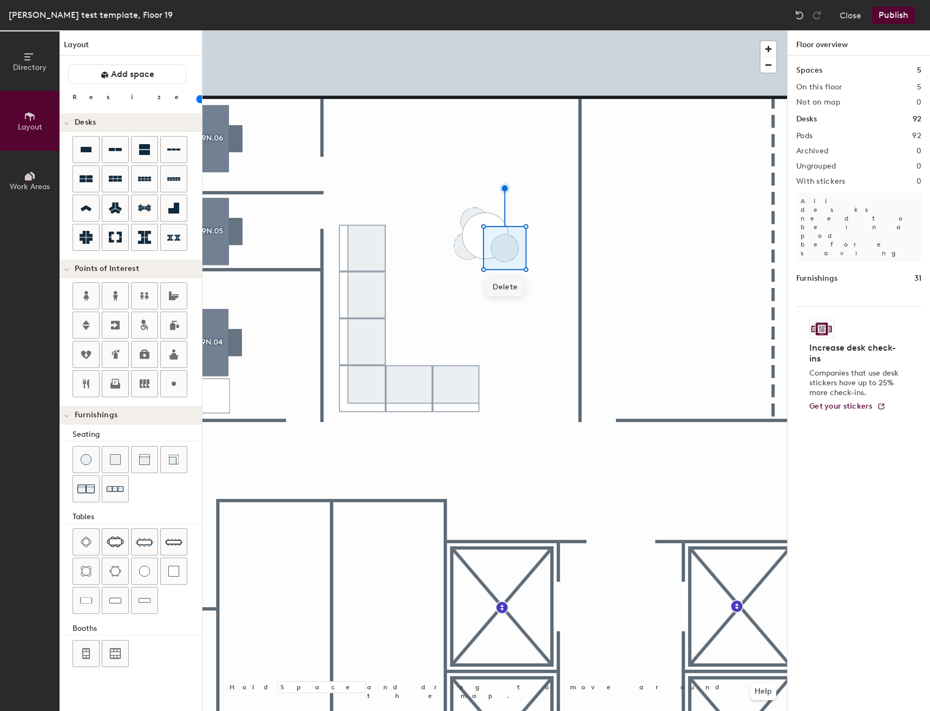
click at [505, 282] on span "Delete" at bounding box center [505, 287] width 38 height 18
click at [502, 240] on div "Directory Layout Work Areas Layout Add space Resize Desks Points of Interest Fu…" at bounding box center [465, 370] width 930 height 680
drag, startPoint x: 86, startPoint y: 464, endPoint x: 535, endPoint y: 235, distance: 503.5
click at [535, 30] on div at bounding box center [495, 30] width 585 height 0
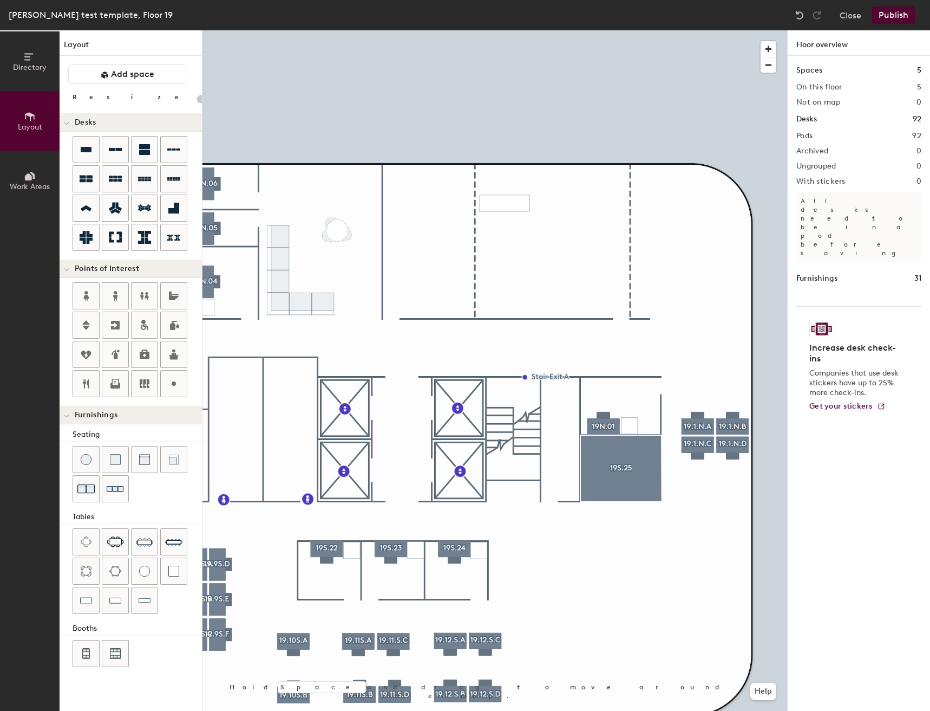
click at [505, 202] on div "Directory Layout Work Areas Layout Add space Resize Desks Points of Interest Fu…" at bounding box center [465, 370] width 930 height 680
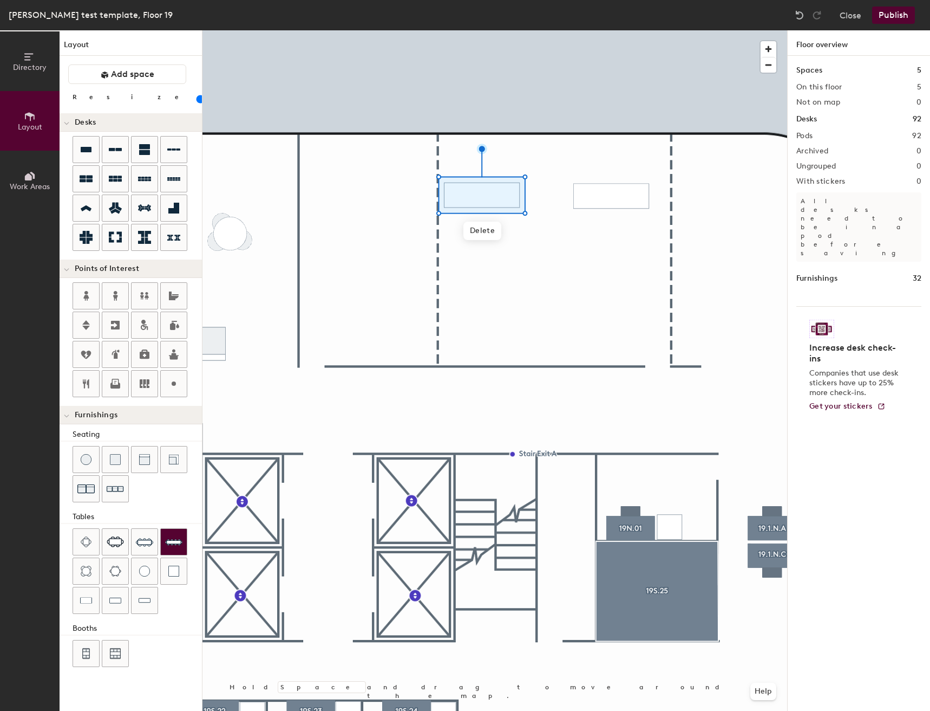
click at [611, 192] on div "Directory Layout Work Areas Layout Add space Resize Desks Points of Interest Fu…" at bounding box center [465, 370] width 930 height 680
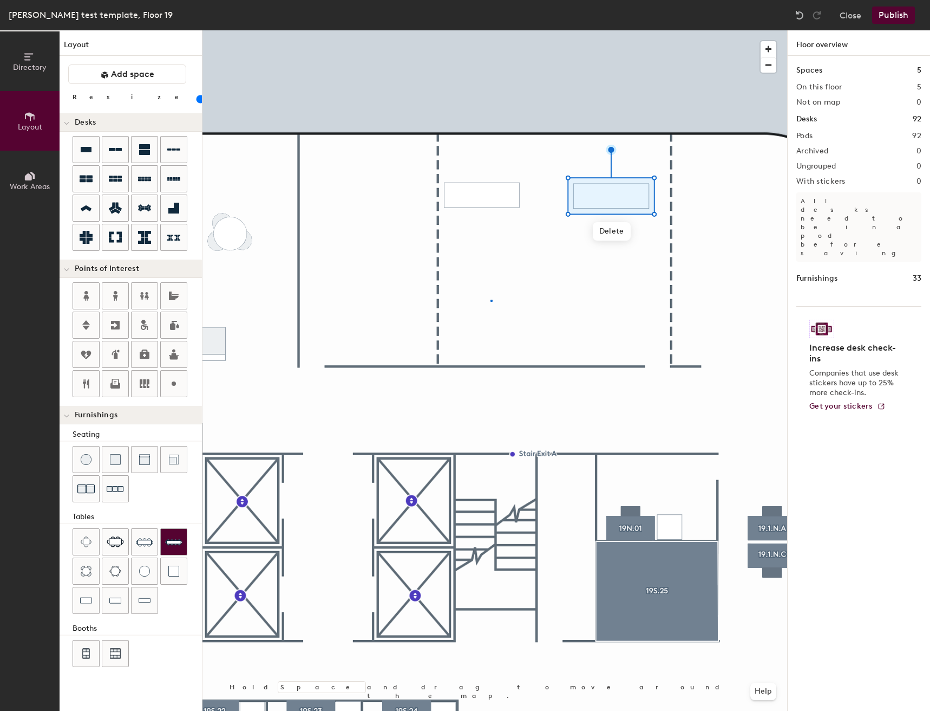
drag, startPoint x: 122, startPoint y: 602, endPoint x: 186, endPoint y: 551, distance: 82.1
click at [491, 30] on div at bounding box center [495, 30] width 585 height 0
click at [459, 181] on div "Directory Layout Work Areas Layout Add space Resize Desks Points of Interest Fu…" at bounding box center [465, 370] width 930 height 680
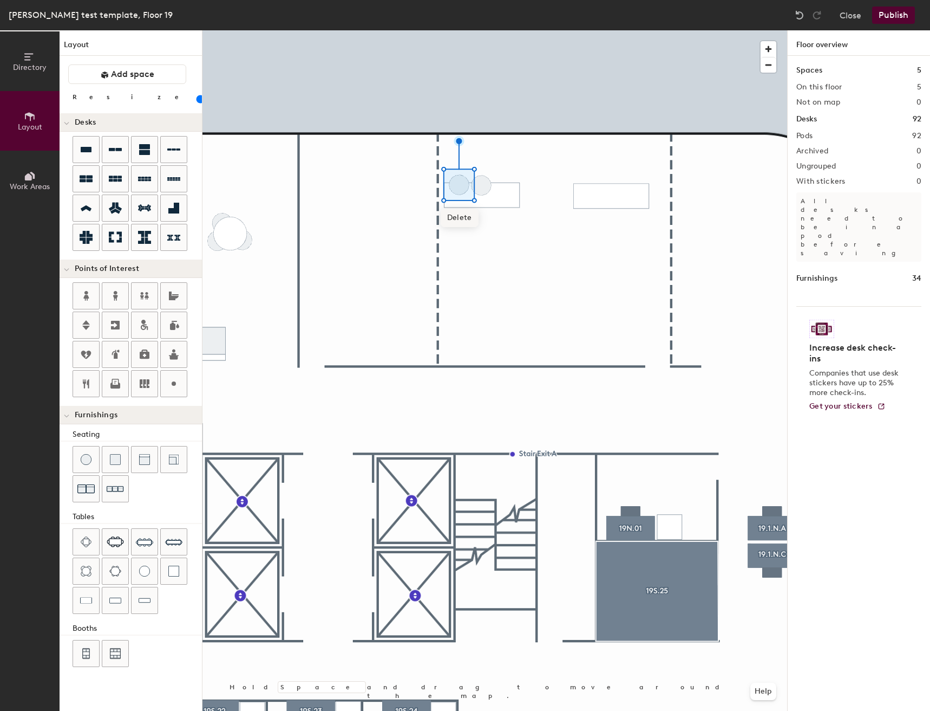
click at [481, 182] on div "Directory Layout Work Areas Layout Add space Resize Desks Points of Interest Fu…" at bounding box center [465, 370] width 930 height 680
click at [504, 180] on div "Directory Layout Work Areas Layout Add space Resize Desks Points of Interest Fu…" at bounding box center [465, 370] width 930 height 680
click at [589, 180] on div "Directory Layout Work Areas Layout Add space Resize Desks Points of Interest Fu…" at bounding box center [465, 370] width 930 height 680
click at [611, 181] on div "Directory Layout Work Areas Layout Add space Resize Desks Points of Interest Fu…" at bounding box center [465, 370] width 930 height 680
click at [636, 180] on div "Directory Layout Work Areas Layout Add space Resize Desks Points of Interest Fu…" at bounding box center [465, 370] width 930 height 680
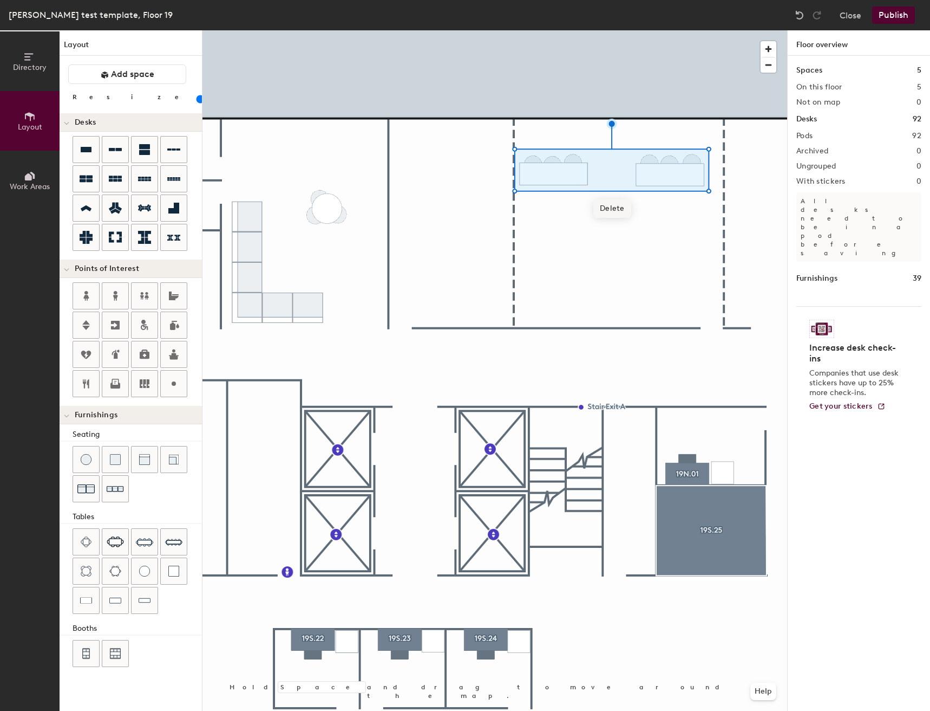
click at [613, 213] on span "Delete" at bounding box center [613, 208] width 38 height 18
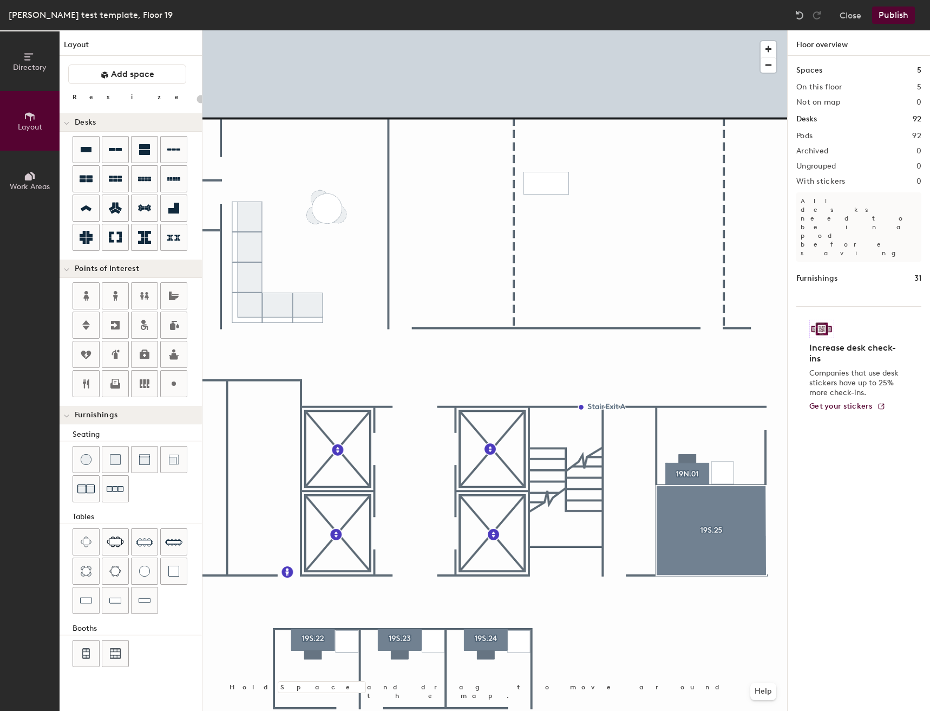
click at [546, 179] on div "Directory Layout Work Areas Layout Add space Resize Desks Points of Interest Fu…" at bounding box center [465, 370] width 930 height 680
drag, startPoint x: 96, startPoint y: 603, endPoint x: 642, endPoint y: 21, distance: 797.7
click at [613, 30] on div at bounding box center [495, 30] width 585 height 0
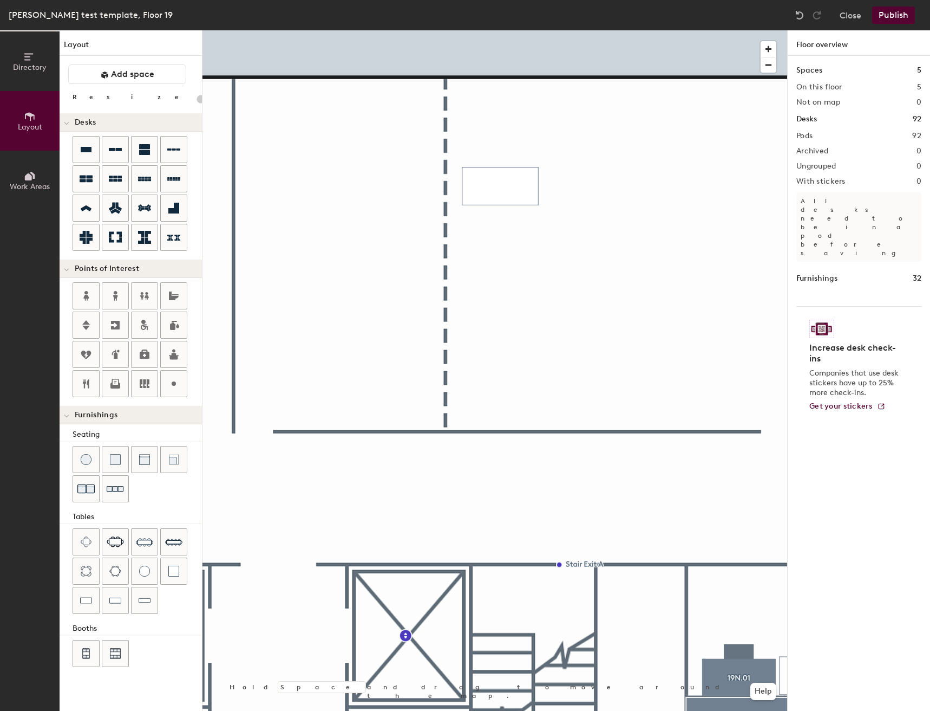
click at [480, 330] on div "Directory Layout Work Areas Layout Add space Resize Desks Points of Interest Fu…" at bounding box center [465, 370] width 930 height 680
click at [197, 99] on input "range" at bounding box center [197, 99] width 0 height 9
click at [470, 374] on span "Delete" at bounding box center [481, 376] width 38 height 18
click at [481, 164] on div "Directory Layout Work Areas Layout Add space Resize Desks Points of Interest Fu…" at bounding box center [465, 370] width 930 height 680
click at [516, 165] on div "Directory Layout Work Areas Layout Add space Resize Desks Points of Interest Fu…" at bounding box center [465, 370] width 930 height 680
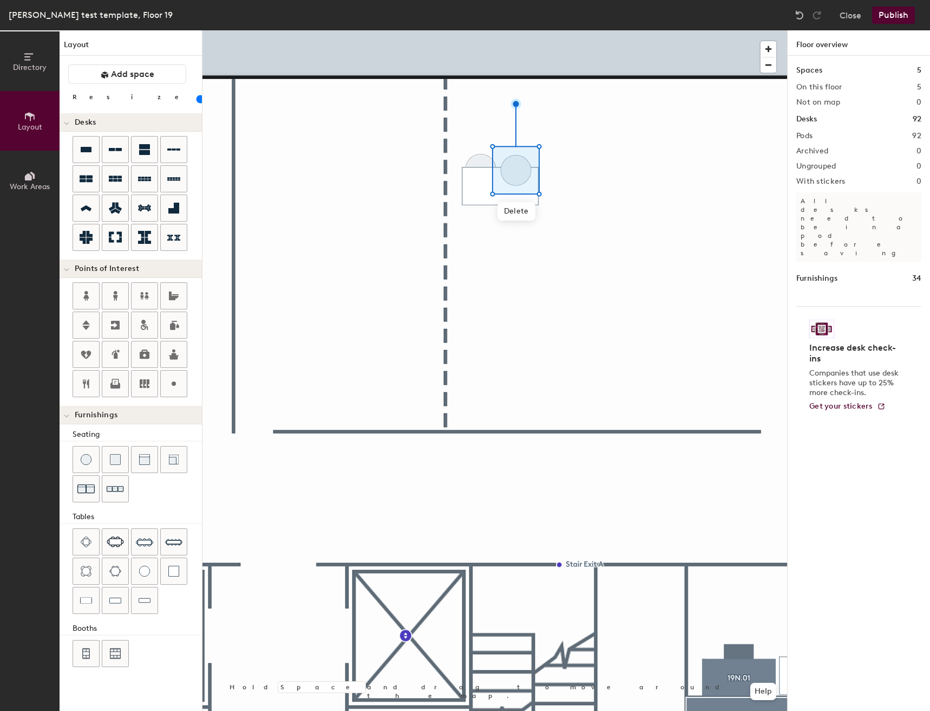
drag, startPoint x: 77, startPoint y: 459, endPoint x: 590, endPoint y: 175, distance: 585.7
click at [590, 30] on div at bounding box center [495, 30] width 585 height 0
click at [592, 180] on div "Directory Layout Work Areas Layout Add space Resize Desks Points of Interest Fu…" at bounding box center [465, 370] width 930 height 680
click at [574, 162] on div "Directory Layout Work Areas Layout Add space Resize Desks Points of Interest Fu…" at bounding box center [465, 370] width 930 height 680
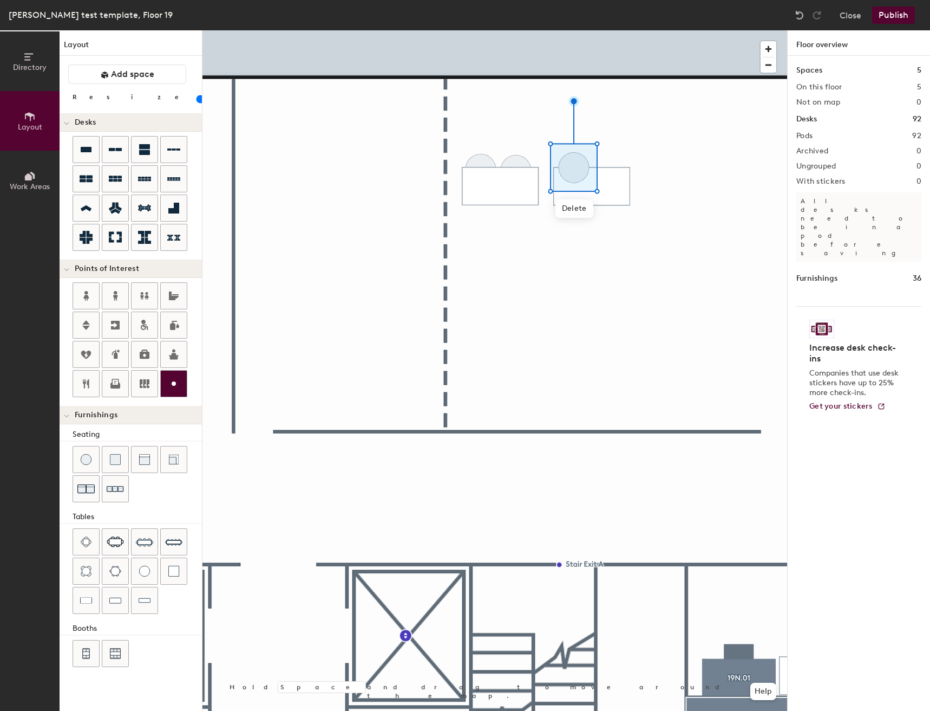
click at [707, 30] on div at bounding box center [495, 30] width 585 height 0
click at [610, 162] on div "Directory Layout Work Areas Layout Add space Resize Desks Points of Interest Fu…" at bounding box center [465, 370] width 930 height 680
type input "20"
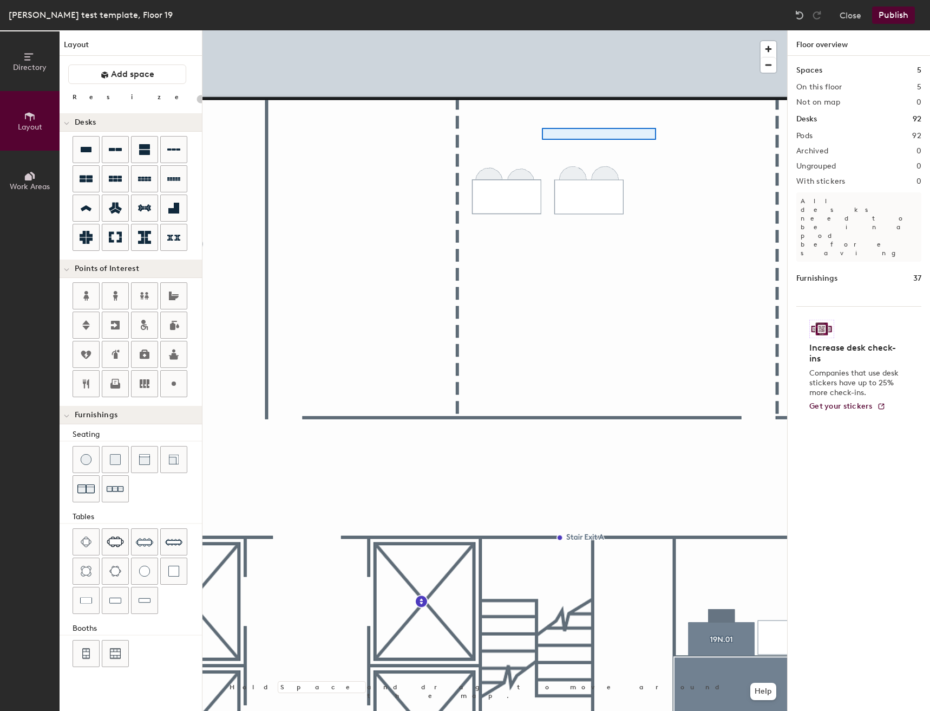
click at [620, 30] on div at bounding box center [495, 30] width 585 height 0
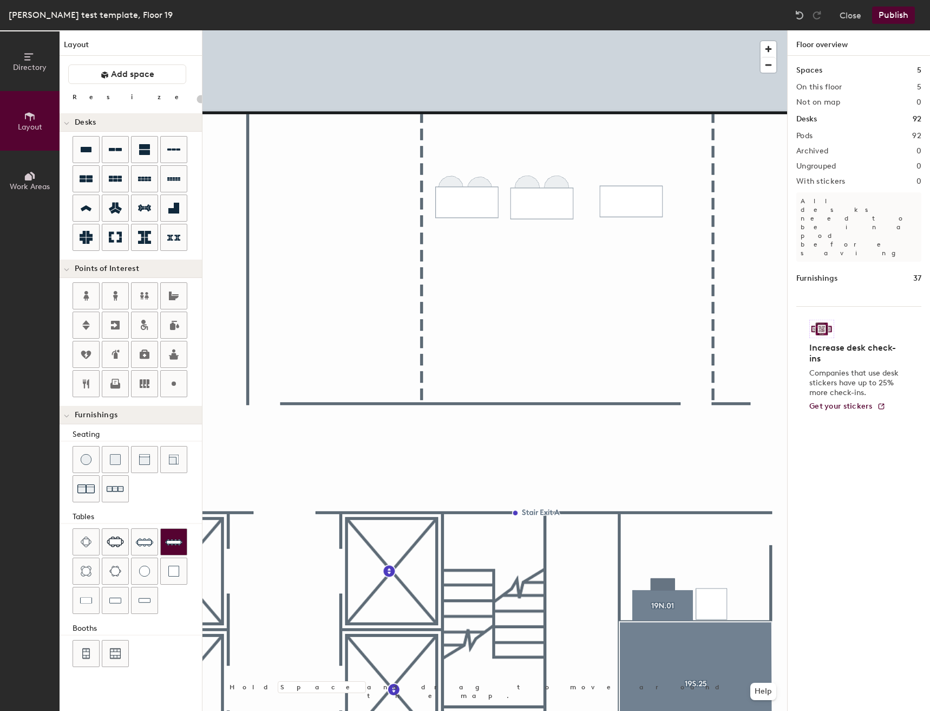
click at [631, 196] on div "Directory Layout Work Areas Layout Add space Resize Desks Points of Interest Fu…" at bounding box center [465, 370] width 930 height 680
drag, startPoint x: 92, startPoint y: 601, endPoint x: 628, endPoint y: 202, distance: 668.5
click at [628, 30] on div at bounding box center [495, 30] width 585 height 0
click at [619, 245] on span "Delete" at bounding box center [632, 241] width 38 height 18
click at [652, 197] on div "Directory Layout Work Areas Layout Add space Resize Desks Points of Interest Fu…" at bounding box center [465, 370] width 930 height 680
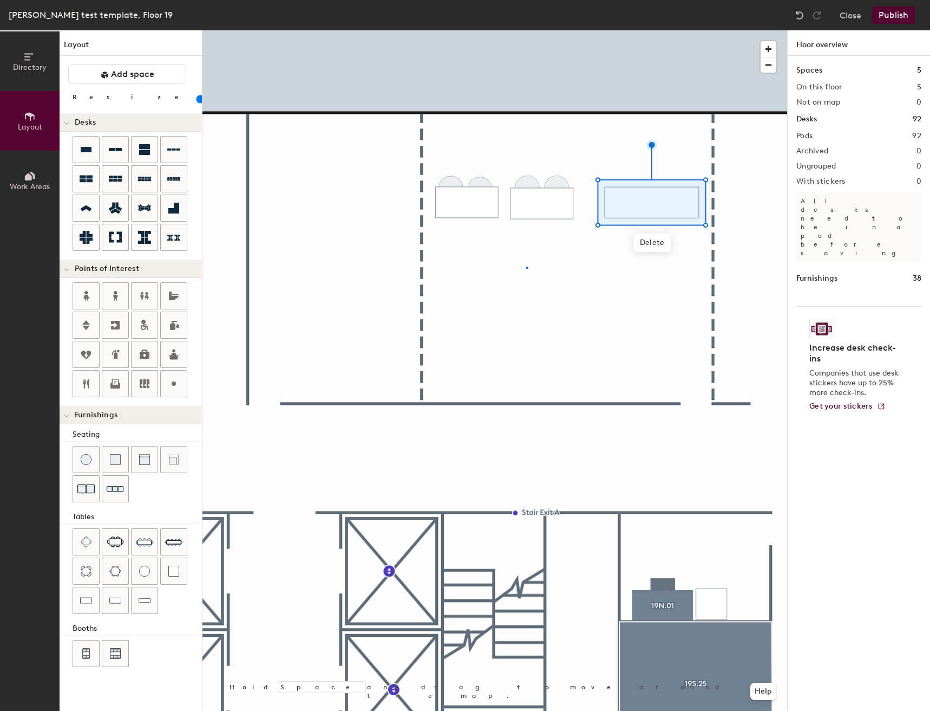
drag, startPoint x: 106, startPoint y: 605, endPoint x: 528, endPoint y: 266, distance: 540.9
click at [527, 30] on div at bounding box center [495, 30] width 585 height 0
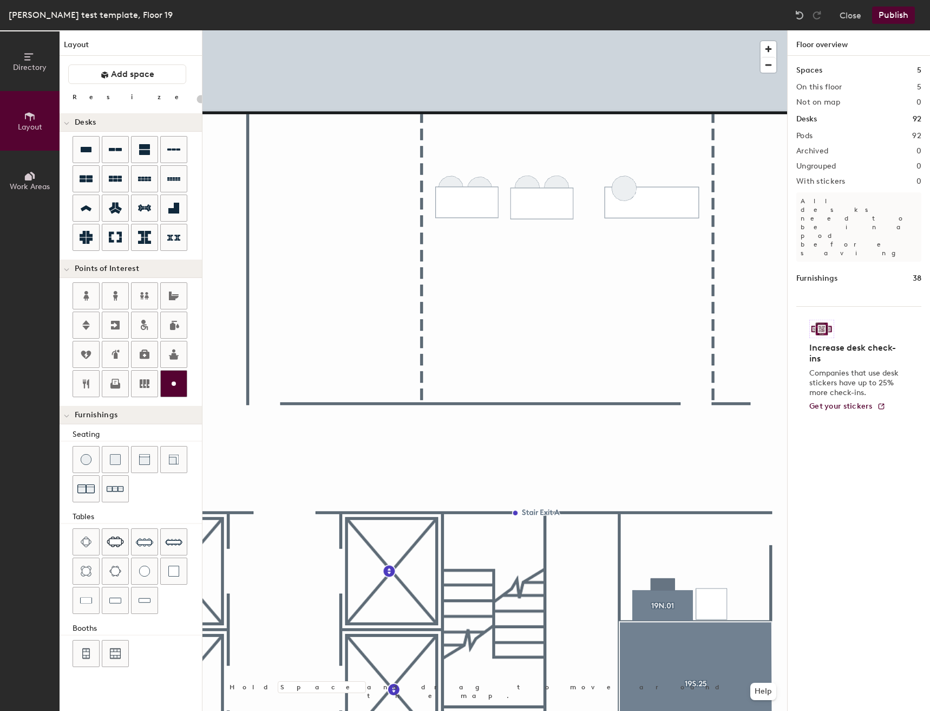
click at [624, 184] on div "Directory Layout Work Areas Layout Add space Resize Desks Points of Interest Fu…" at bounding box center [465, 370] width 930 height 680
click at [656, 182] on div "Directory Layout Work Areas Layout Add space Resize Desks Points of Interest Fu…" at bounding box center [465, 370] width 930 height 680
drag, startPoint x: 84, startPoint y: 465, endPoint x: 575, endPoint y: 237, distance: 541.0
click at [575, 30] on div at bounding box center [495, 30] width 585 height 0
click at [803, 14] on img at bounding box center [799, 15] width 11 height 11
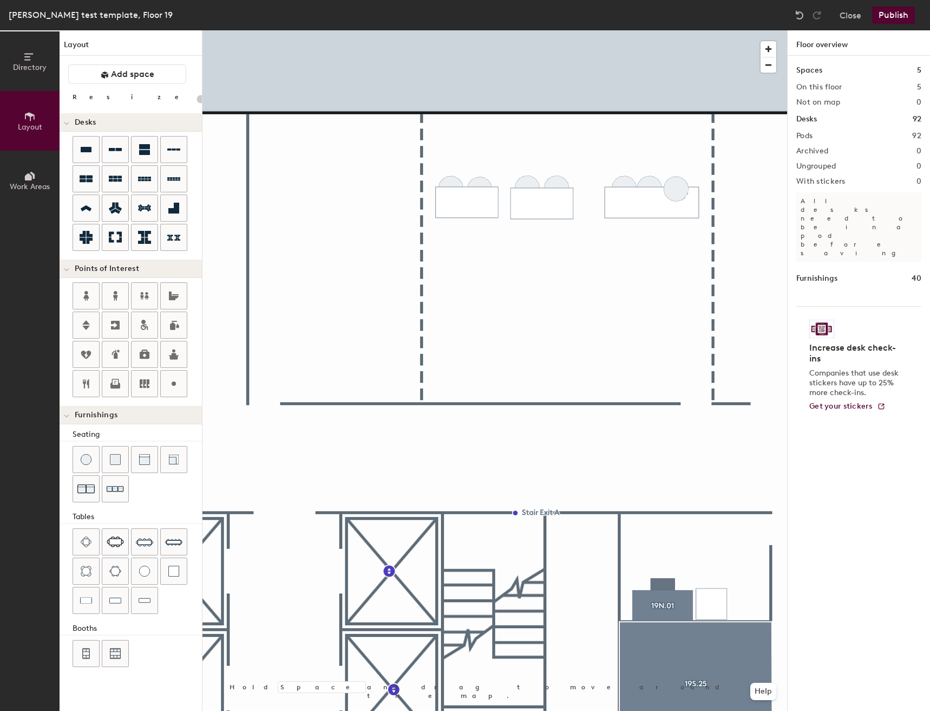
click at [676, 184] on div "Directory Layout Work Areas Layout Add space Resize Desks Points of Interest Fu…" at bounding box center [465, 370] width 930 height 680
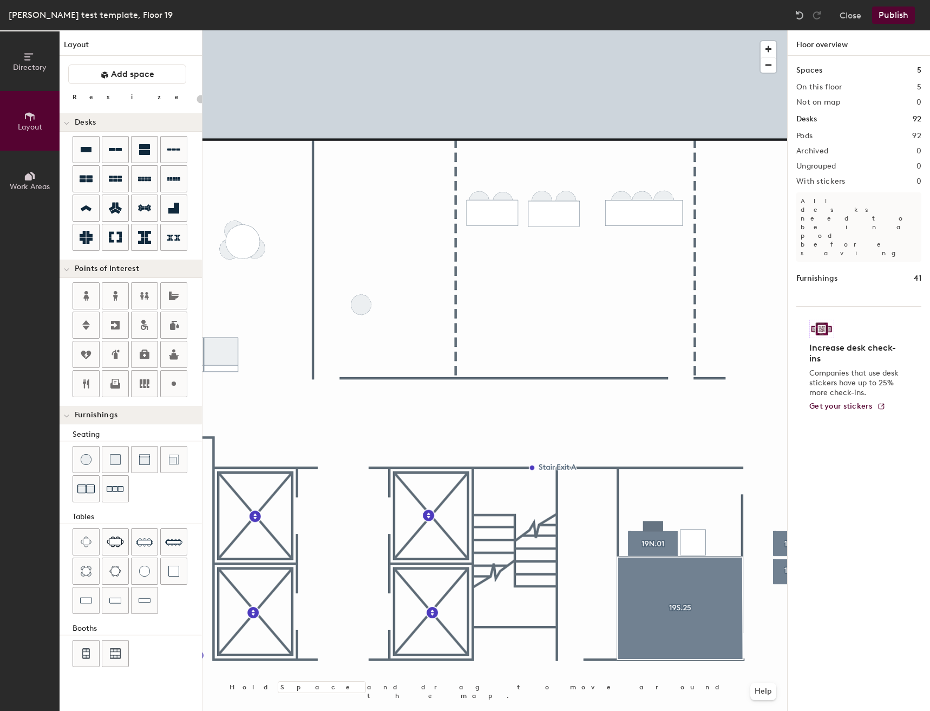
click at [362, 301] on div "Directory Layout Work Areas Layout Add space Resize Desks Points of Interest Fu…" at bounding box center [465, 370] width 930 height 680
click at [389, 301] on div "Directory Layout Work Areas Layout Add space Resize Desks Points of Interest Fu…" at bounding box center [465, 370] width 930 height 680
click at [371, 341] on div "Directory Layout Work Areas Layout Add space Resize Desks Points of Interest Fu…" at bounding box center [465, 370] width 930 height 680
drag, startPoint x: 92, startPoint y: 599, endPoint x: 389, endPoint y: 308, distance: 416.3
click at [389, 30] on div at bounding box center [495, 30] width 585 height 0
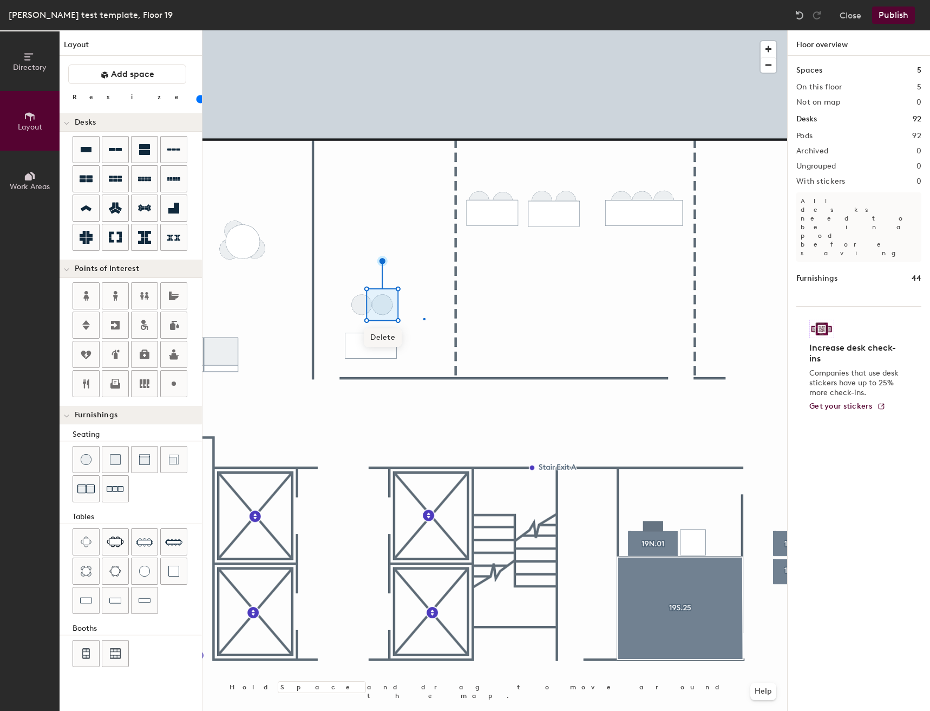
click at [424, 30] on div at bounding box center [495, 30] width 585 height 0
click at [380, 30] on div at bounding box center [495, 30] width 585 height 0
click at [373, 335] on span "Delete" at bounding box center [375, 343] width 38 height 18
click at [372, 309] on div "Directory Layout Work Areas Layout Add space Resize Desks Points of Interest Fu…" at bounding box center [465, 370] width 930 height 680
click at [390, 217] on div "Directory Layout Work Areas Layout Add space Resize Desks Points of Interest Fu…" at bounding box center [465, 370] width 930 height 680
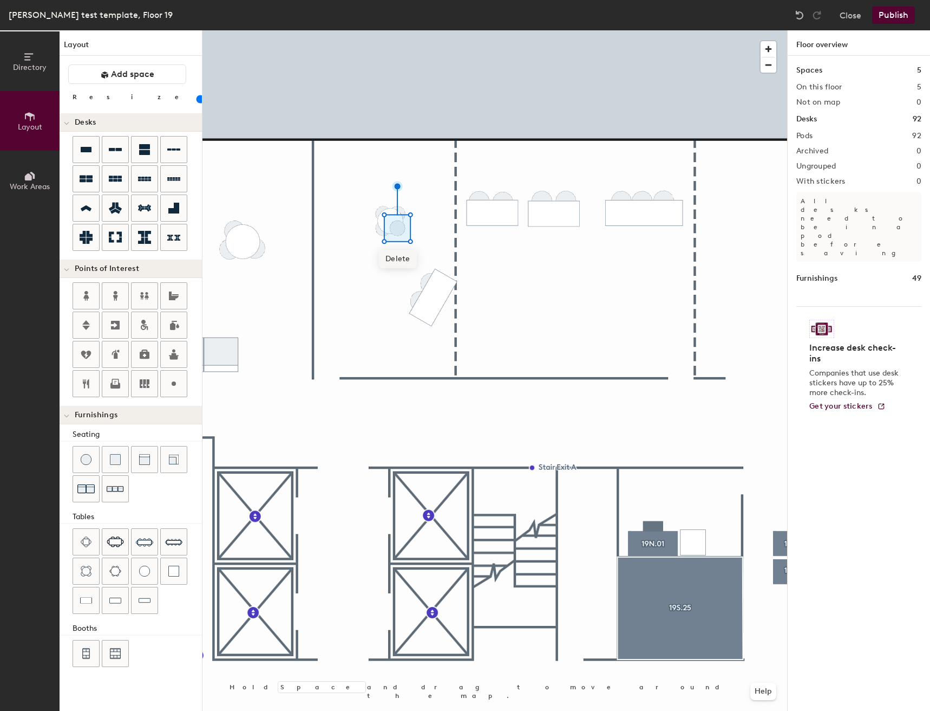
click at [406, 259] on span "Delete" at bounding box center [398, 259] width 38 height 18
click at [382, 240] on span "Delete" at bounding box center [384, 244] width 38 height 18
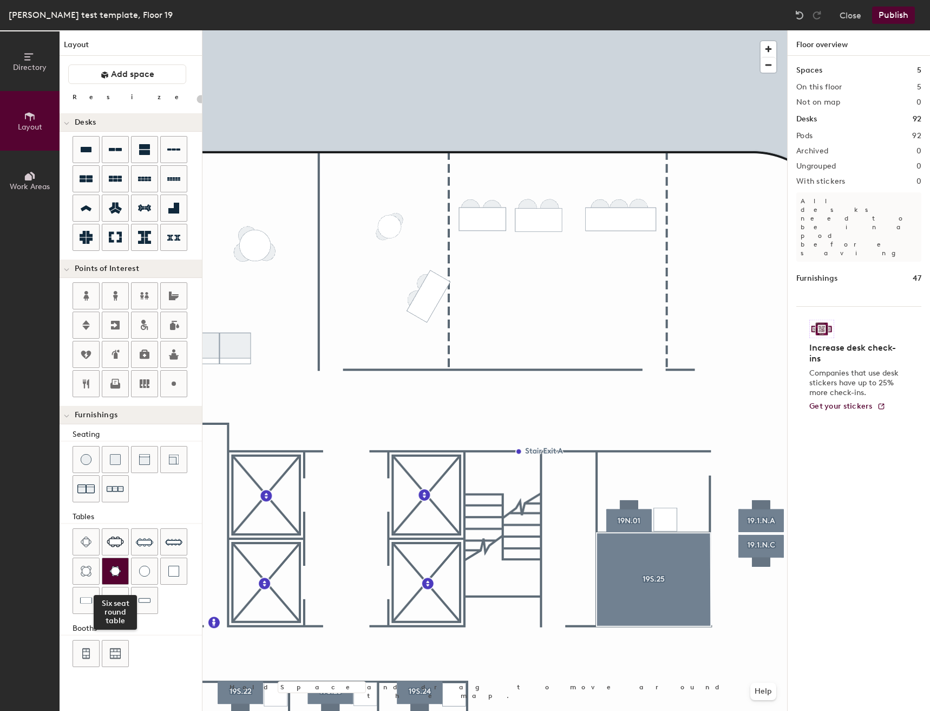
drag, startPoint x: 90, startPoint y: 548, endPoint x: 109, endPoint y: 568, distance: 27.6
click at [112, 566] on div "Six seat round table" at bounding box center [137, 572] width 129 height 88
click at [698, 191] on div "Directory Layout Work Areas Layout Add space Resize Desks Points of Interest Fu…" at bounding box center [465, 370] width 930 height 680
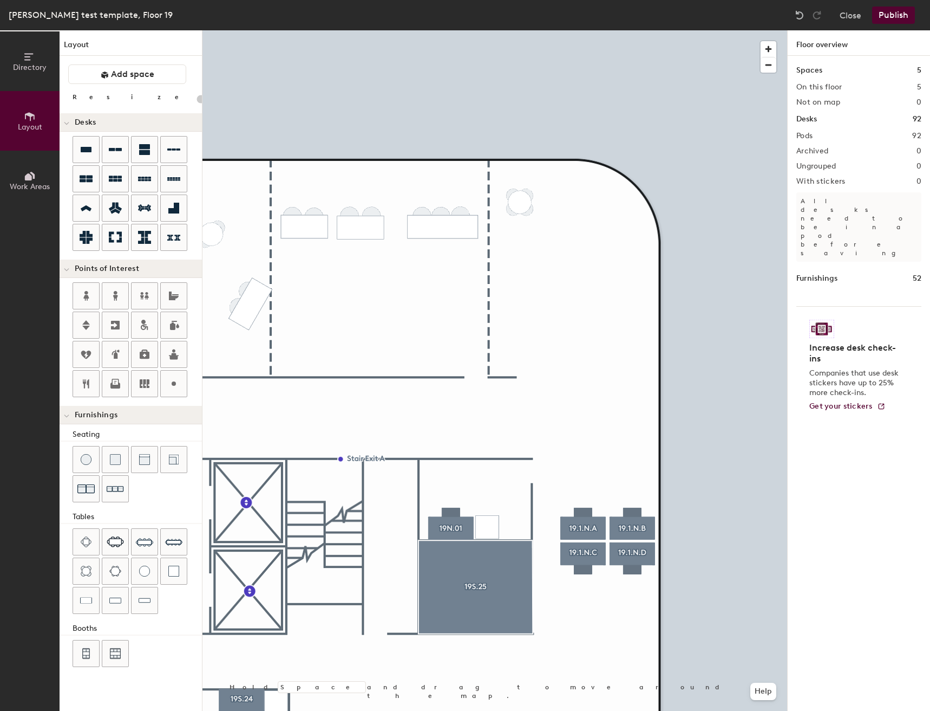
drag, startPoint x: 92, startPoint y: 569, endPoint x: 702, endPoint y: 236, distance: 694.8
click at [529, 30] on div at bounding box center [495, 30] width 585 height 0
click at [512, 236] on span "Delete" at bounding box center [514, 238] width 38 height 18
click at [529, 224] on span "Delete" at bounding box center [527, 225] width 38 height 18
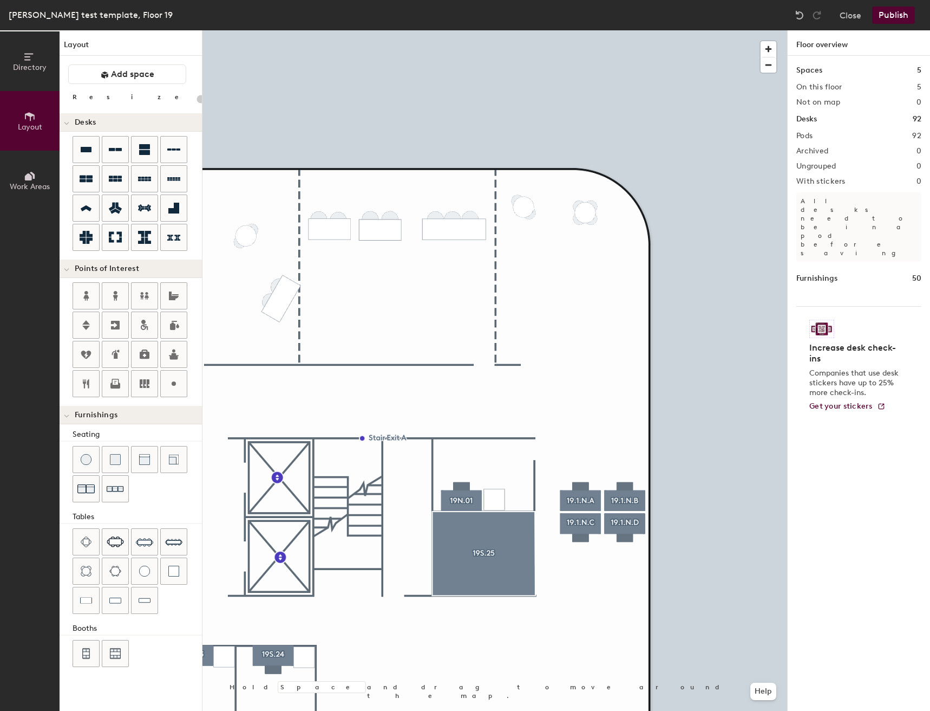
click at [585, 209] on div "Directory Layout Work Areas Layout Add space Resize Desks Points of Interest Fu…" at bounding box center [465, 370] width 930 height 680
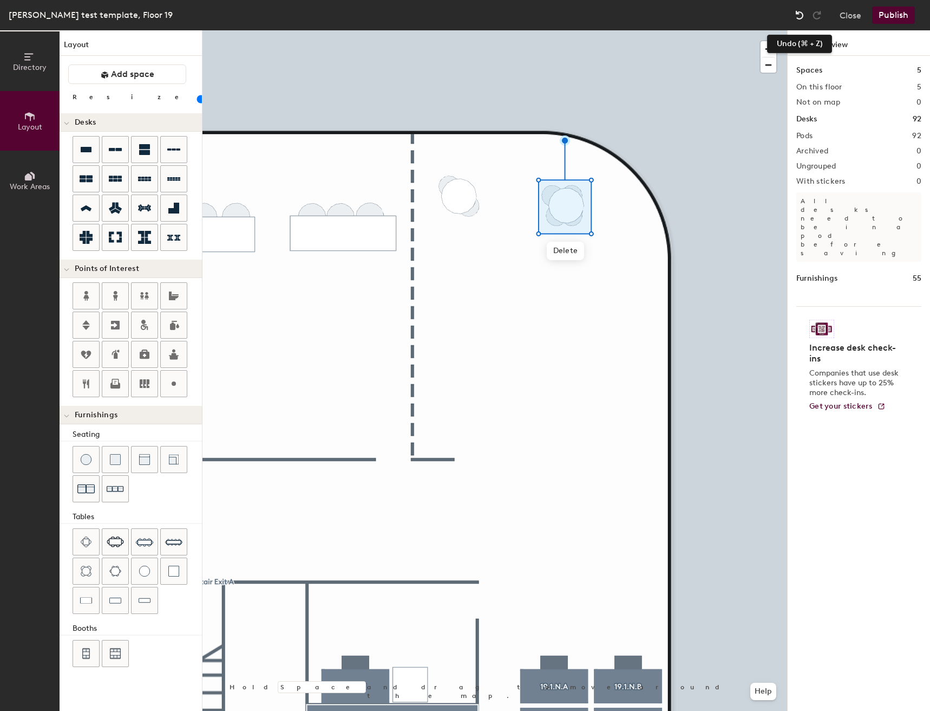
click at [803, 14] on img at bounding box center [799, 15] width 11 height 11
click at [798, 15] on img at bounding box center [799, 15] width 11 height 11
click at [554, 239] on span "Delete" at bounding box center [555, 241] width 38 height 18
click at [579, 30] on div at bounding box center [495, 30] width 585 height 0
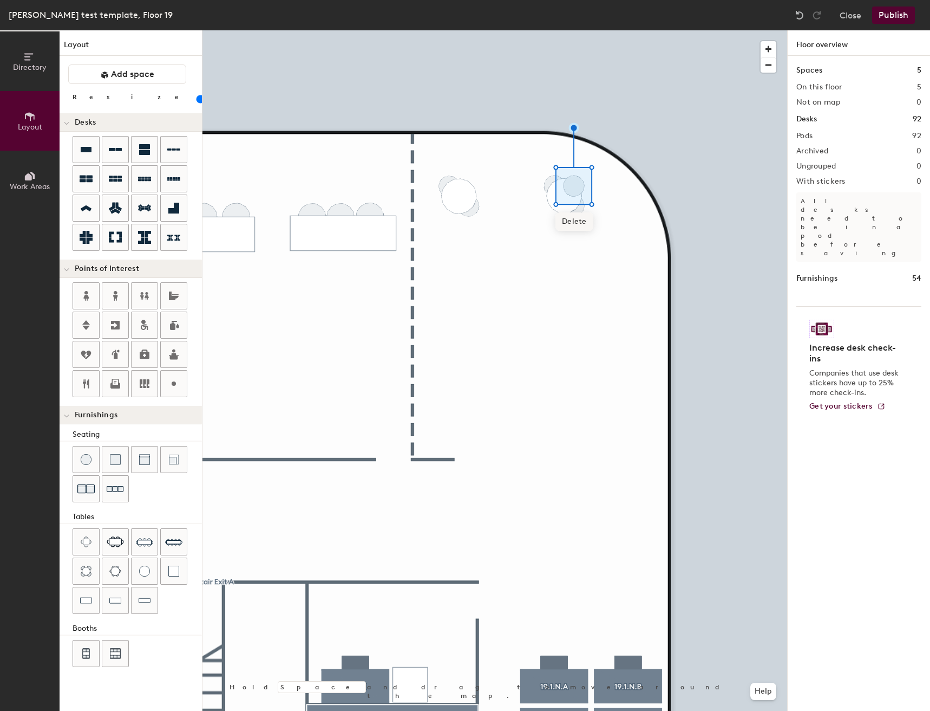
click at [576, 218] on span "Delete" at bounding box center [575, 221] width 38 height 18
type input "20"
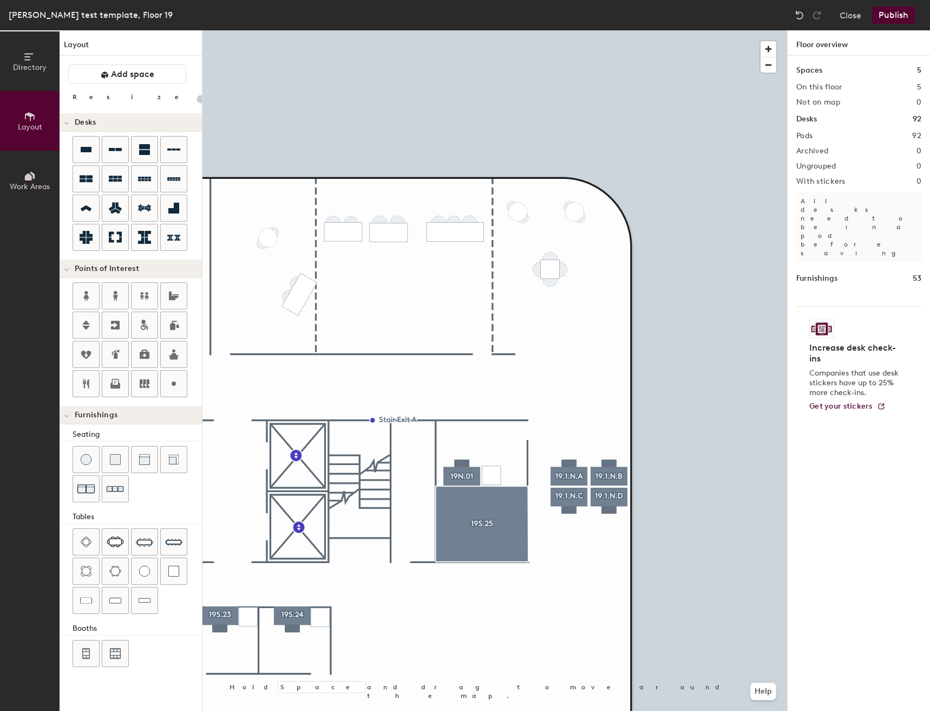
click at [551, 261] on div "Directory Layout Work Areas Layout Add space Resize Desks Points of Interest Fu…" at bounding box center [465, 370] width 930 height 680
click at [553, 294] on span "Delete" at bounding box center [550, 294] width 38 height 18
click at [556, 255] on div "Directory Layout Work Areas Layout Add space Resize Desks Points of Interest Fu…" at bounding box center [465, 370] width 930 height 680
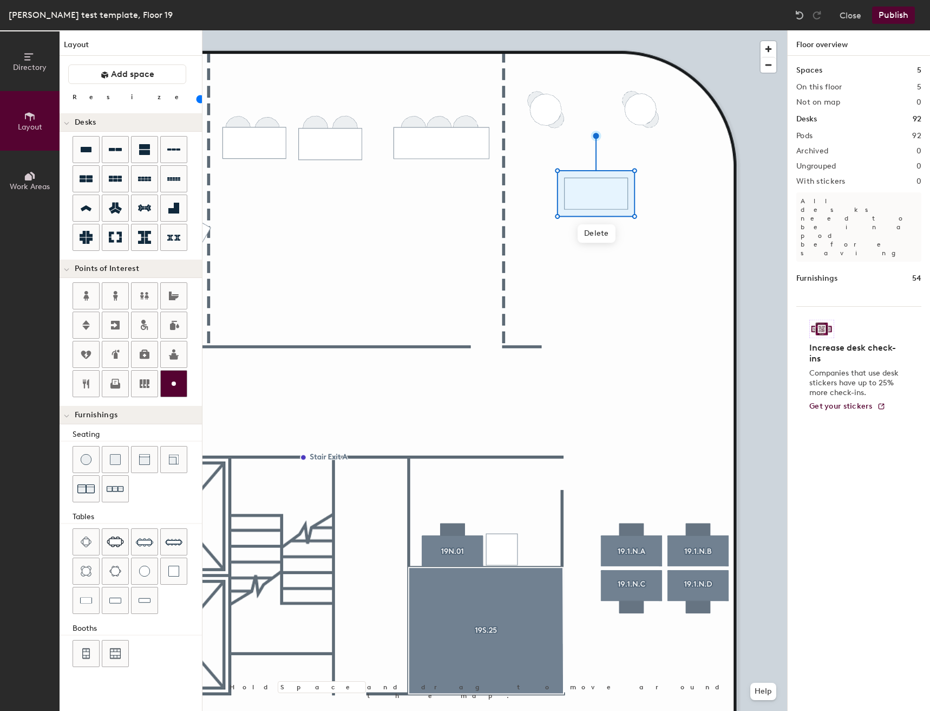
click at [581, 174] on div "Directory Layout Work Areas Layout Add space Resize Desks Points of Interest Fu…" at bounding box center [465, 370] width 930 height 680
click at [610, 175] on div "Directory Layout Work Areas Layout Add space Resize Desks Points of Interest Fu…" at bounding box center [465, 370] width 930 height 680
drag, startPoint x: 88, startPoint y: 454, endPoint x: 594, endPoint y: 212, distance: 561.5
click at [668, 30] on div at bounding box center [495, 30] width 585 height 0
click at [579, 205] on div "Directory Layout Work Areas Layout Add space Resize Desks Points of Interest Fu…" at bounding box center [465, 370] width 930 height 680
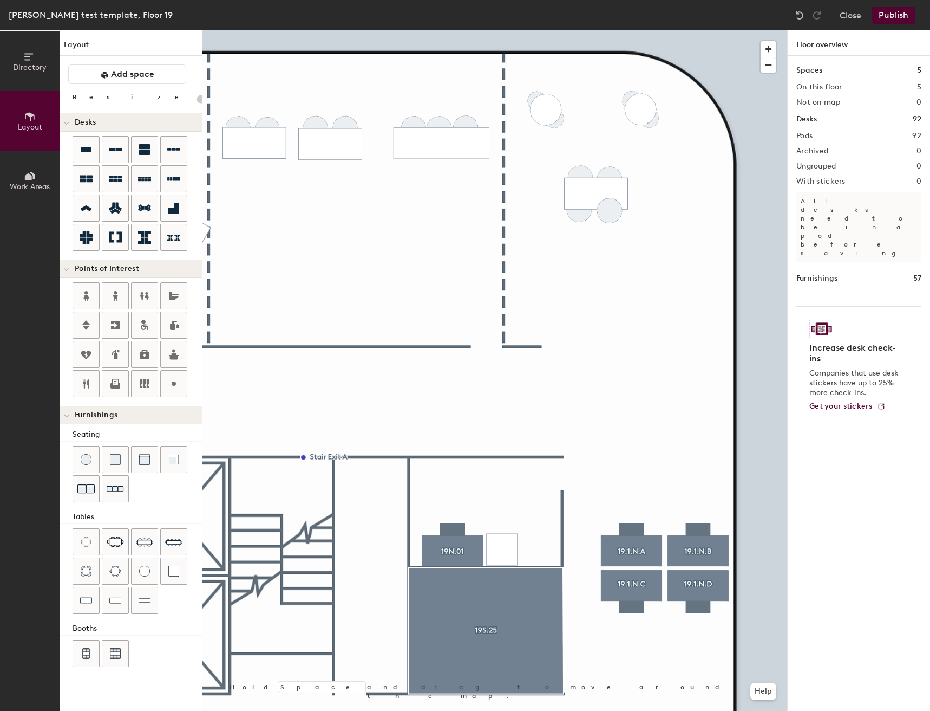
click at [610, 207] on div "Directory Layout Work Areas Layout Add space Resize Desks Points of Interest Fu…" at bounding box center [465, 370] width 930 height 680
drag, startPoint x: 86, startPoint y: 458, endPoint x: 164, endPoint y: 421, distance: 86.5
click at [659, 30] on div at bounding box center [495, 30] width 585 height 0
click at [591, 249] on span "Delete" at bounding box center [589, 246] width 38 height 18
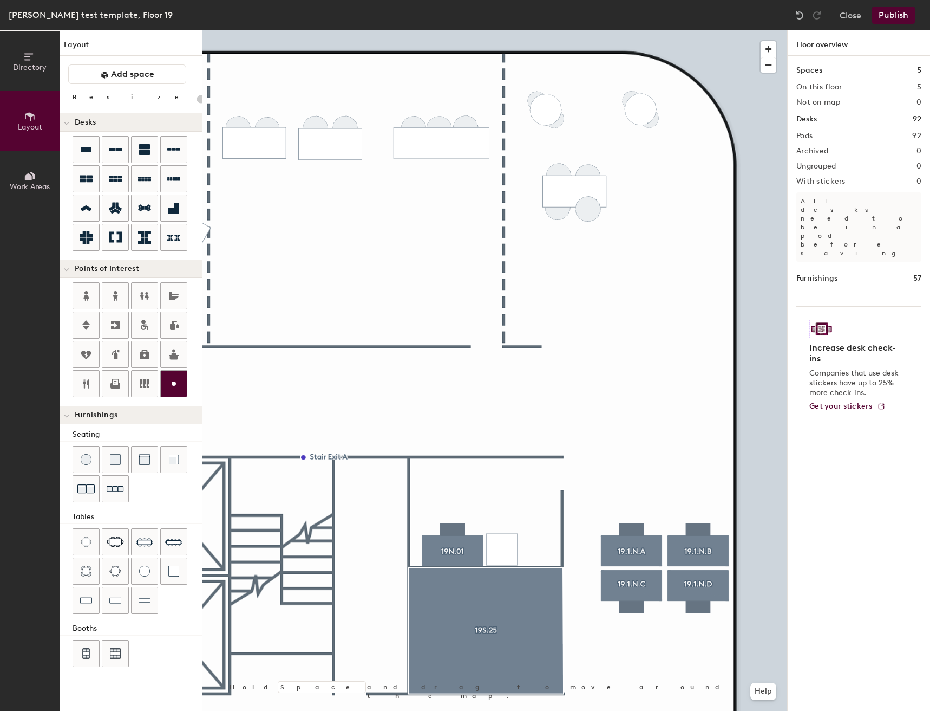
click at [588, 205] on div "Directory Layout Work Areas Layout Add space Resize Desks Points of Interest Fu…" at bounding box center [465, 370] width 930 height 680
drag, startPoint x: 90, startPoint y: 450, endPoint x: 171, endPoint y: 396, distance: 96.9
click at [642, 30] on div at bounding box center [495, 30] width 585 height 0
click at [597, 30] on div at bounding box center [495, 30] width 585 height 0
click at [594, 242] on span "Delete" at bounding box center [589, 246] width 38 height 18
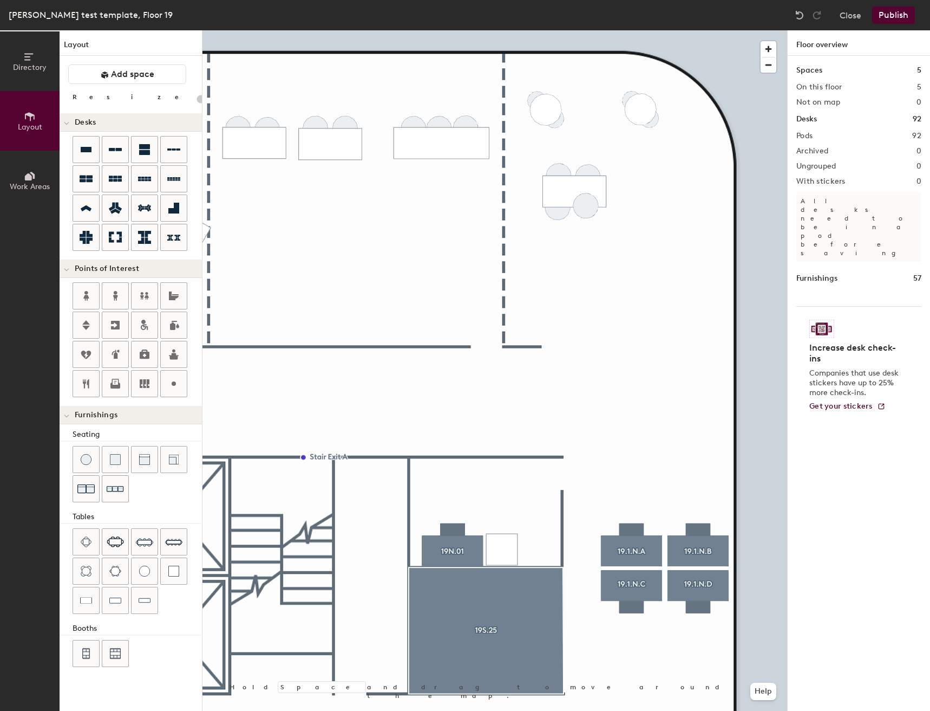
click at [588, 203] on div "Directory Layout Work Areas Layout Add space Resize Desks Points of Interest Fu…" at bounding box center [465, 370] width 930 height 680
drag, startPoint x: 89, startPoint y: 457, endPoint x: 646, endPoint y: 194, distance: 615.6
click at [646, 30] on div at bounding box center [495, 30] width 585 height 0
click at [554, 30] on div at bounding box center [495, 30] width 585 height 0
click at [554, 238] on span "Delete" at bounding box center [558, 244] width 38 height 18
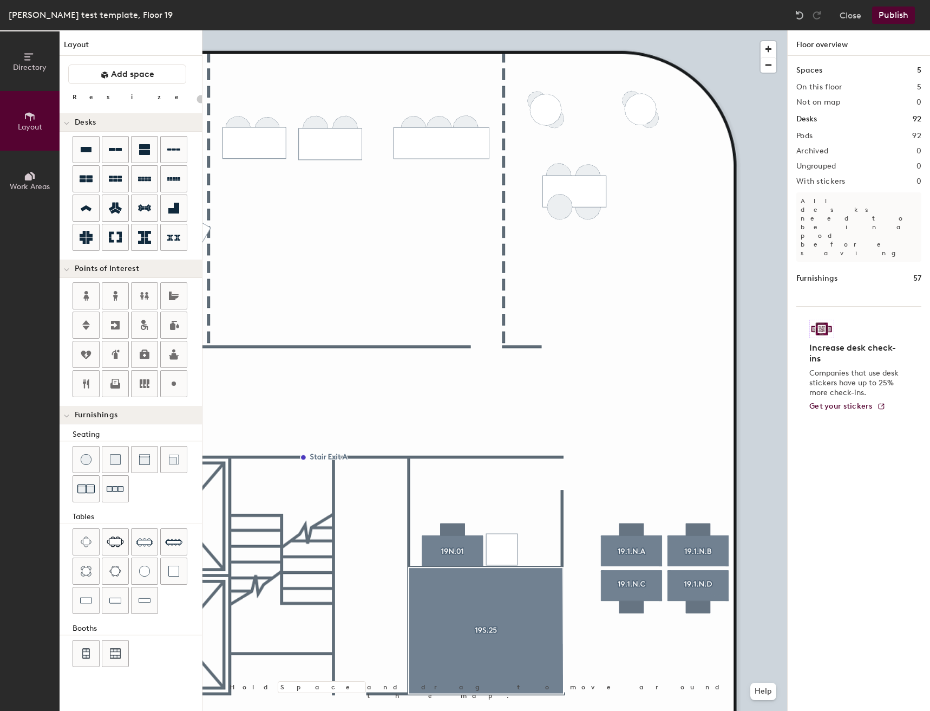
click at [558, 202] on div "Directory Layout Work Areas Layout Add space Resize Desks Points of Interest Fu…" at bounding box center [465, 370] width 930 height 680
click at [635, 30] on div at bounding box center [495, 30] width 585 height 0
click at [690, 206] on div "Directory Layout Work Areas Layout Add space Resize Desks Points of Interest Fu…" at bounding box center [465, 370] width 930 height 680
click at [676, 30] on div at bounding box center [495, 30] width 585 height 0
click at [669, 251] on span "Delete" at bounding box center [682, 253] width 38 height 18
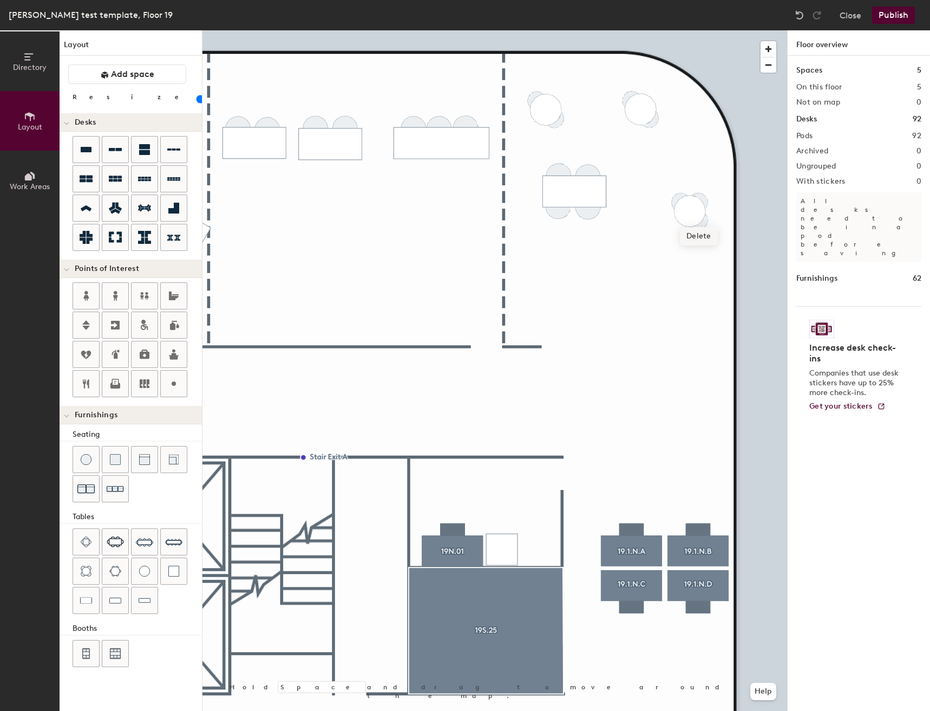
click at [701, 236] on span "Delete" at bounding box center [699, 236] width 38 height 18
click at [629, 289] on div "Directory Layout Work Areas Layout Add space Resize Desks Points of Interest Fu…" at bounding box center [465, 370] width 930 height 680
click at [614, 276] on div "Directory Layout Work Areas Layout Add space Resize Desks Points of Interest Fu…" at bounding box center [465, 370] width 930 height 680
click at [643, 275] on div "Directory Layout Work Areas Layout Add space Resize Desks Points of Interest Fu…" at bounding box center [465, 370] width 930 height 680
drag, startPoint x: 79, startPoint y: 459, endPoint x: 699, endPoint y: 276, distance: 646.0
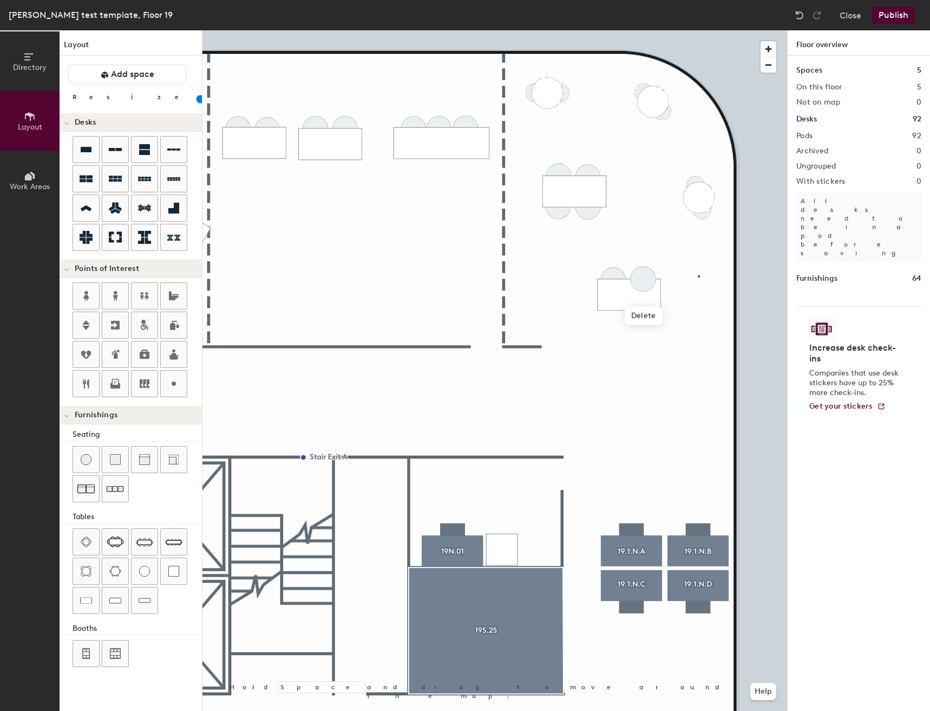
click at [699, 30] on div at bounding box center [495, 30] width 585 height 0
click at [629, 316] on div "Directory Layout Work Areas Layout Add space Resize Desks Points of Interest Fu…" at bounding box center [465, 370] width 930 height 680
drag, startPoint x: 92, startPoint y: 460, endPoint x: 198, endPoint y: 437, distance: 109.2
click at [654, 30] on div at bounding box center [495, 30] width 585 height 0
click at [645, 276] on div "Directory Layout Work Areas Layout Add space Resize Desks Points of Interest Fu…" at bounding box center [465, 370] width 930 height 680
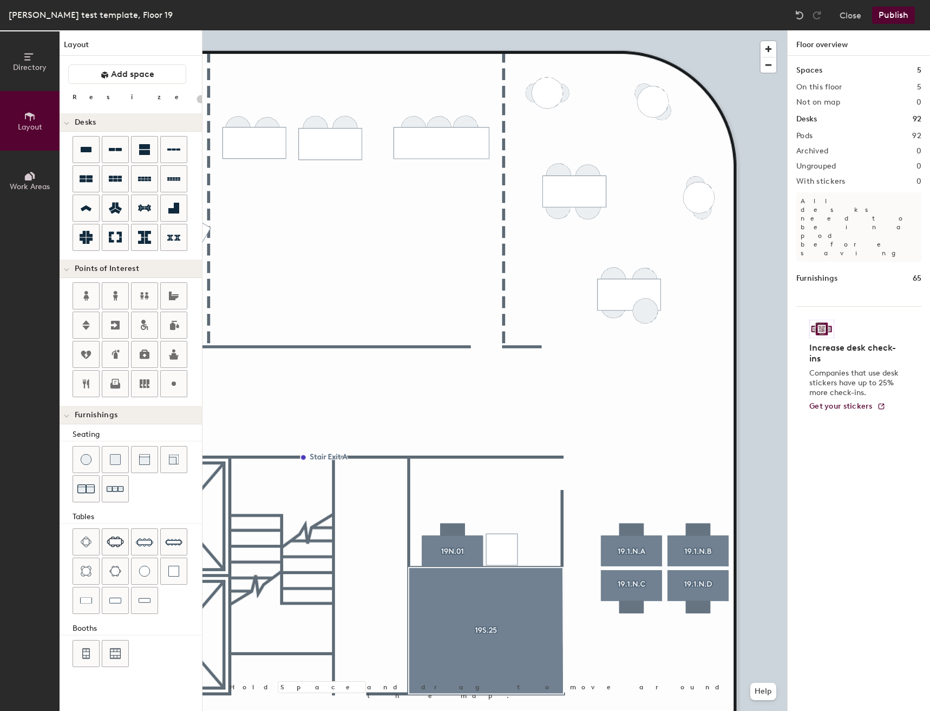
click at [646, 307] on div "Directory Layout Work Areas Layout Add space Resize Desks Points of Interest Fu…" at bounding box center [465, 370] width 930 height 680
click at [646, 343] on span "Delete" at bounding box center [646, 347] width 38 height 18
click at [644, 304] on div "Directory Layout Work Areas Layout Add space Resize Desks Points of Interest Fu…" at bounding box center [465, 370] width 930 height 680
click at [641, 340] on span "Delete" at bounding box center [645, 345] width 38 height 18
click at [644, 304] on div "Directory Layout Work Areas Layout Add space Resize Desks Points of Interest Fu…" at bounding box center [465, 370] width 930 height 680
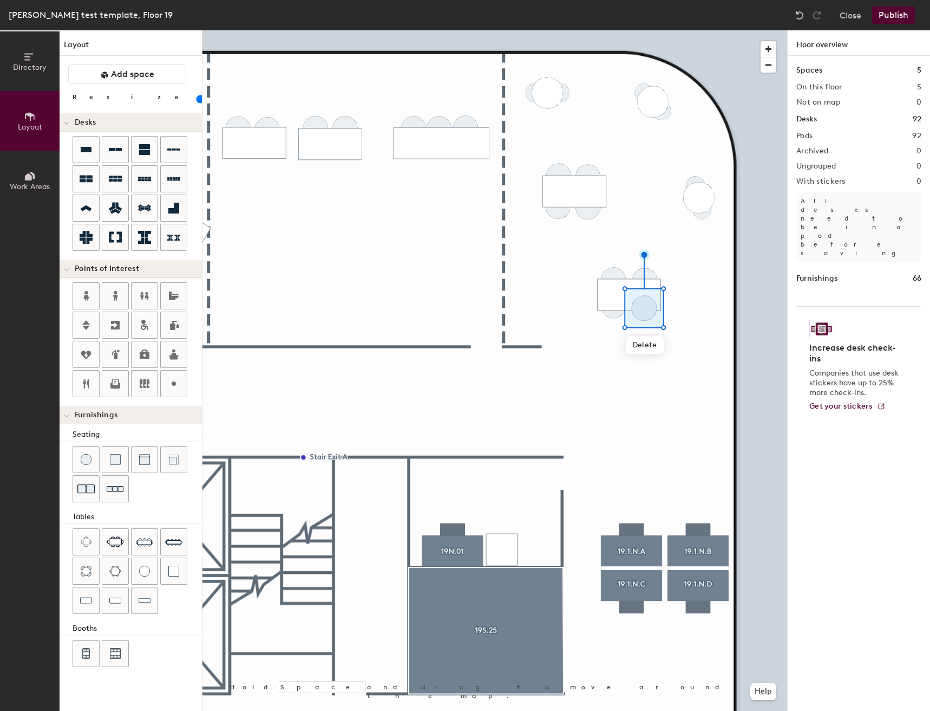
click at [694, 30] on div at bounding box center [495, 30] width 585 height 0
drag, startPoint x: 84, startPoint y: 462, endPoint x: 183, endPoint y: 421, distance: 107.5
click at [608, 30] on div at bounding box center [495, 30] width 585 height 0
type input "60"
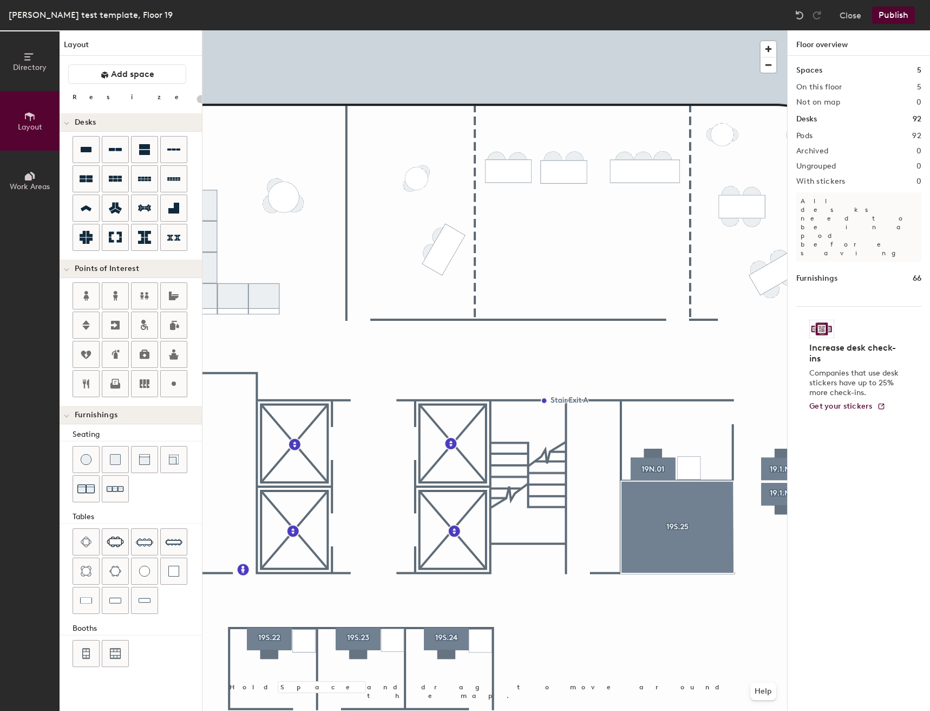
click at [634, 234] on div "Directory Layout Work Areas Layout Add space Resize Desks Points of Interest Fu…" at bounding box center [465, 370] width 930 height 680
click at [653, 238] on div "Directory Layout Work Areas Layout Add space Resize Desks Points of Interest Fu…" at bounding box center [465, 370] width 930 height 680
click at [657, 266] on span "Delete" at bounding box center [653, 272] width 38 height 18
click at [653, 235] on div "Directory Layout Work Areas Layout Add space Resize Desks Points of Interest Fu…" at bounding box center [465, 370] width 930 height 680
click at [642, 243] on div "Directory Layout Work Areas Layout Add space Resize Desks Points of Interest Fu…" at bounding box center [465, 370] width 930 height 680
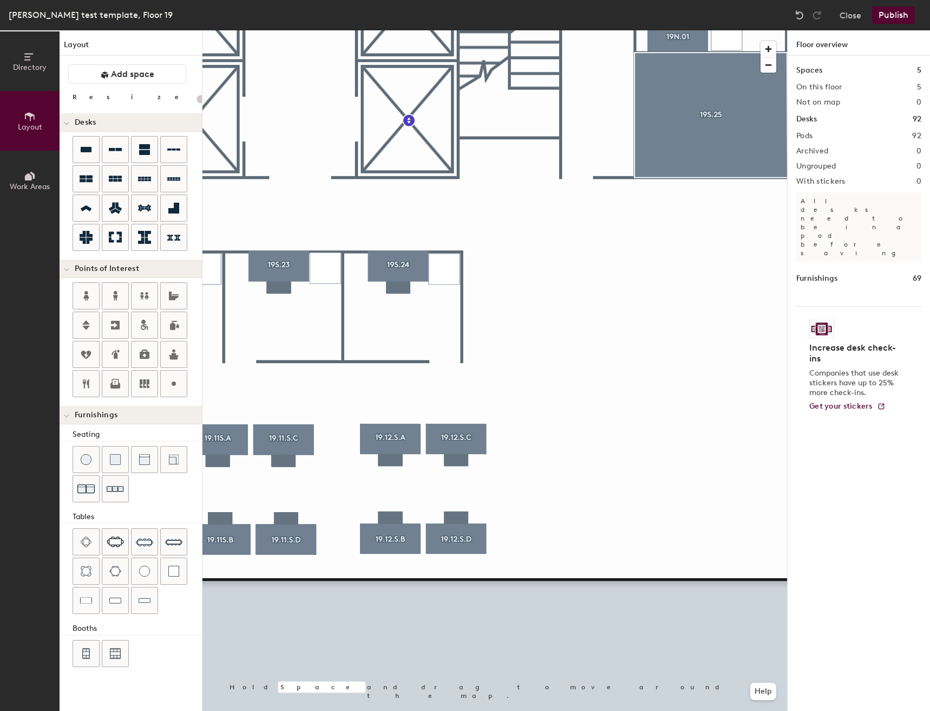
click at [884, 13] on button "Publish" at bounding box center [893, 14] width 43 height 17
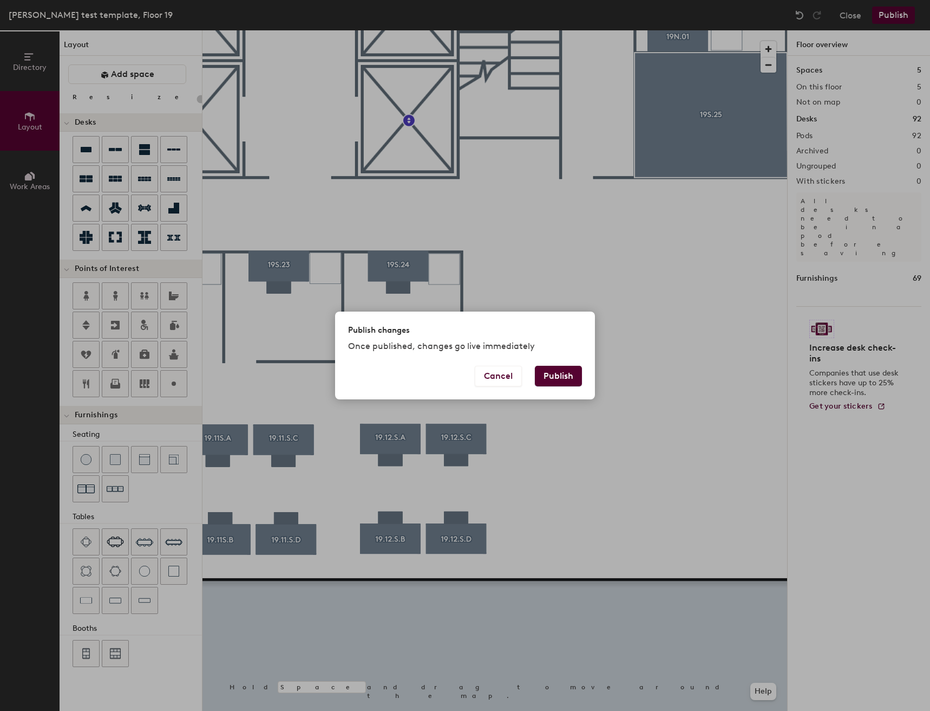
click at [557, 380] on button "Publish" at bounding box center [558, 376] width 47 height 21
type input "20"
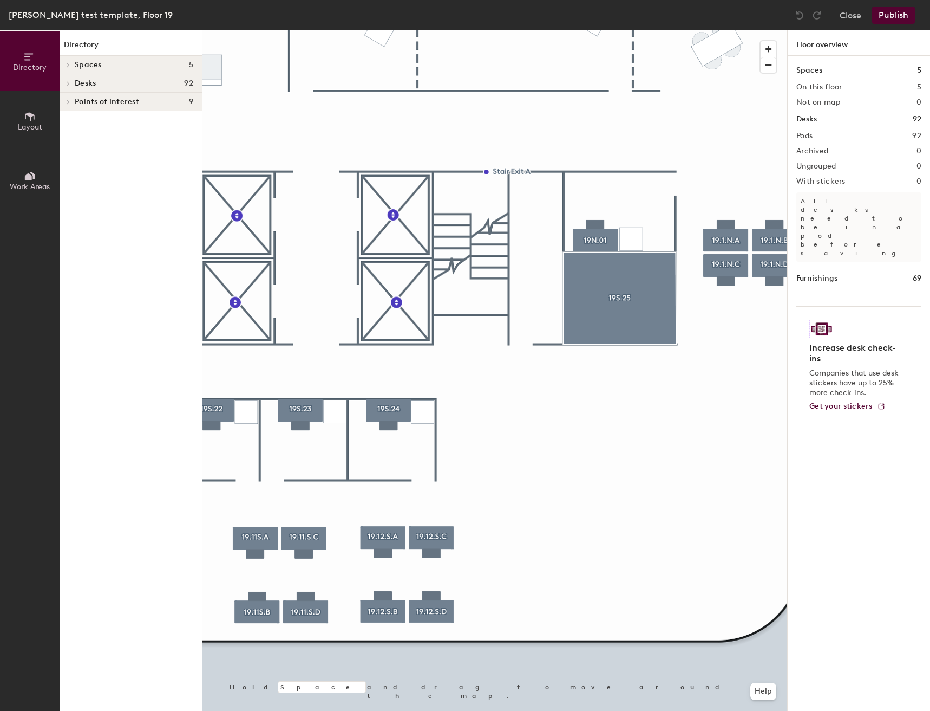
click at [25, 114] on icon at bounding box center [30, 116] width 12 height 12
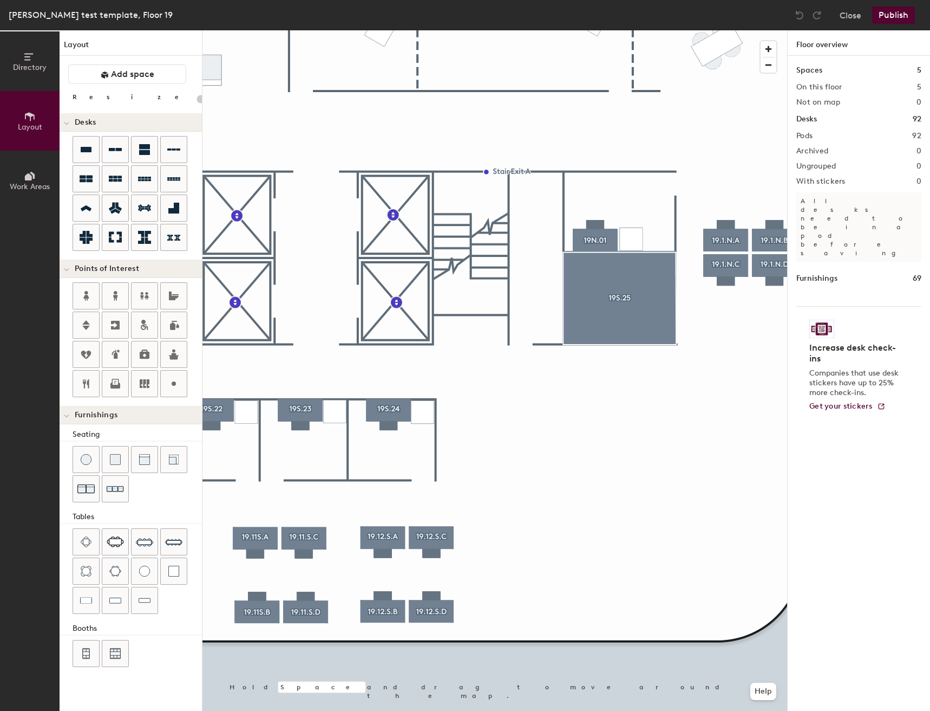
click at [889, 14] on button "Publish" at bounding box center [893, 14] width 43 height 17
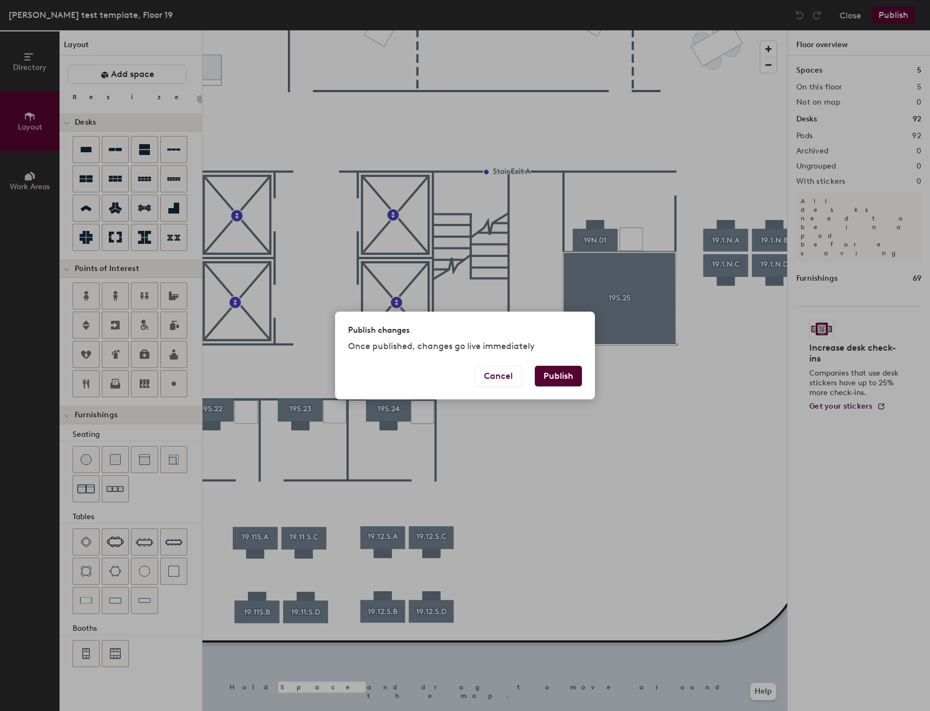
click at [568, 379] on button "Publish" at bounding box center [558, 376] width 47 height 21
type input "20"
